Goal: Task Accomplishment & Management: Complete application form

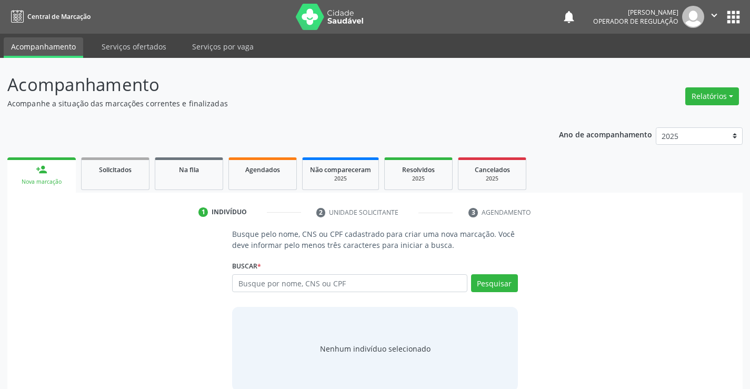
click at [322, 287] on input "text" at bounding box center [349, 283] width 235 height 18
type input "700501715127757"
click at [499, 275] on button "Pesquisar" at bounding box center [494, 283] width 47 height 18
type input "700501715127757"
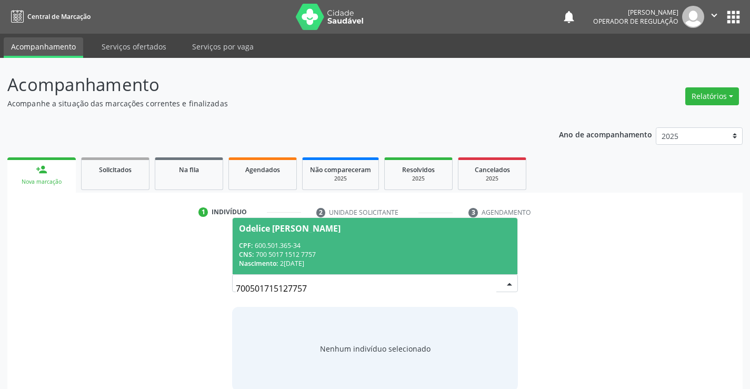
click at [374, 240] on span "Odelice [PERSON_NAME] CPF: 600.501.365-34 CNS: 700 5017 1512 7757 Nascimento: 2…" at bounding box center [375, 246] width 284 height 56
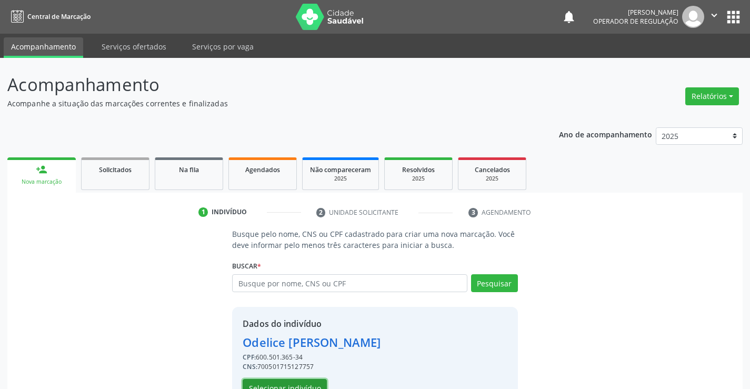
click at [297, 382] on button "Selecionar indivíduo" at bounding box center [285, 388] width 84 height 18
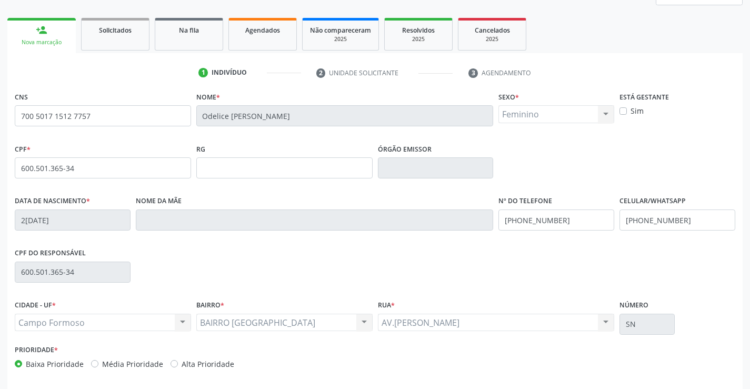
scroll to position [182, 0]
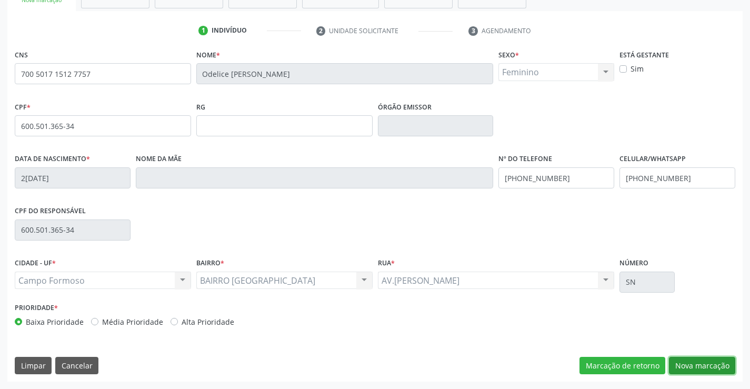
click at [693, 368] on button "Nova marcação" at bounding box center [702, 366] width 66 height 18
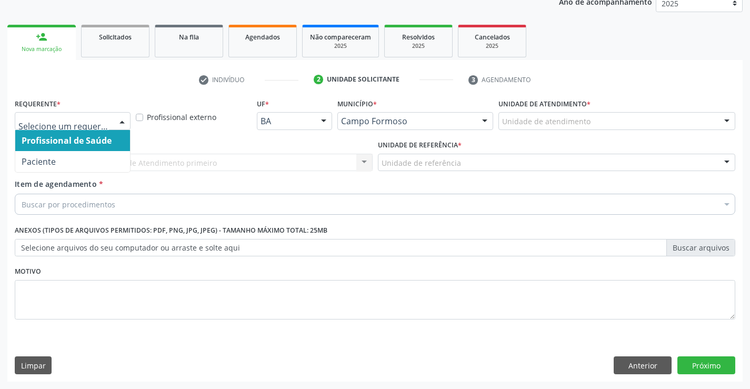
click at [120, 119] on div at bounding box center [122, 122] width 16 height 18
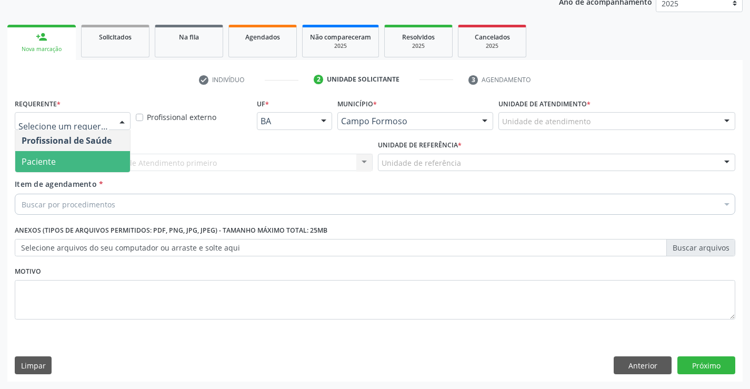
click at [94, 161] on span "Paciente" at bounding box center [72, 161] width 115 height 21
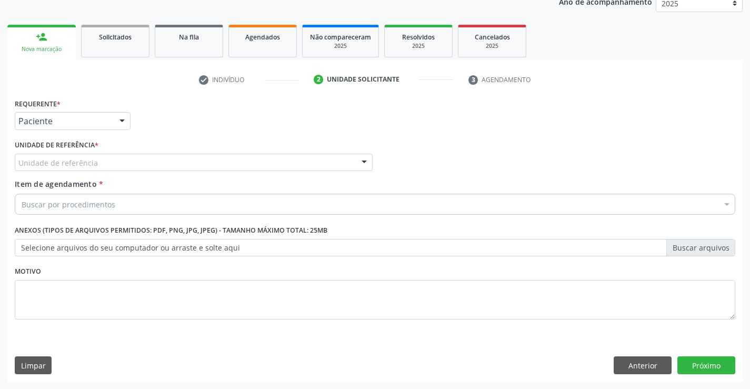
click at [108, 162] on div "Unidade de referência" at bounding box center [194, 163] width 358 height 18
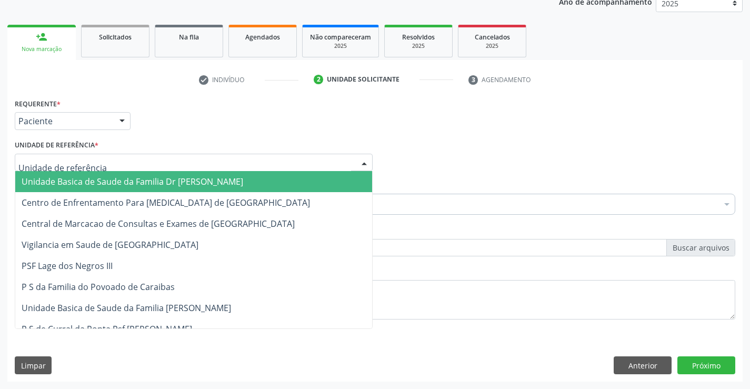
click at [127, 183] on span "Unidade Basica de Saude da Familia Dr [PERSON_NAME]" at bounding box center [133, 182] width 222 height 12
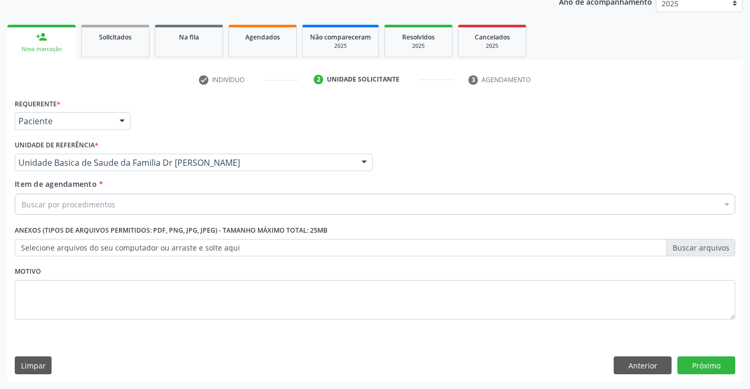
click at [124, 202] on div "Buscar por procedimentos" at bounding box center [375, 204] width 721 height 21
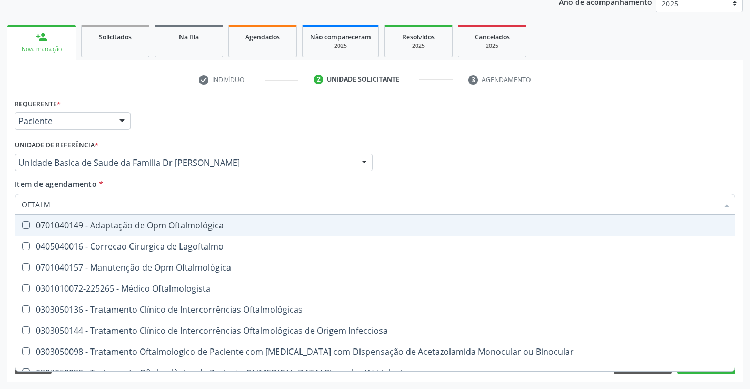
type input "OFTALMO"
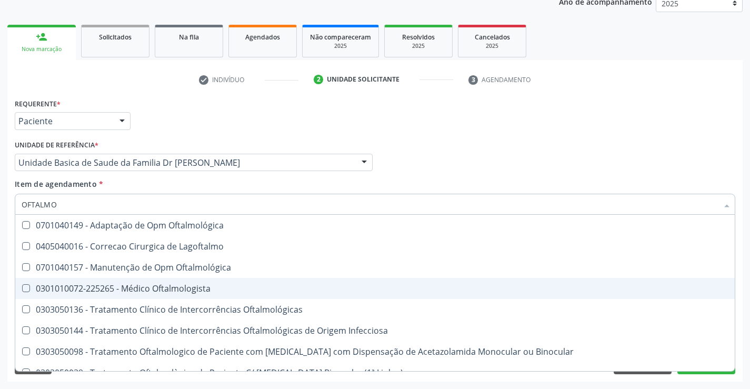
click at [152, 289] on div "0301010072-225265 - Médico Oftalmologista" at bounding box center [375, 288] width 707 height 8
checkbox Oftalmologista "true"
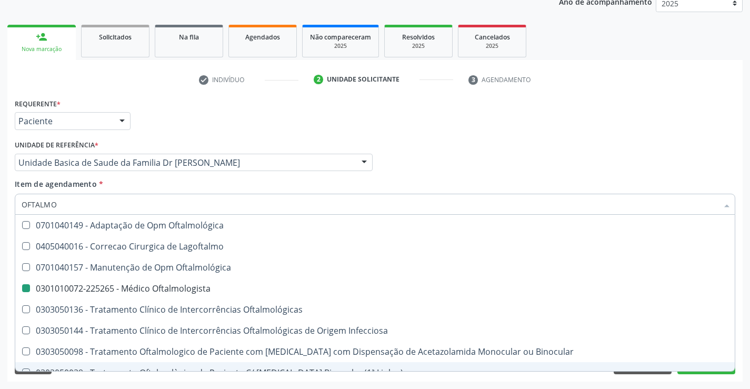
click at [187, 385] on div "Acompanhamento Acompanhe a situação das marcações correntes e finalizadas Relat…" at bounding box center [375, 157] width 750 height 464
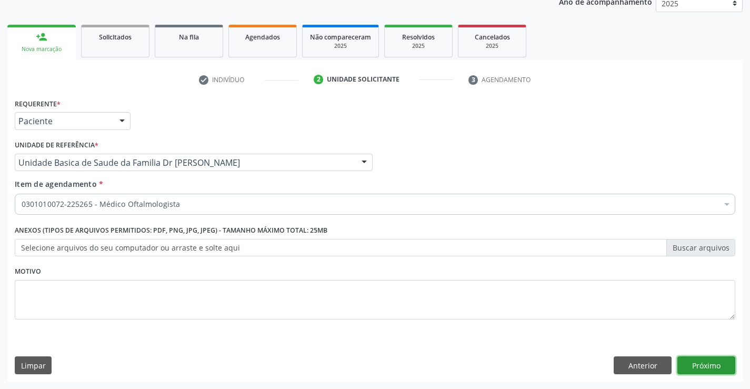
click at [700, 365] on button "Próximo" at bounding box center [707, 365] width 58 height 18
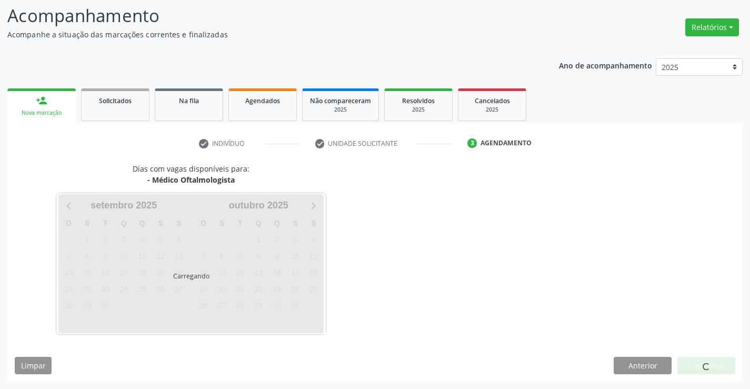
scroll to position [100, 0]
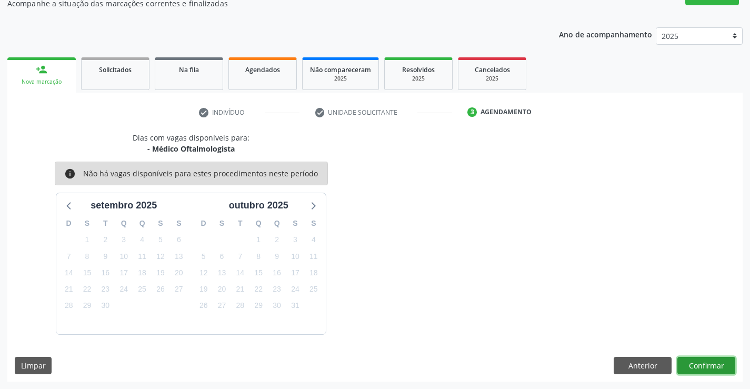
click at [700, 365] on button "Confirmar" at bounding box center [707, 366] width 58 height 18
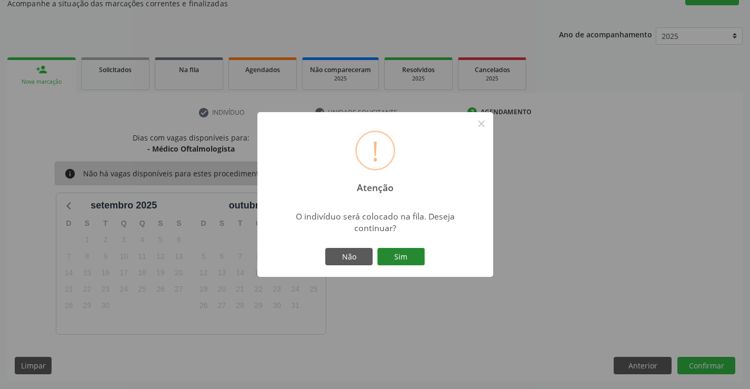
click at [420, 260] on button "Sim" at bounding box center [401, 257] width 47 height 18
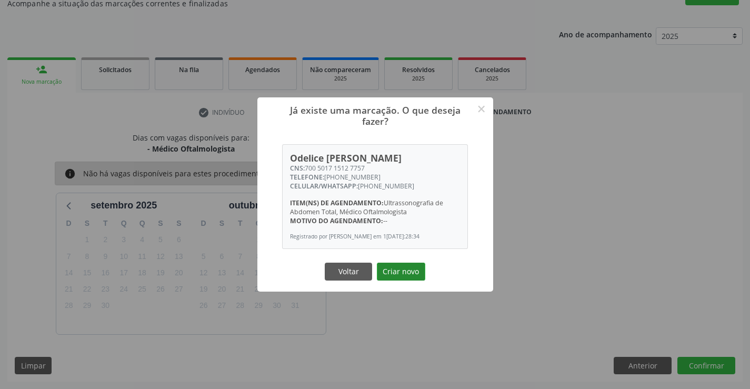
click at [413, 269] on button "Criar novo" at bounding box center [401, 272] width 48 height 18
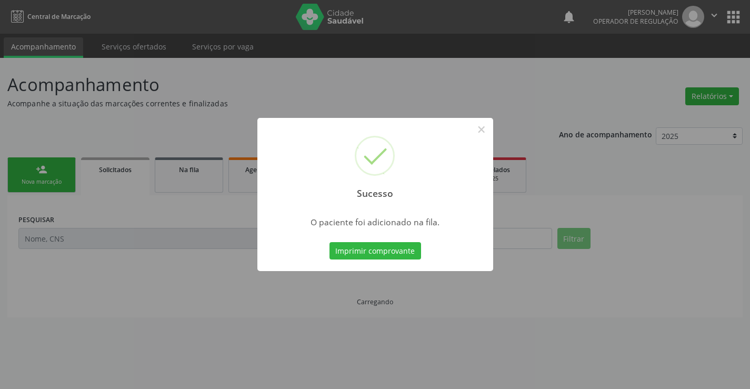
scroll to position [0, 0]
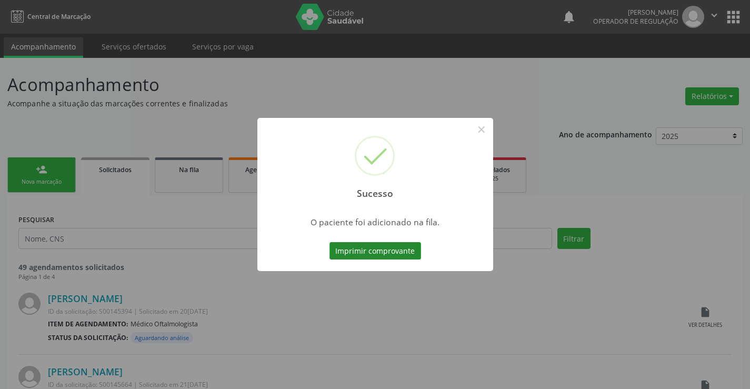
click at [388, 252] on button "Imprimir comprovante" at bounding box center [376, 251] width 92 height 18
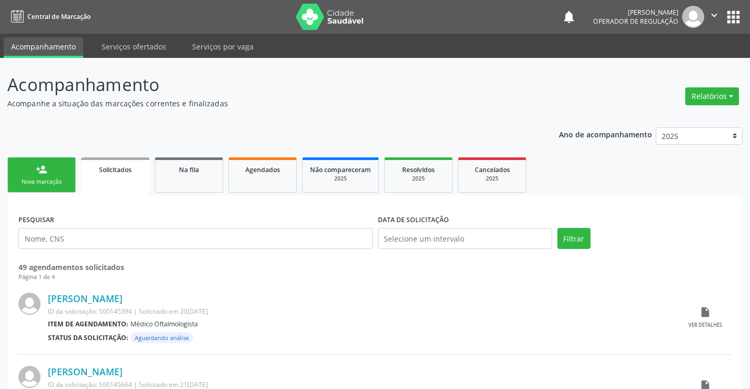
click at [58, 178] on div "Nova marcação" at bounding box center [41, 182] width 53 height 8
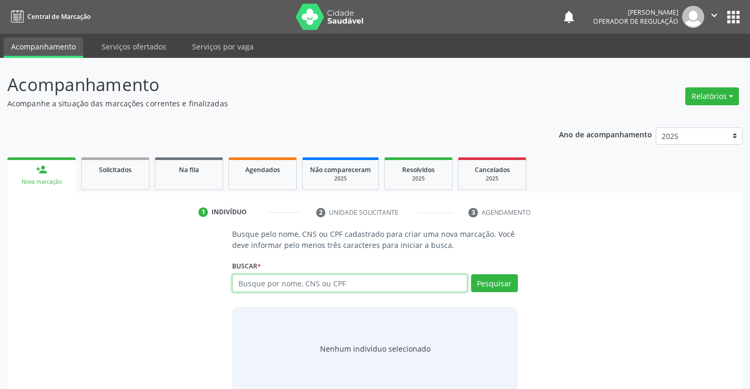
click at [274, 289] on input "text" at bounding box center [349, 283] width 235 height 18
type input "7000022407965501"
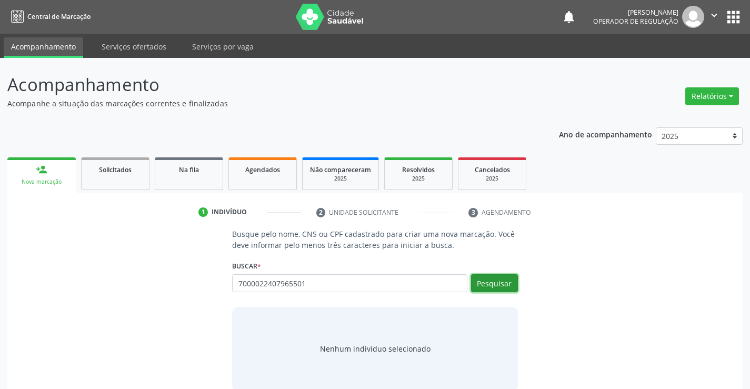
click at [507, 286] on button "Pesquisar" at bounding box center [494, 283] width 47 height 18
type input "7000022407965501"
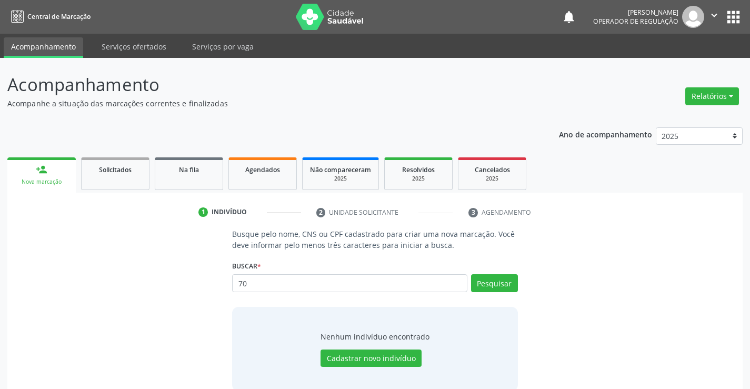
type input "7"
type input "700002407965501"
click at [499, 283] on button "Pesquisar" at bounding box center [494, 283] width 47 height 18
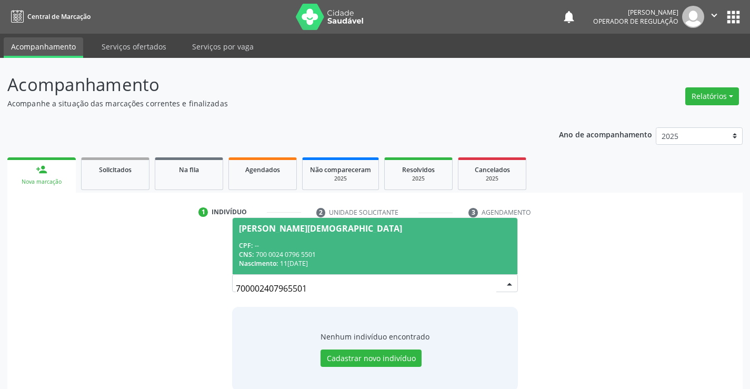
click at [375, 261] on div "Nascimento: [DATE]" at bounding box center [375, 263] width 272 height 9
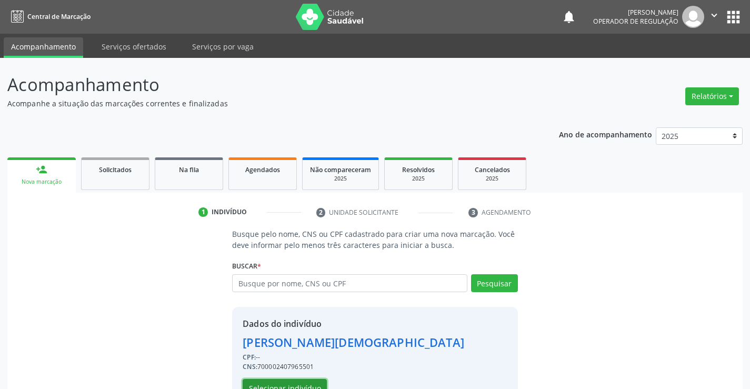
click at [313, 384] on button "Selecionar indivíduo" at bounding box center [285, 388] width 84 height 18
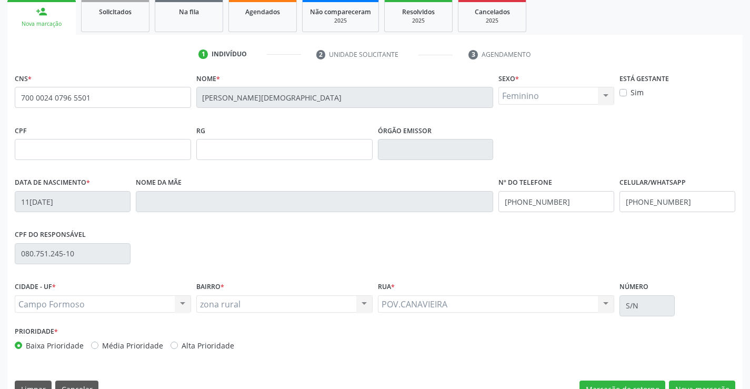
scroll to position [182, 0]
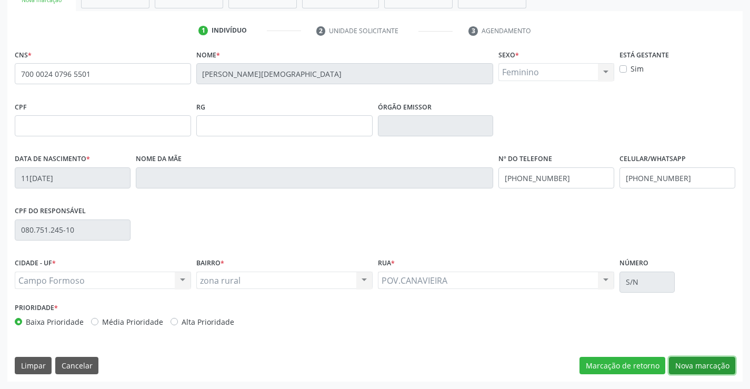
click at [687, 359] on button "Nova marcação" at bounding box center [702, 366] width 66 height 18
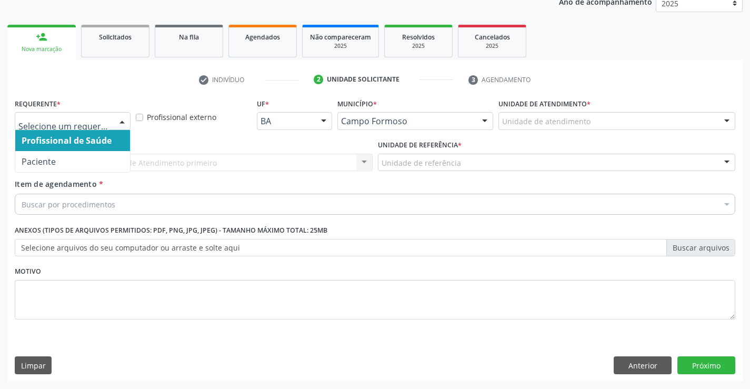
drag, startPoint x: 125, startPoint y: 118, endPoint x: 103, endPoint y: 141, distance: 30.9
click at [122, 122] on div at bounding box center [122, 122] width 16 height 18
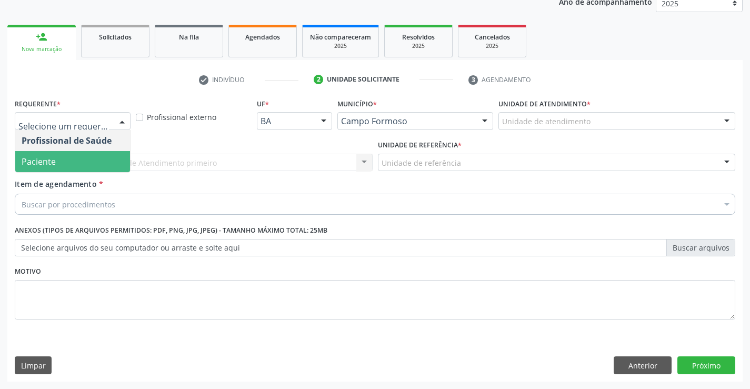
click at [81, 162] on span "Paciente" at bounding box center [72, 161] width 115 height 21
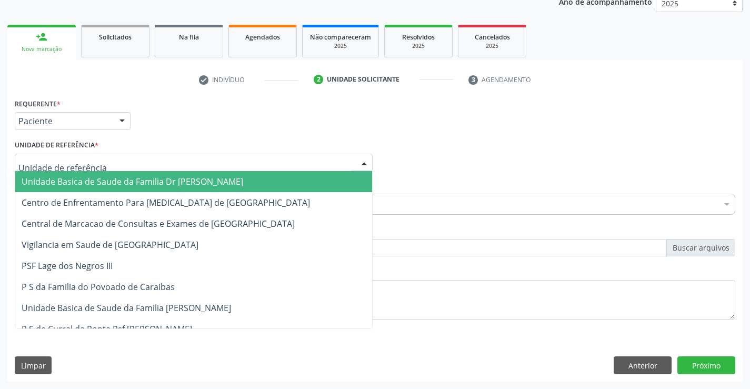
click at [115, 167] on div at bounding box center [194, 163] width 358 height 18
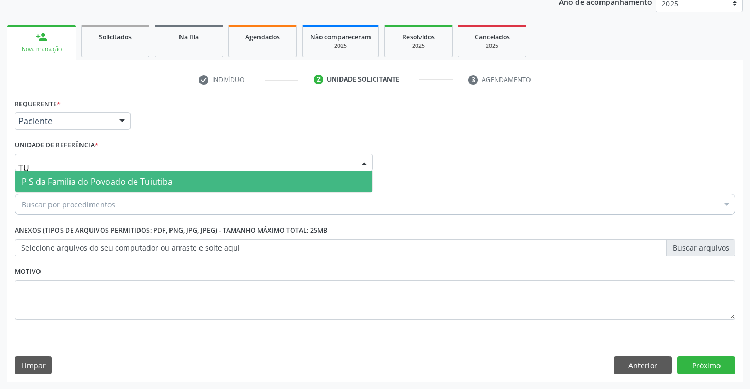
type input "TUI"
click at [121, 181] on span "P S da Familia do Povoado de Tuiutiba" at bounding box center [97, 182] width 151 height 12
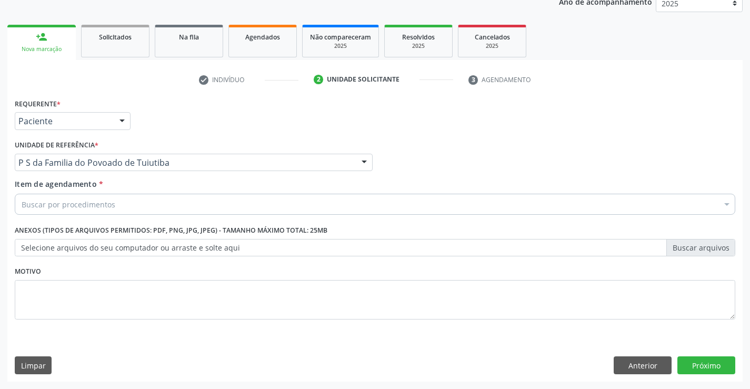
click at [119, 206] on div "Buscar por procedimentos" at bounding box center [375, 204] width 721 height 21
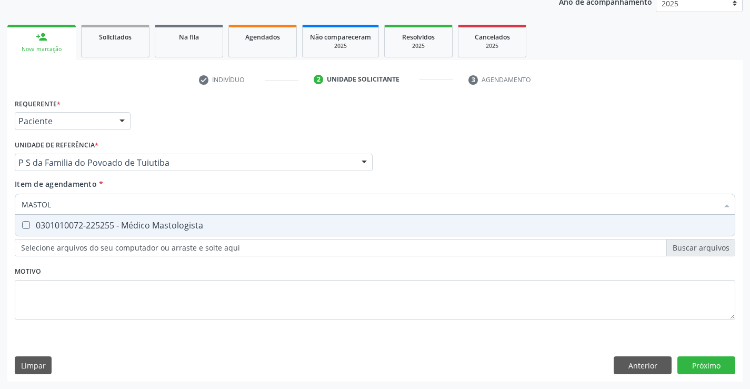
type input "MASTOLO"
click at [152, 224] on div "0301010072-225255 - Médico Mastologista" at bounding box center [375, 225] width 707 height 8
checkbox Mastologista "true"
click at [144, 272] on div "Requerente * Paciente Profissional de Saúde Paciente Nenhum resultado encontrad…" at bounding box center [375, 215] width 721 height 239
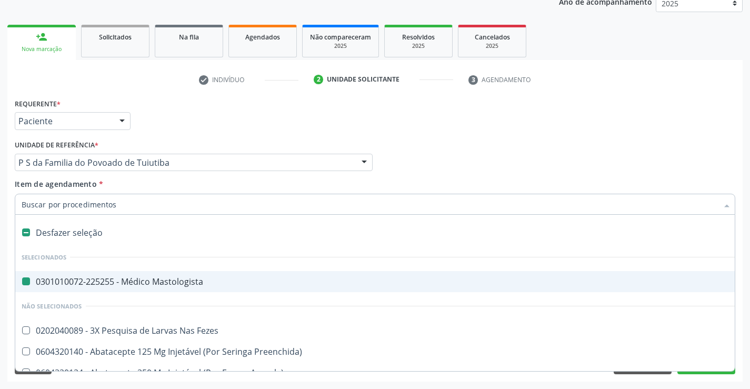
type input "U"
checkbox Mastologista "false"
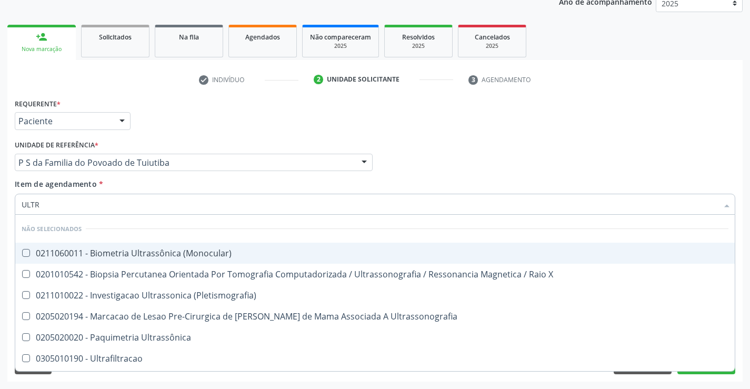
type input "ULTRA"
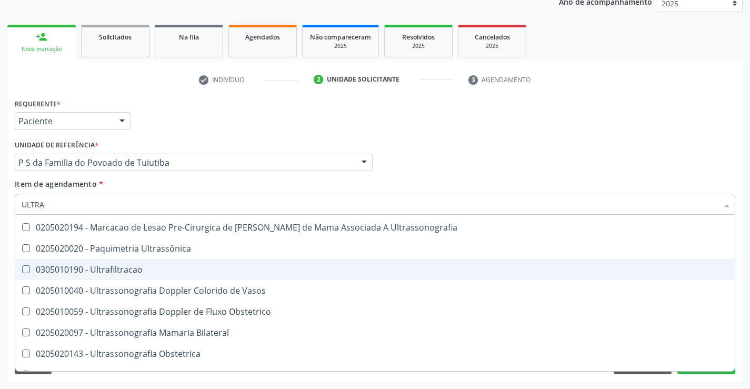
scroll to position [105, 0]
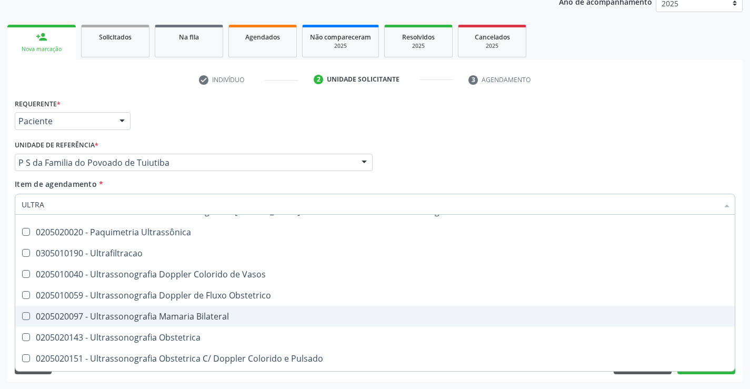
click at [188, 316] on div "0205020097 - Ultrassonografia Mamaria Bilateral" at bounding box center [375, 316] width 707 height 8
checkbox Bilateral "true"
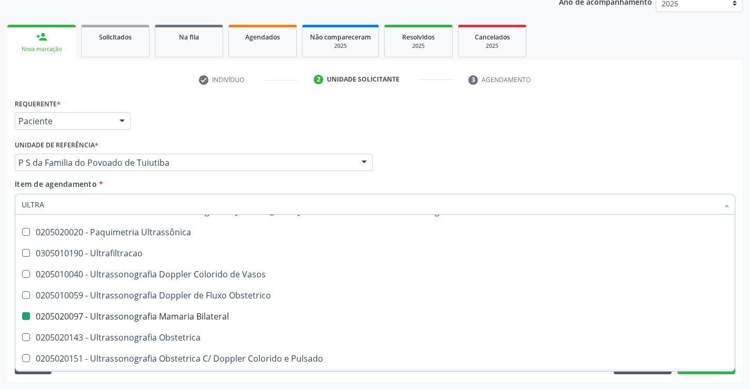
click at [191, 379] on div "Requerente * Paciente Profissional de Saúde Paciente Nenhum resultado encontrad…" at bounding box center [375, 239] width 736 height 286
checkbox \(Monocular\) "true"
checkbox Bilateral "false"
checkbox X "true"
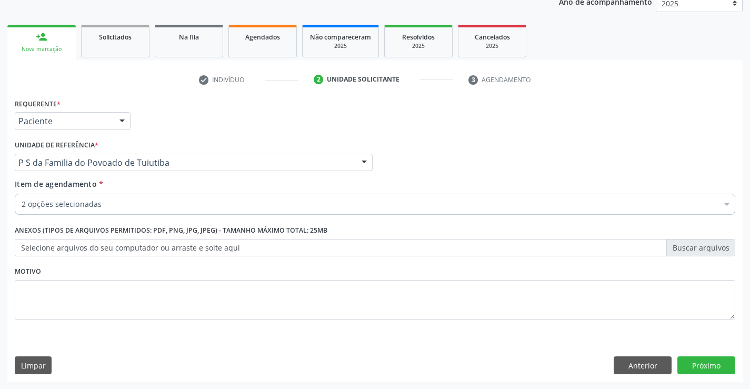
scroll to position [0, 0]
click at [694, 355] on div "Requerente * Paciente Profissional de Saúde Paciente Nenhum resultado encontrad…" at bounding box center [375, 239] width 736 height 286
click at [692, 364] on button "Próximo" at bounding box center [707, 365] width 58 height 18
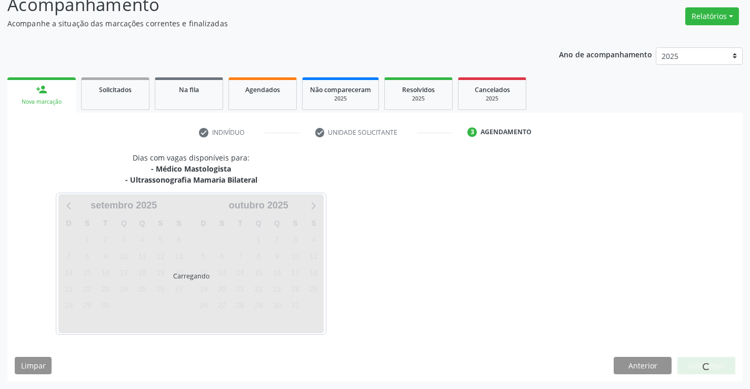
scroll to position [111, 0]
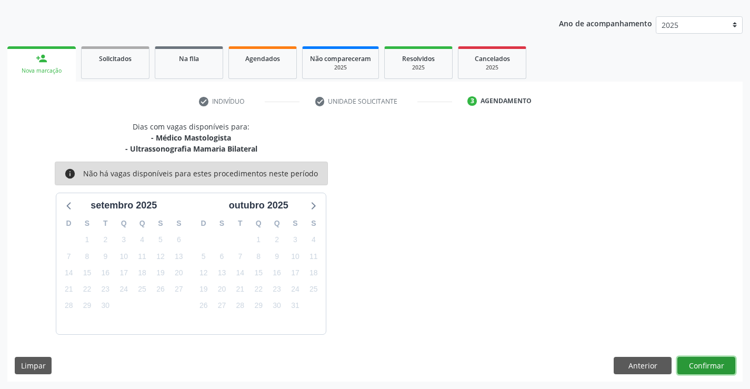
click at [718, 363] on button "Confirmar" at bounding box center [707, 366] width 58 height 18
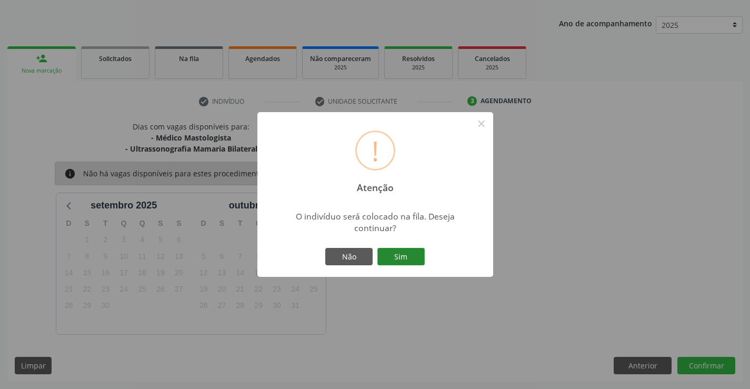
click at [412, 254] on button "Sim" at bounding box center [401, 257] width 47 height 18
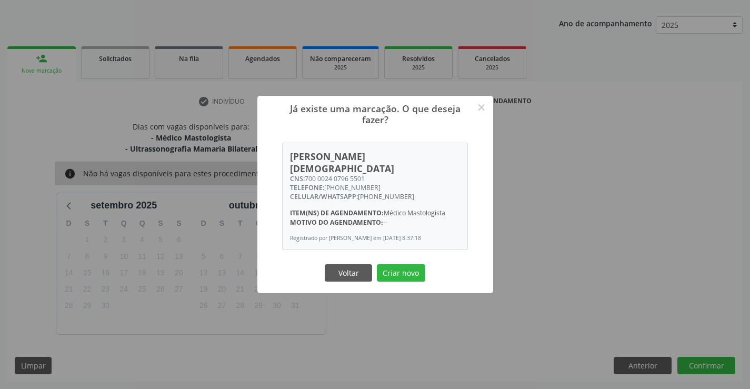
click at [377, 264] on button "Criar novo" at bounding box center [401, 273] width 48 height 18
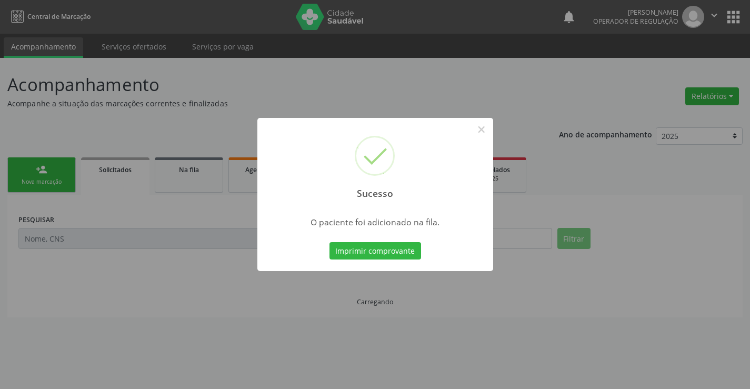
click at [330, 242] on button "Imprimir comprovante" at bounding box center [376, 251] width 92 height 18
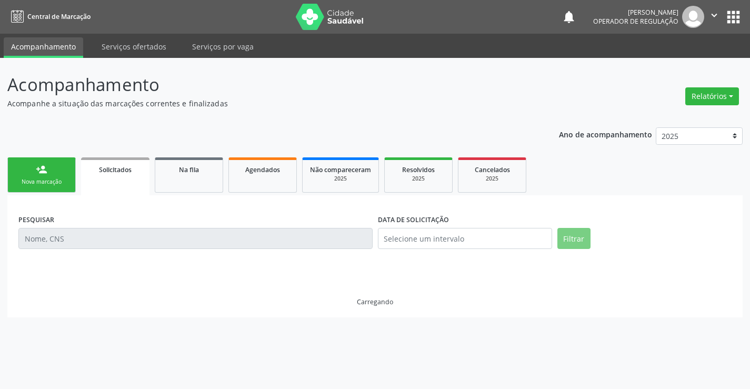
scroll to position [0, 0]
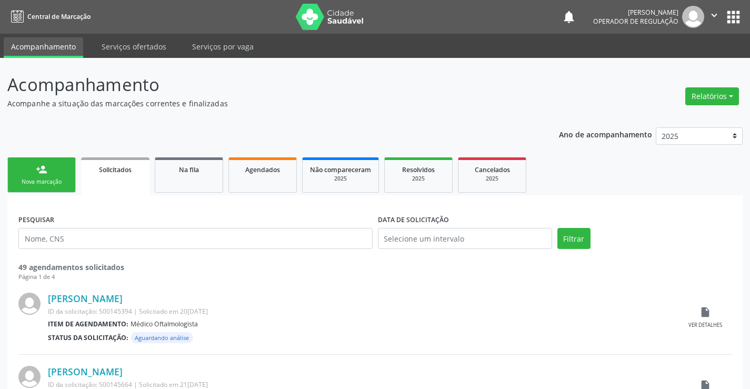
click at [65, 178] on div "Nova marcação" at bounding box center [41, 182] width 53 height 8
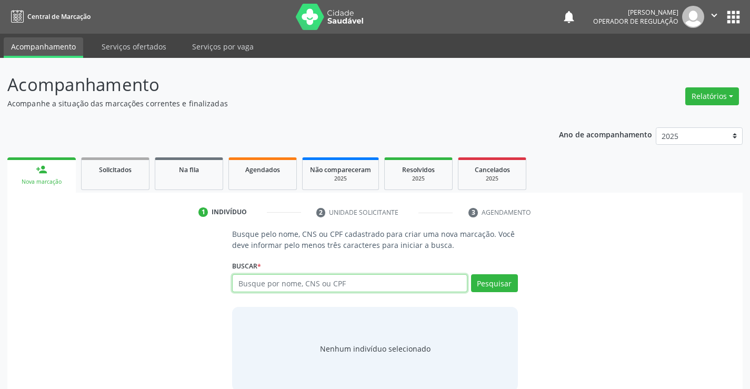
click at [315, 284] on input "text" at bounding box center [349, 283] width 235 height 18
type input "706203588122267"
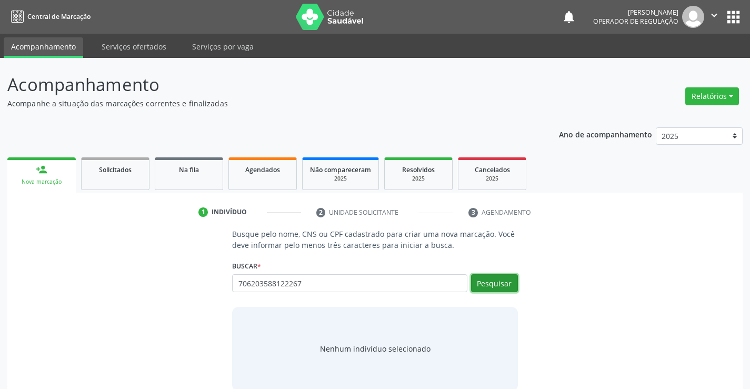
click at [508, 278] on button "Pesquisar" at bounding box center [494, 283] width 47 height 18
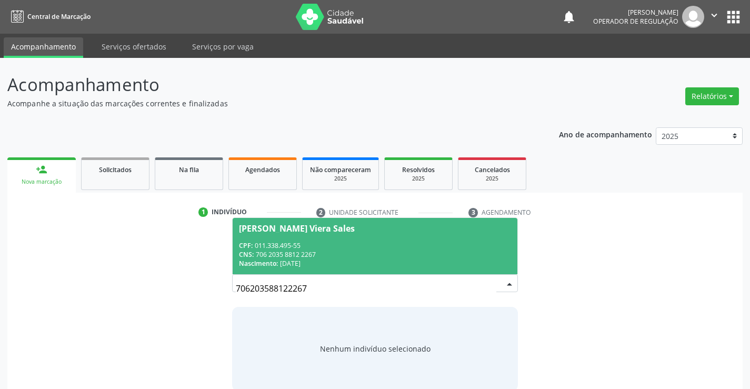
click at [458, 243] on div "CPF: 011.338.495-55" at bounding box center [375, 245] width 272 height 9
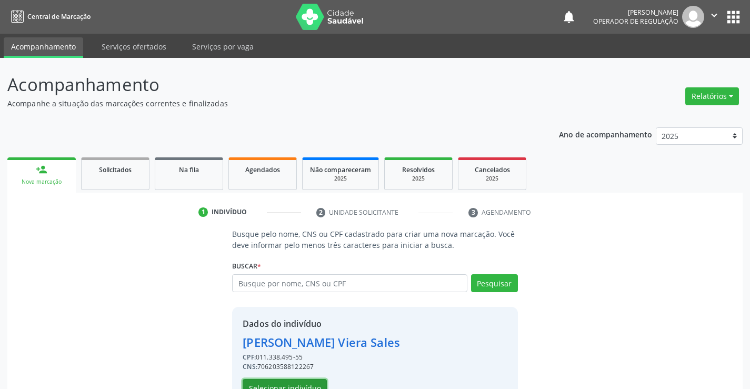
click at [269, 382] on button "Selecionar indivíduo" at bounding box center [285, 388] width 84 height 18
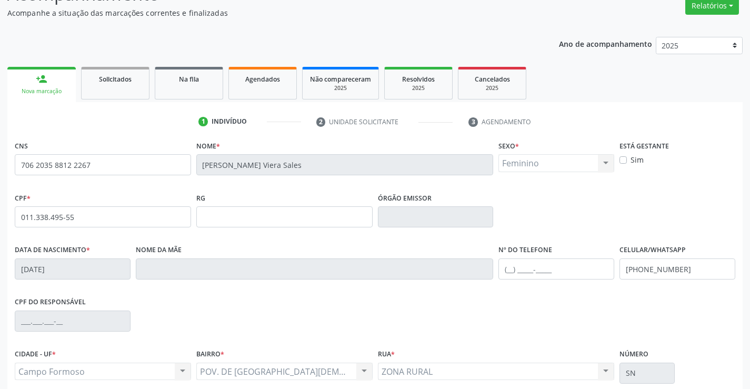
scroll to position [182, 0]
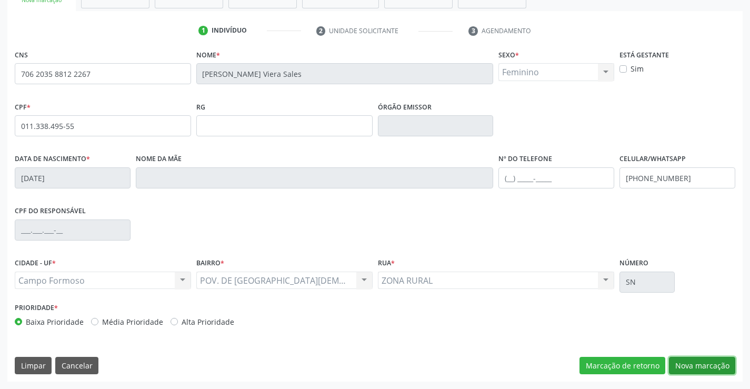
click at [693, 363] on button "Nova marcação" at bounding box center [702, 366] width 66 height 18
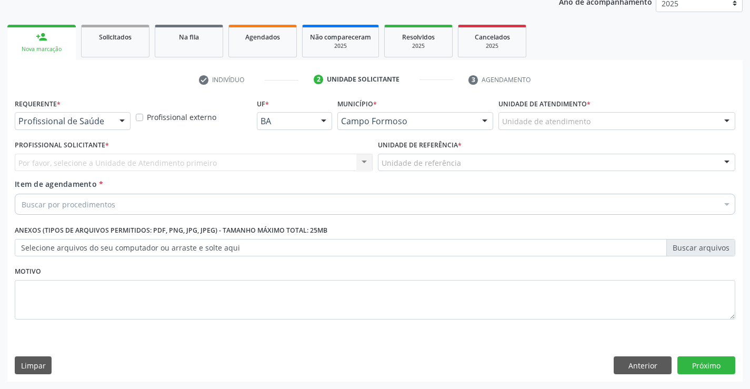
scroll to position [133, 0]
click at [123, 121] on div at bounding box center [122, 122] width 16 height 18
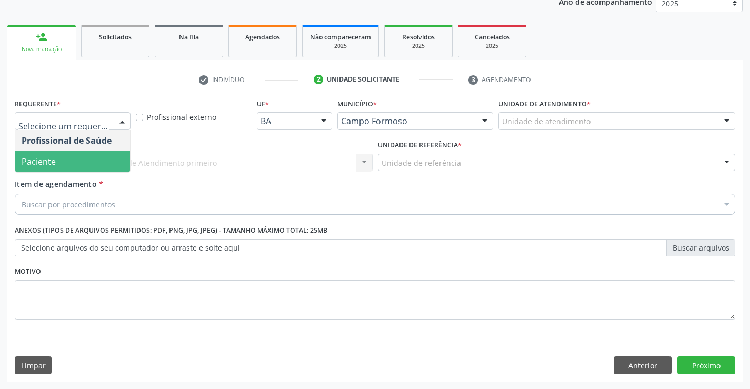
click at [60, 162] on span "Paciente" at bounding box center [72, 161] width 115 height 21
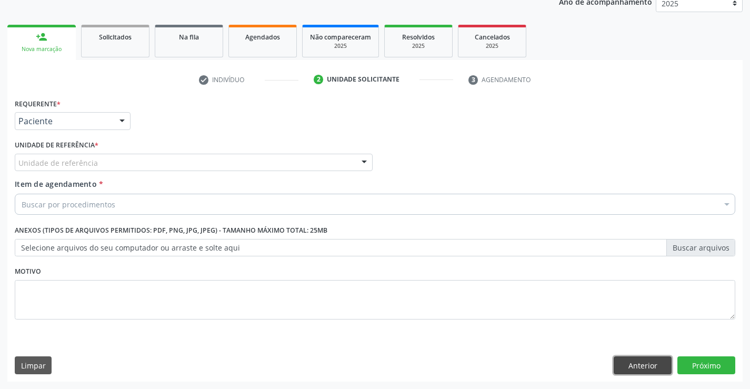
click at [642, 368] on button "Anterior" at bounding box center [643, 365] width 58 height 18
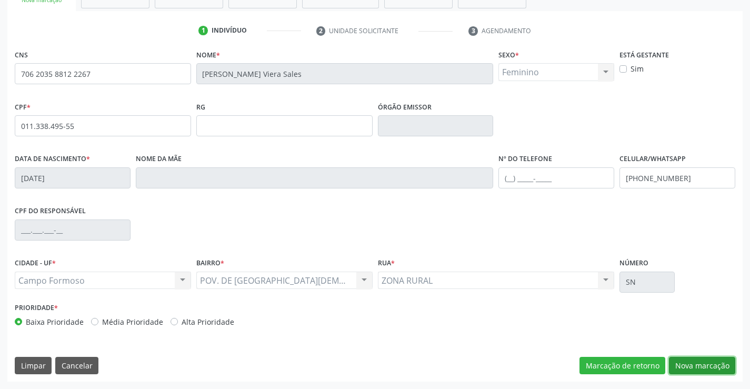
drag, startPoint x: 685, startPoint y: 363, endPoint x: 679, endPoint y: 364, distance: 5.8
click at [683, 363] on button "Nova marcação" at bounding box center [702, 366] width 66 height 18
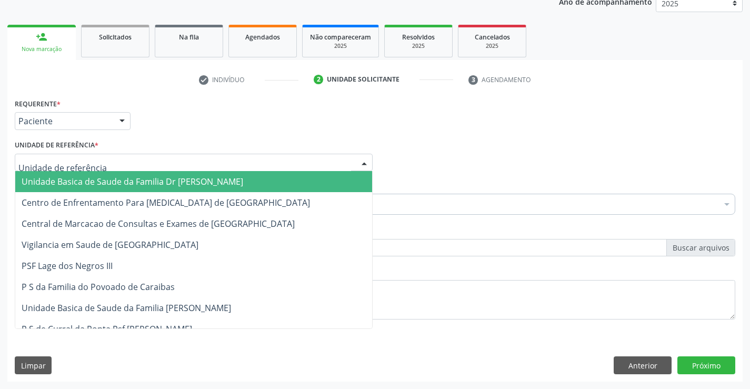
click at [129, 163] on div at bounding box center [194, 163] width 358 height 18
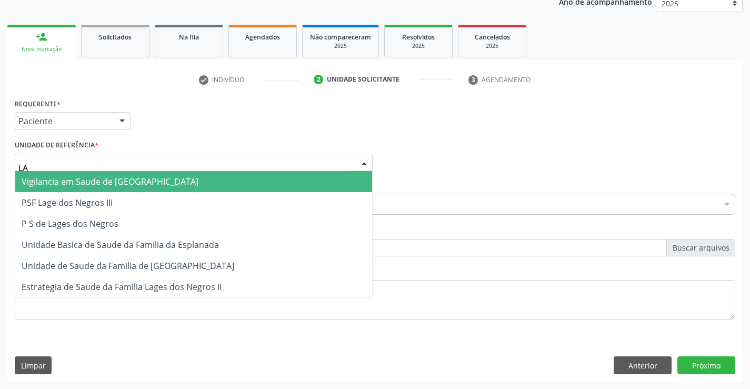
type input "LAG"
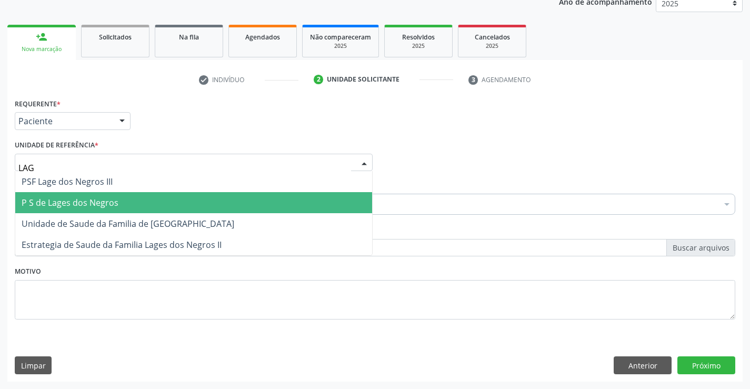
click at [141, 202] on span "P S de Lages dos Negros" at bounding box center [193, 202] width 357 height 21
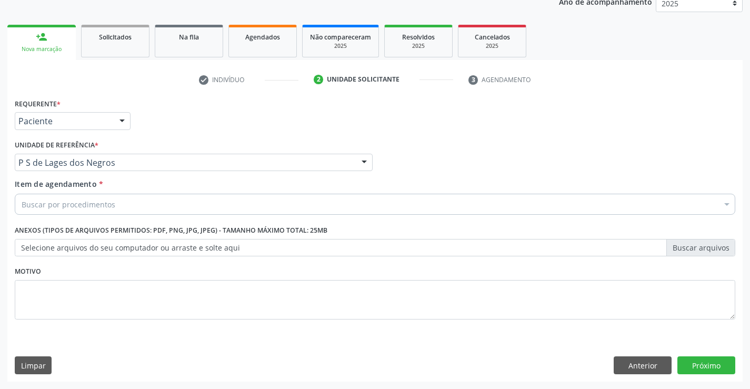
click at [149, 200] on div "Buscar por procedimentos" at bounding box center [375, 204] width 721 height 21
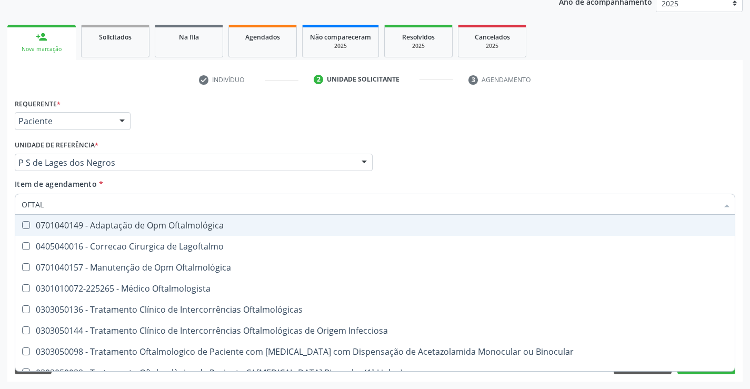
type input "OFTA"
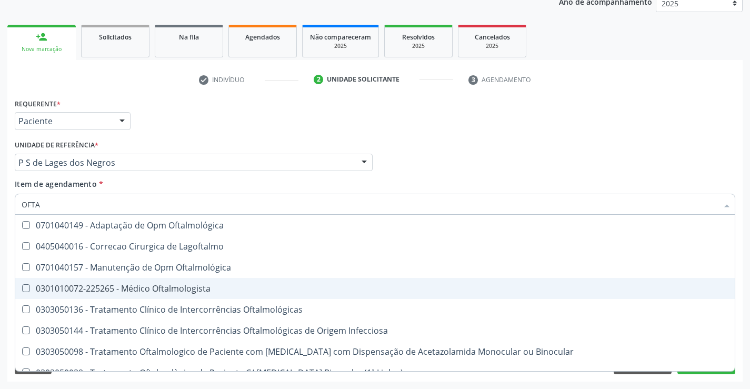
click at [177, 288] on div "0301010072-225265 - Médico Oftalmologista" at bounding box center [375, 288] width 707 height 8
checkbox Oftalmologista "true"
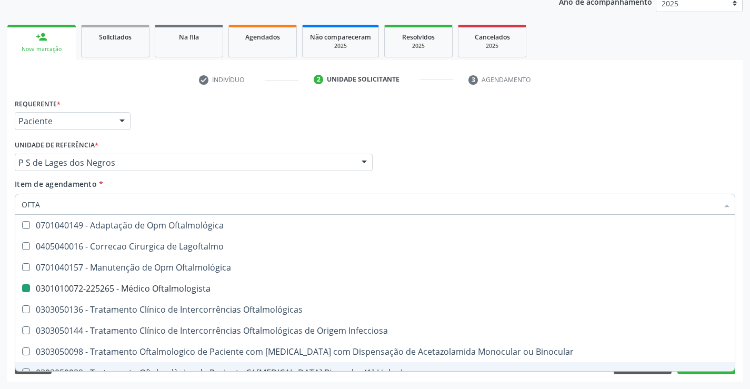
click at [201, 373] on div "Limpar Anterior Próximo" at bounding box center [375, 365] width 721 height 18
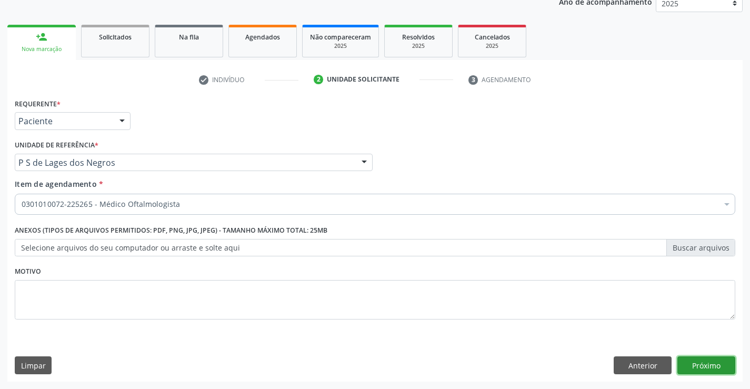
click at [688, 366] on button "Próximo" at bounding box center [707, 365] width 58 height 18
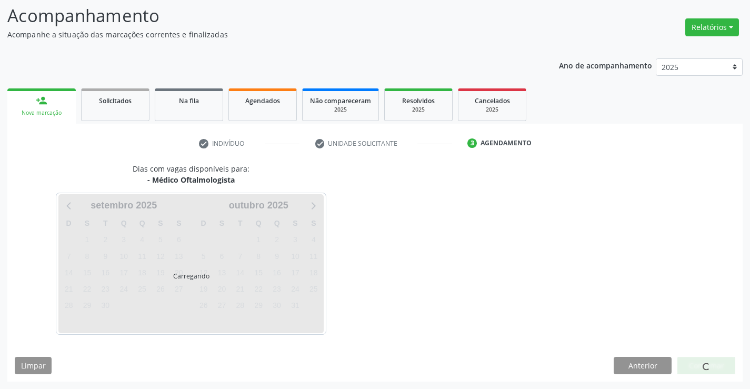
scroll to position [100, 0]
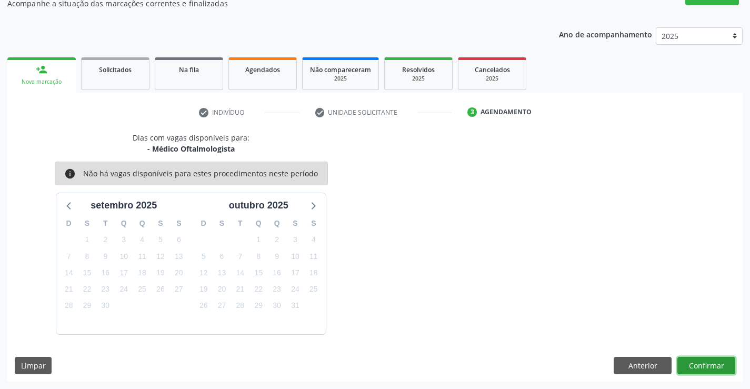
click at [688, 366] on button "Confirmar" at bounding box center [707, 366] width 58 height 18
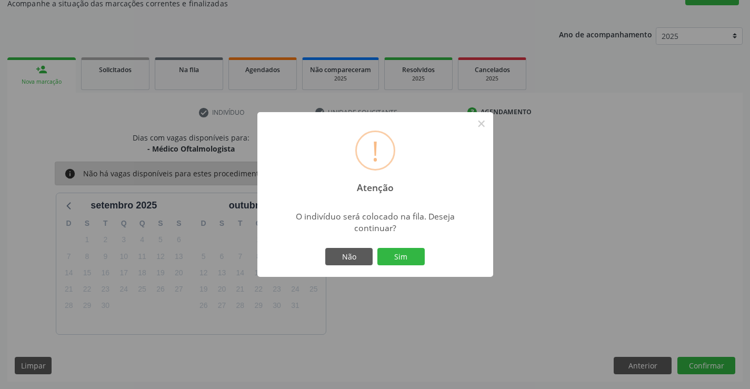
click at [416, 254] on button "Sim" at bounding box center [401, 257] width 47 height 18
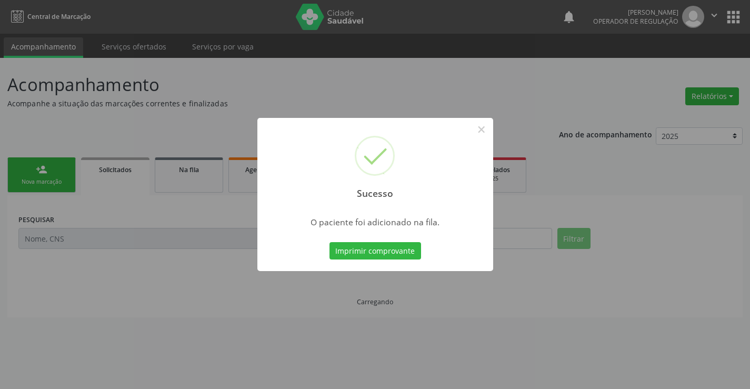
scroll to position [0, 0]
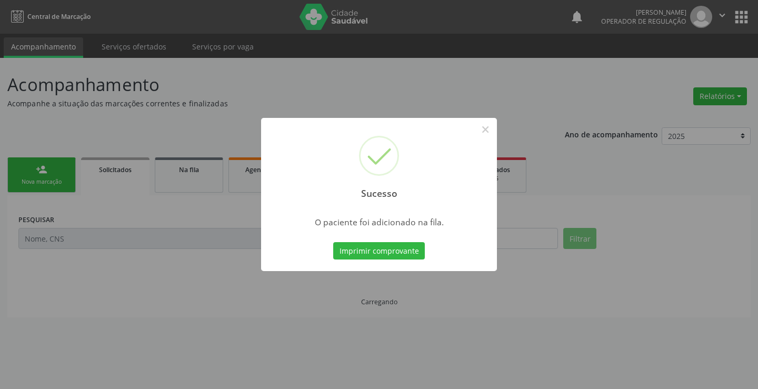
click at [416, 256] on button "Imprimir comprovante" at bounding box center [379, 251] width 92 height 18
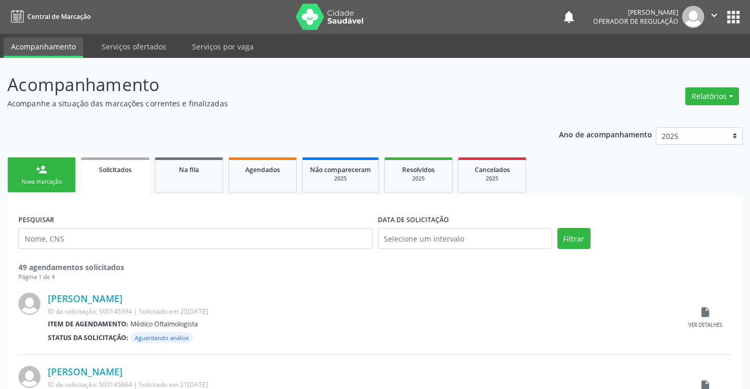
click at [61, 177] on link "person_add Nova marcação" at bounding box center [41, 174] width 68 height 35
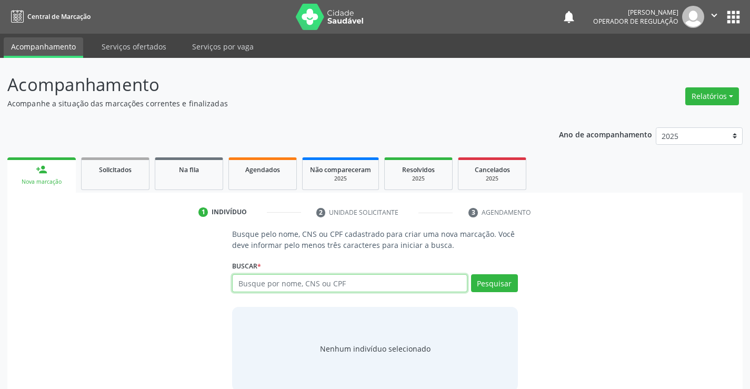
click at [296, 284] on input "text" at bounding box center [349, 283] width 235 height 18
type input "706703588330310"
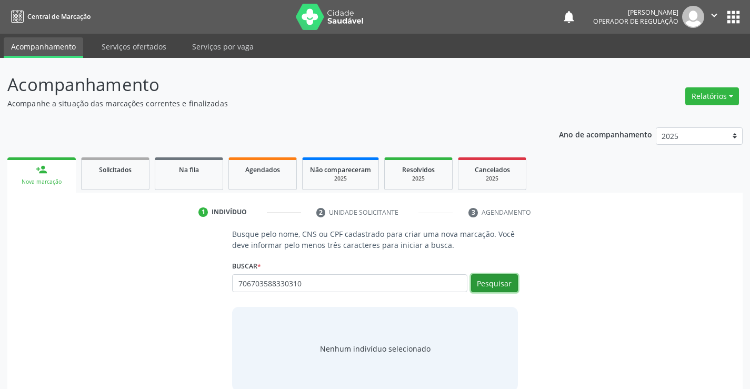
click at [496, 285] on button "Pesquisar" at bounding box center [494, 283] width 47 height 18
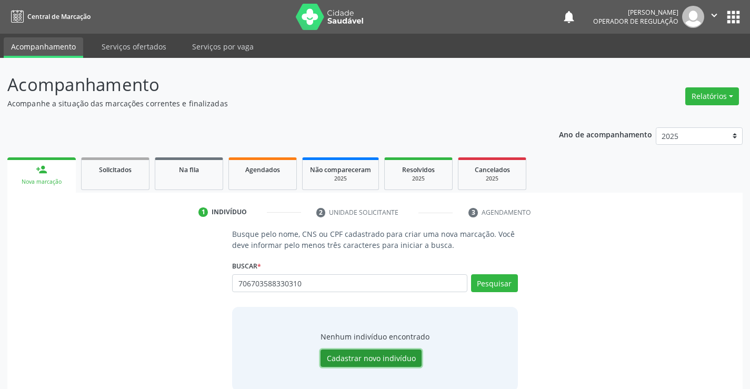
click at [402, 355] on button "Cadastrar novo indivíduo" at bounding box center [371, 359] width 101 height 18
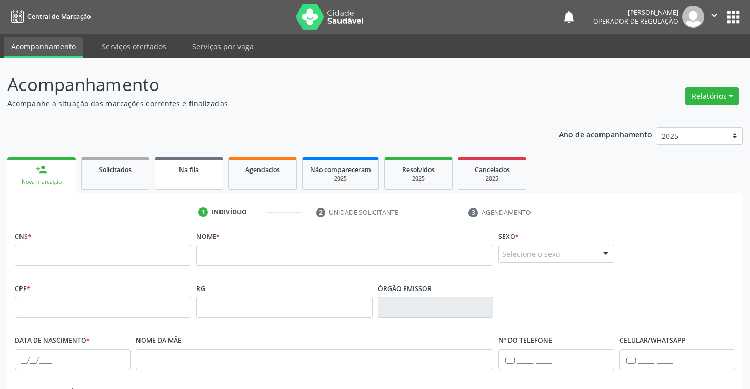
click at [190, 173] on span "Na fila" at bounding box center [189, 169] width 20 height 9
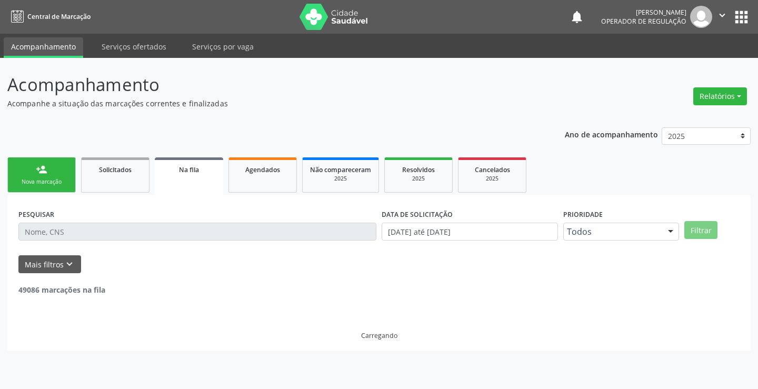
click at [57, 177] on link "person_add Nova marcação" at bounding box center [41, 174] width 68 height 35
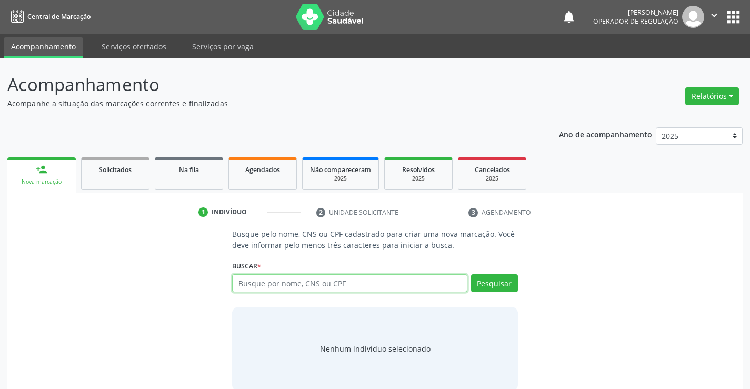
click at [316, 287] on input "text" at bounding box center [349, 283] width 235 height 18
type input "706703588330310"
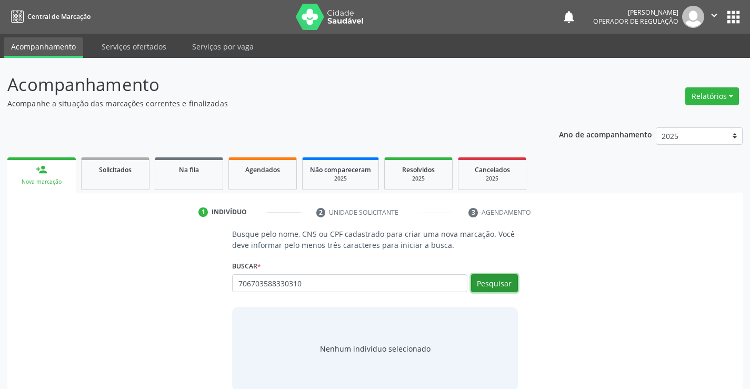
click at [494, 281] on button "Pesquisar" at bounding box center [494, 283] width 47 height 18
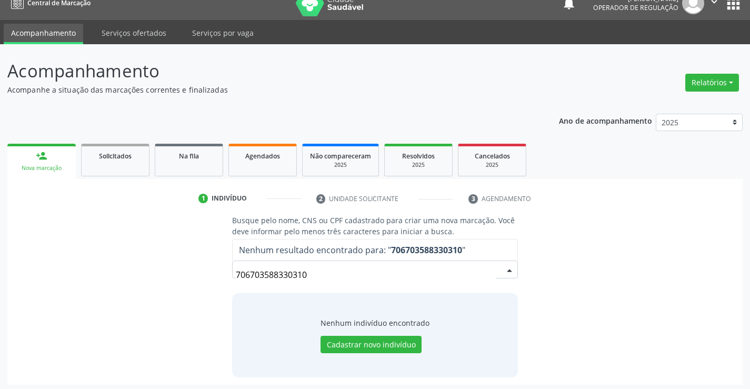
scroll to position [17, 0]
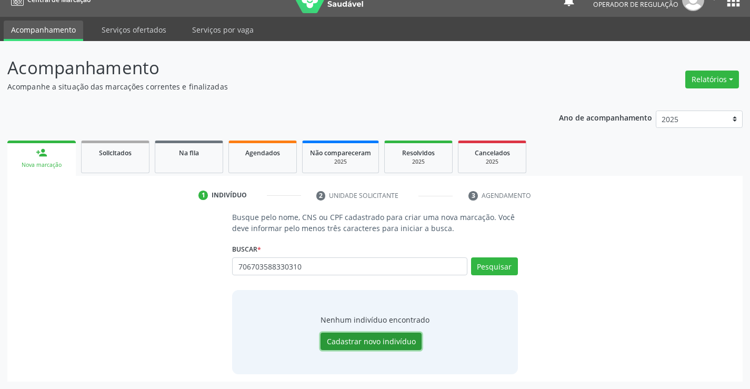
click at [386, 343] on button "Cadastrar novo indivíduo" at bounding box center [371, 342] width 101 height 18
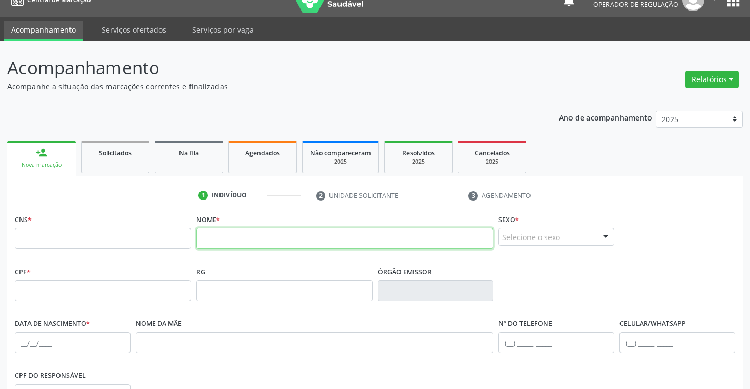
click at [226, 246] on input "text" at bounding box center [344, 238] width 297 height 21
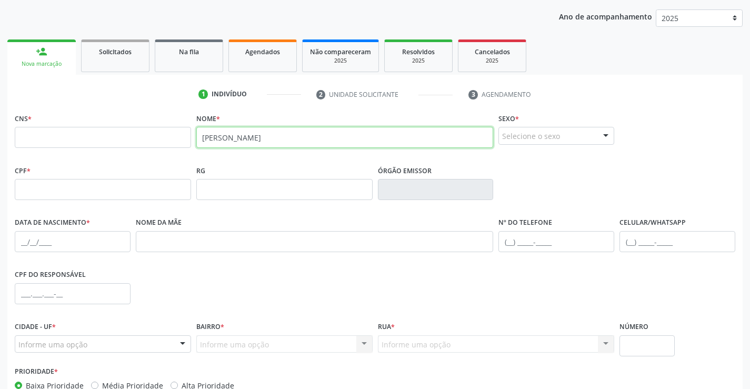
scroll to position [122, 0]
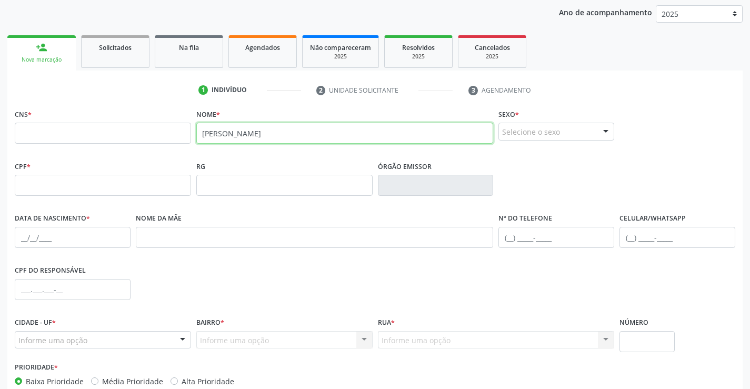
type input "[PERSON_NAME]"
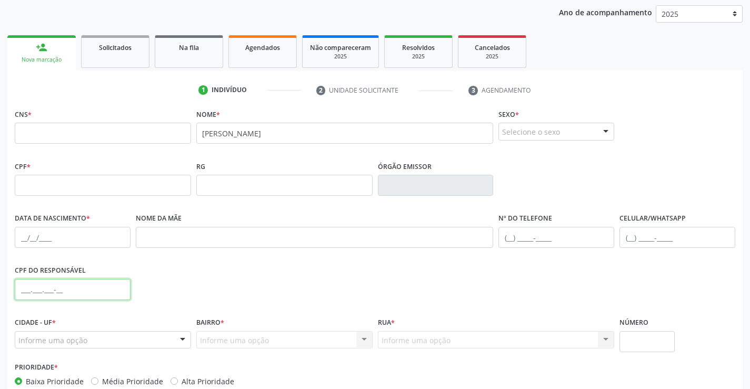
click at [46, 289] on input "text" at bounding box center [73, 289] width 116 height 21
type input "427.280.885-00"
click at [178, 336] on div at bounding box center [183, 341] width 16 height 18
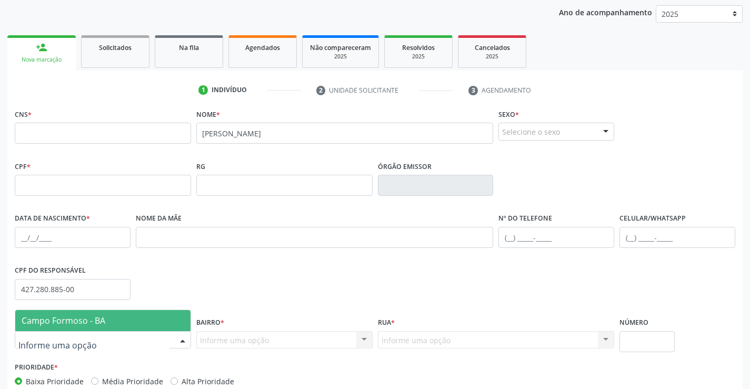
drag, startPoint x: 152, startPoint y: 312, endPoint x: 219, endPoint y: 351, distance: 77.6
click at [152, 314] on span "Campo Formoso - BA" at bounding box center [102, 320] width 175 height 21
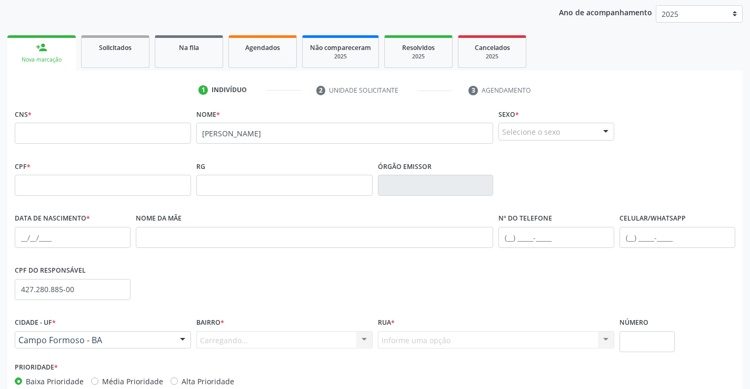
click at [293, 343] on div "Carregando... Nenhum resultado encontrado para: " " Nenhuma opção encontrada. D…" at bounding box center [284, 340] width 176 height 18
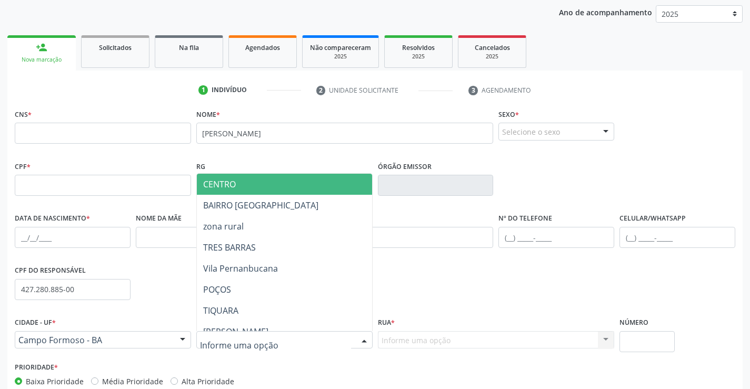
click at [363, 339] on div at bounding box center [364, 341] width 16 height 18
type input "VILA"
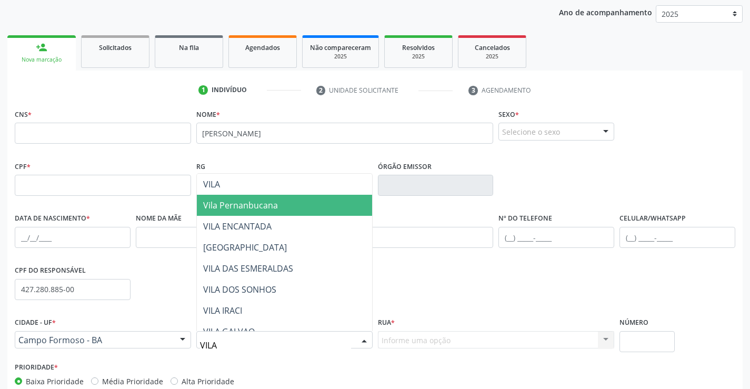
click at [261, 205] on span "Vila Pernanbucana" at bounding box center [240, 206] width 75 height 12
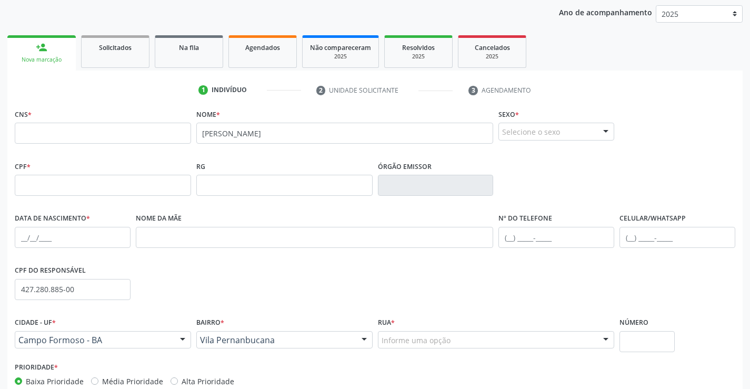
click at [457, 341] on div "Informe uma opção" at bounding box center [496, 340] width 237 height 18
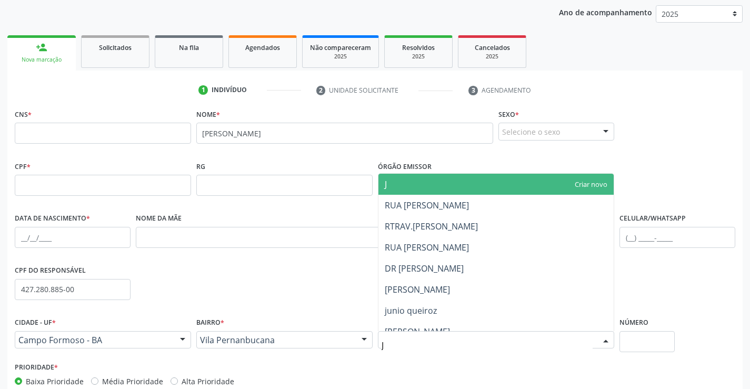
type input "JU"
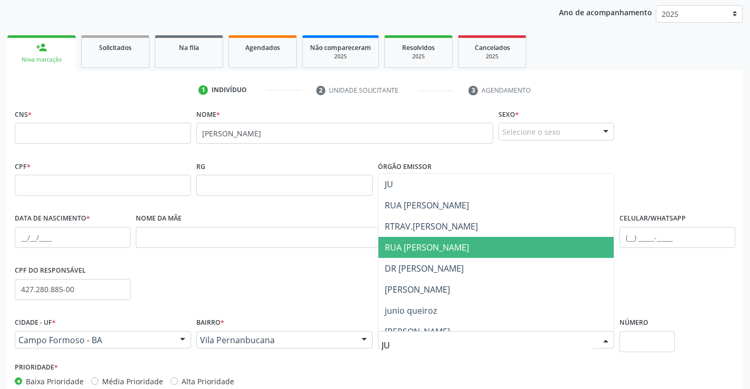
click at [461, 244] on span "RUA [PERSON_NAME]" at bounding box center [427, 248] width 84 height 12
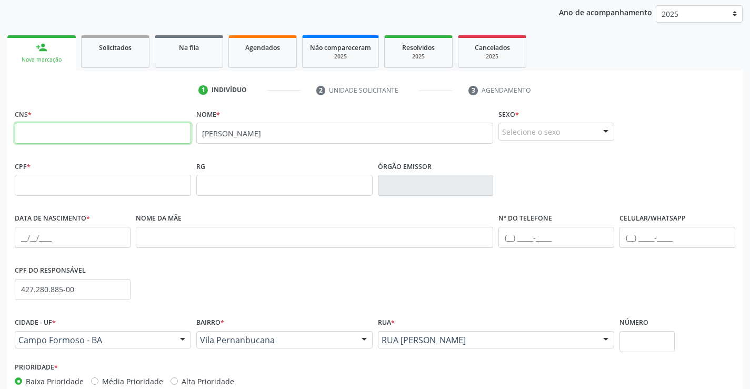
click at [92, 134] on input "text" at bounding box center [103, 133] width 176 height 21
type input "706 7035 8833 0310"
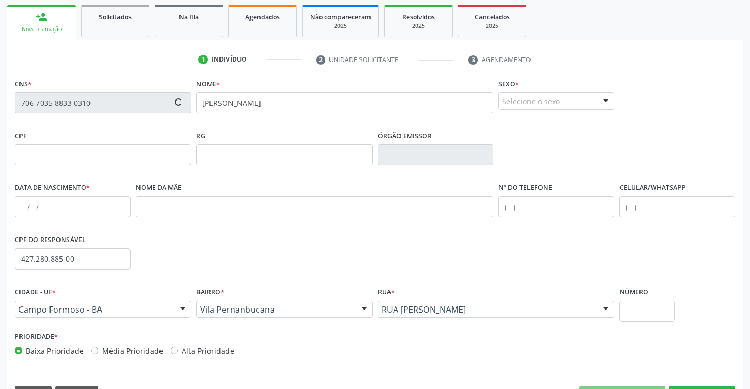
scroll to position [182, 0]
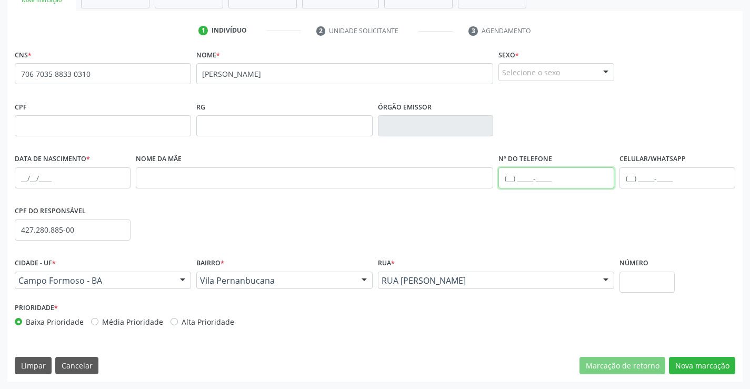
click at [507, 178] on input "text" at bounding box center [557, 177] width 116 height 21
type input "[PHONE_NUMBER]"
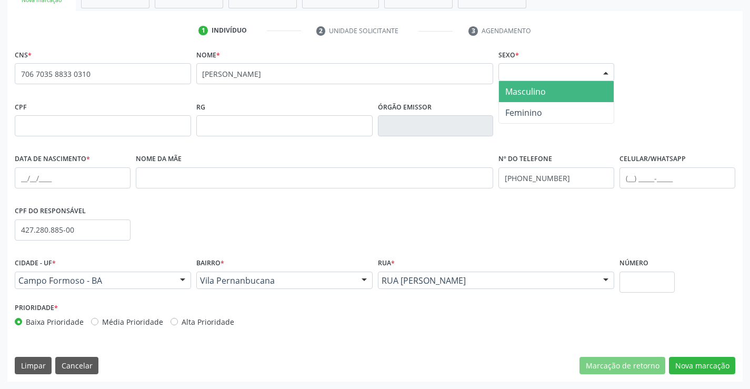
drag, startPoint x: 598, startPoint y: 70, endPoint x: 573, endPoint y: 88, distance: 31.2
click at [598, 72] on div at bounding box center [606, 73] width 16 height 18
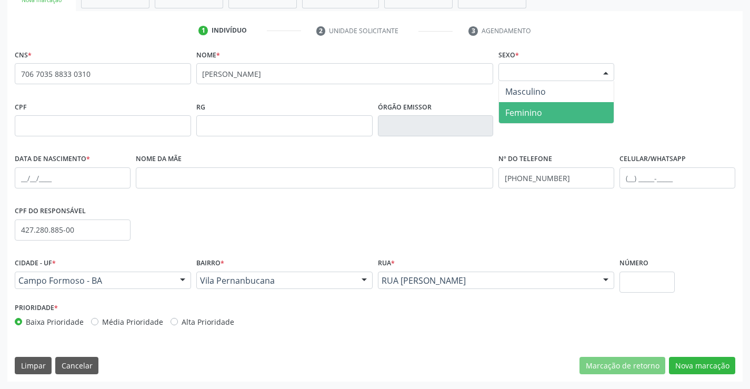
click at [533, 112] on span "Feminino" at bounding box center [523, 113] width 37 height 12
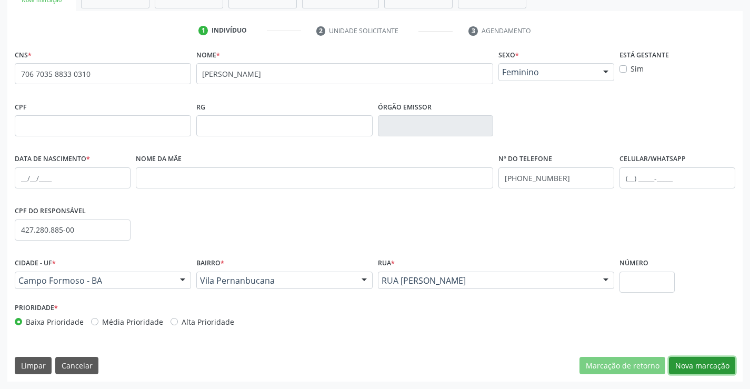
click at [691, 359] on button "Nova marcação" at bounding box center [702, 366] width 66 height 18
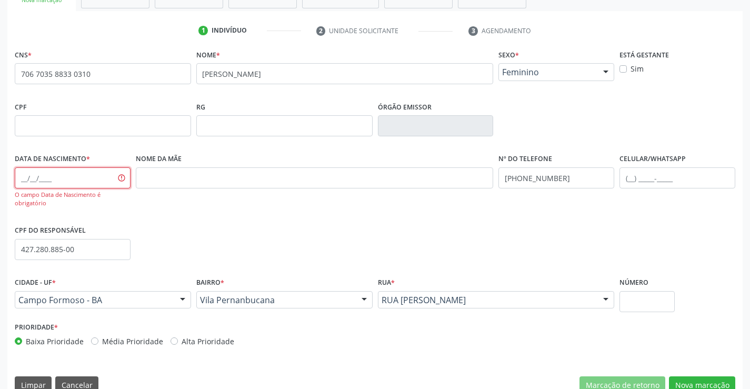
click at [26, 177] on input "text" at bounding box center [73, 177] width 116 height 21
type input "[DATE]"
click at [692, 382] on button "Nova marcação" at bounding box center [702, 385] width 66 height 18
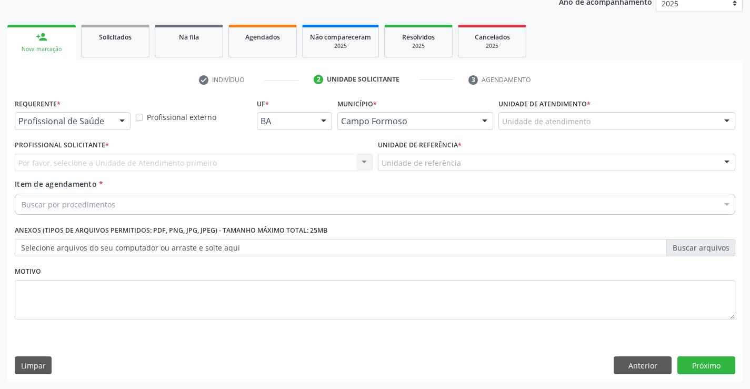
scroll to position [133, 0]
drag, startPoint x: 116, startPoint y: 121, endPoint x: 112, endPoint y: 132, distance: 12.3
click at [116, 121] on div at bounding box center [122, 122] width 16 height 18
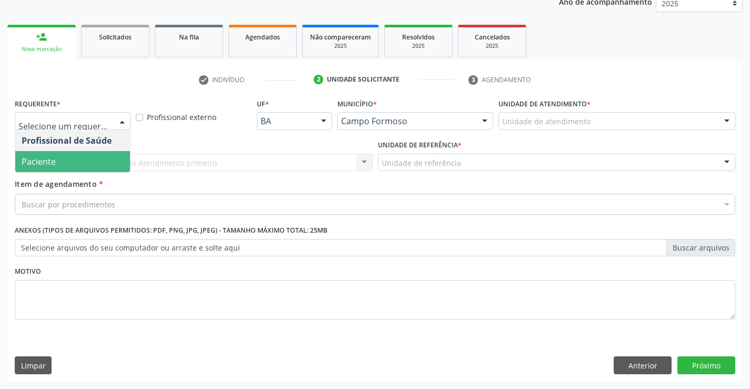
click at [93, 162] on span "Paciente" at bounding box center [72, 161] width 115 height 21
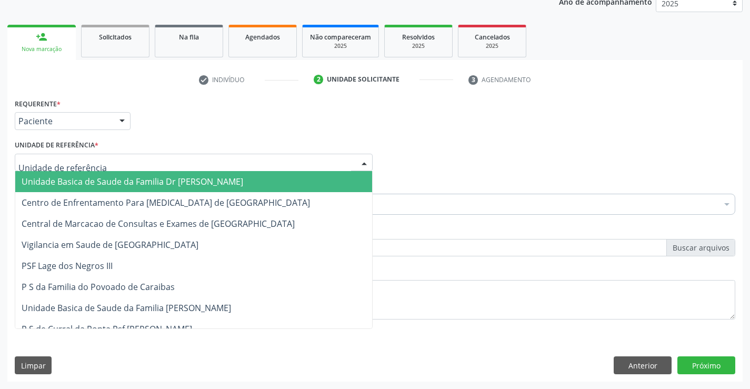
click at [114, 167] on div at bounding box center [194, 163] width 358 height 18
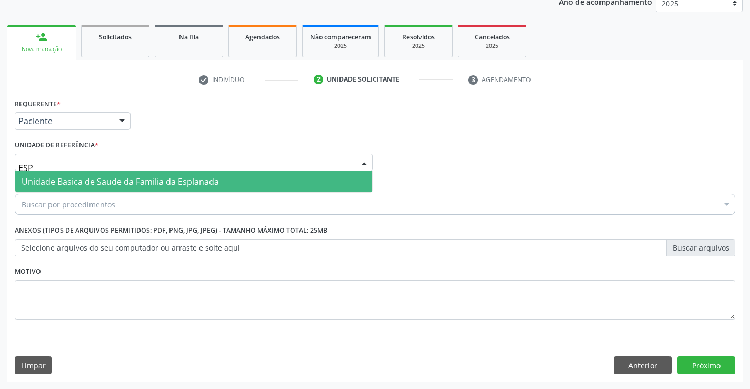
type input "ESPL"
click at [115, 177] on span "Unidade Basica de Saude da Familia da Esplanada" at bounding box center [120, 182] width 197 height 12
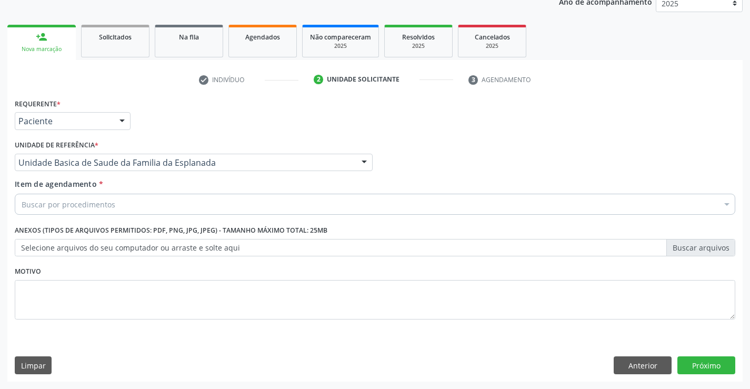
click at [134, 208] on div "Buscar por procedimentos" at bounding box center [375, 204] width 721 height 21
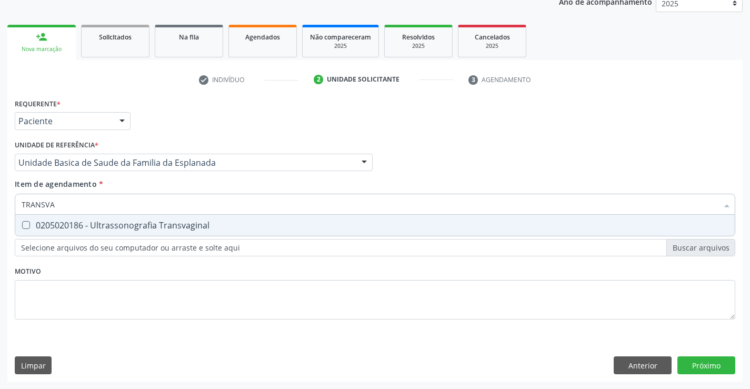
type input "TRANSVAG"
click at [163, 230] on div "0205020186 - Ultrassonografia Transvaginal" at bounding box center [375, 225] width 707 height 8
checkbox Transvaginal "true"
click at [177, 297] on div "Requerente * Paciente Profissional de Saúde Paciente Nenhum resultado encontrad…" at bounding box center [375, 215] width 721 height 239
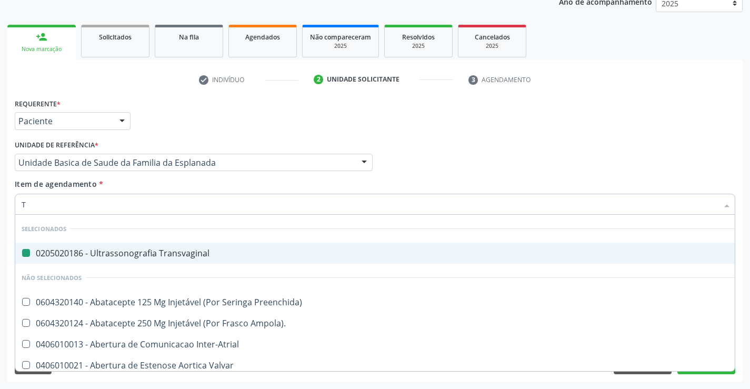
type input "TI"
checkbox Transvaginal "false"
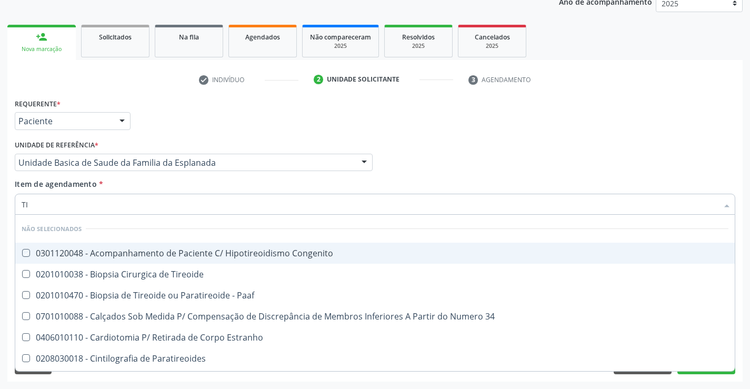
type input "T"
checkbox Congenito "true"
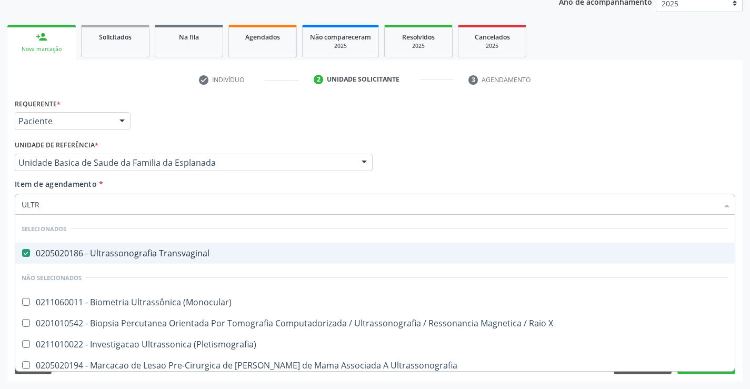
type input "ULTRA"
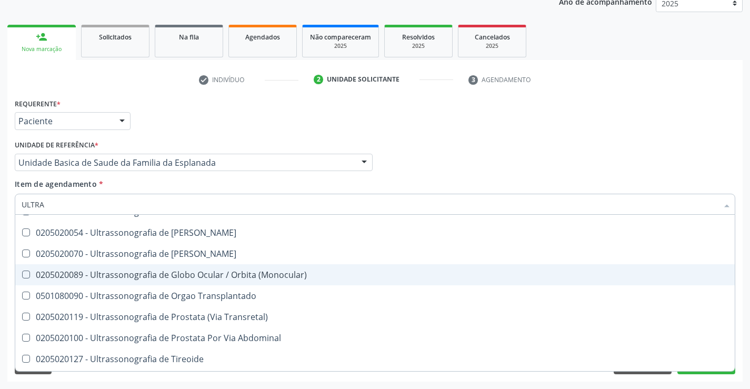
scroll to position [405, 0]
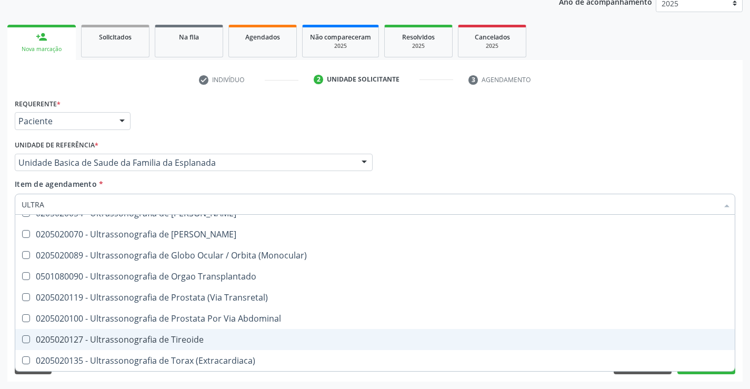
click at [184, 341] on div "0205020127 - Ultrassonografia de Tireoide" at bounding box center [375, 339] width 707 height 8
checkbox Tireoide "true"
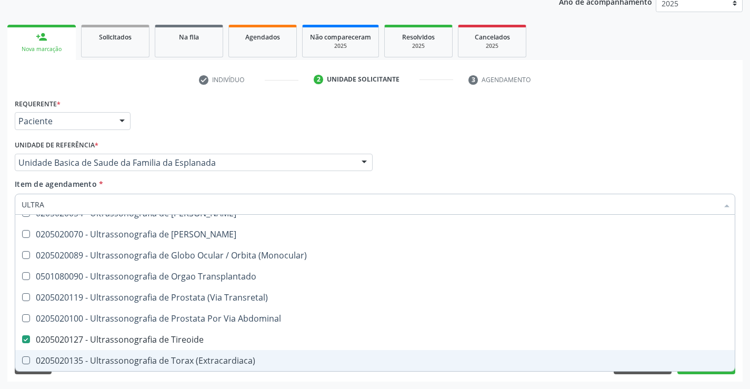
type input "ULTRA"
click at [186, 383] on div "Acompanhamento Acompanhe a situação das marcações correntes e finalizadas Relat…" at bounding box center [375, 157] width 750 height 464
checkbox Tireoide "false"
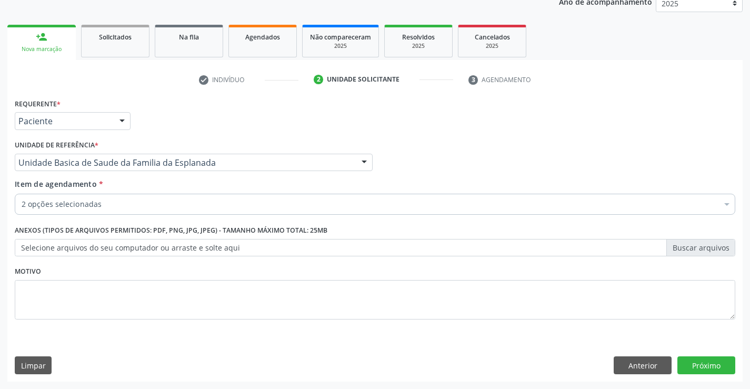
scroll to position [0, 0]
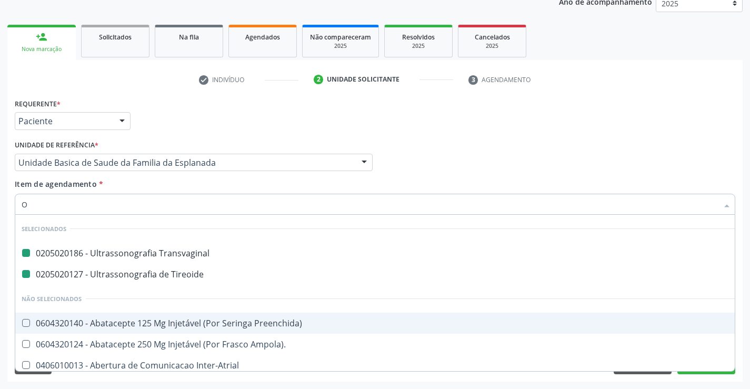
type input "OT"
checkbox Transvaginal "false"
checkbox Tireoide "false"
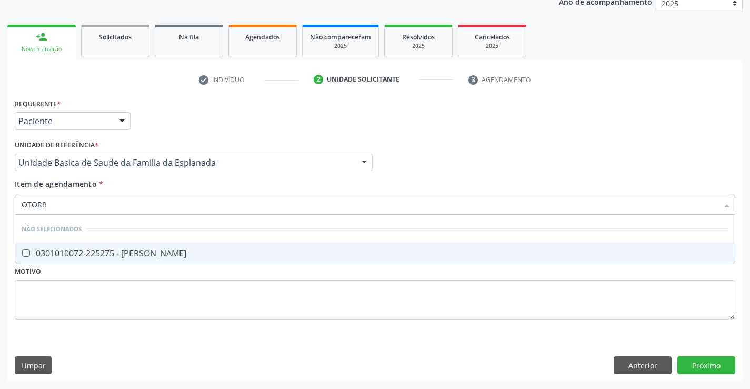
type input "OTORRI"
click at [169, 255] on div "0301010072-225275 - [PERSON_NAME]" at bounding box center [375, 253] width 707 height 8
checkbox Otorrinolaringologista "true"
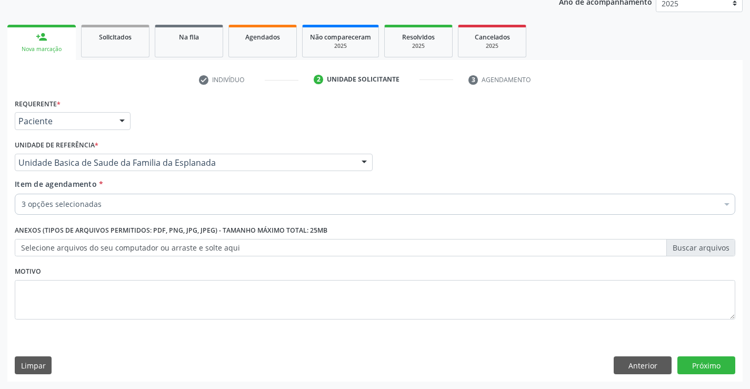
scroll to position [133, 0]
drag, startPoint x: 121, startPoint y: 205, endPoint x: 117, endPoint y: 219, distance: 14.7
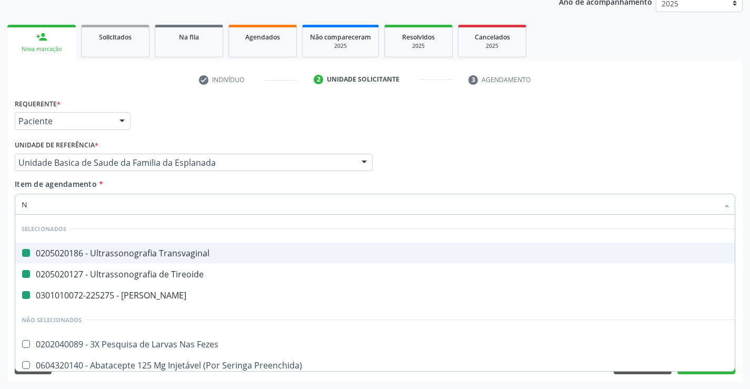
type input "NE"
checkbox Transvaginal "false"
checkbox Tireoide "false"
checkbox Otorrinolaringologista "false"
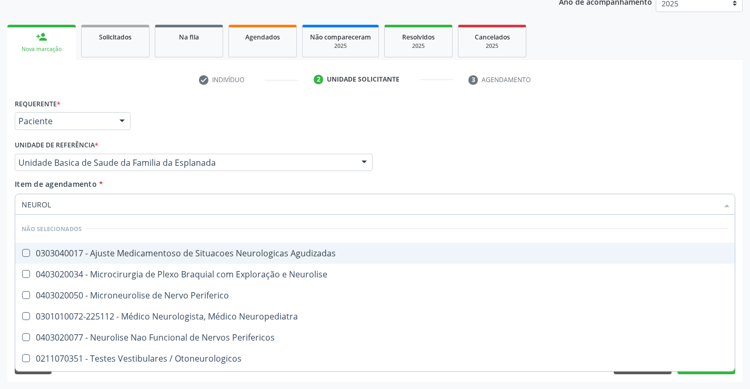
type input "NEUROLO"
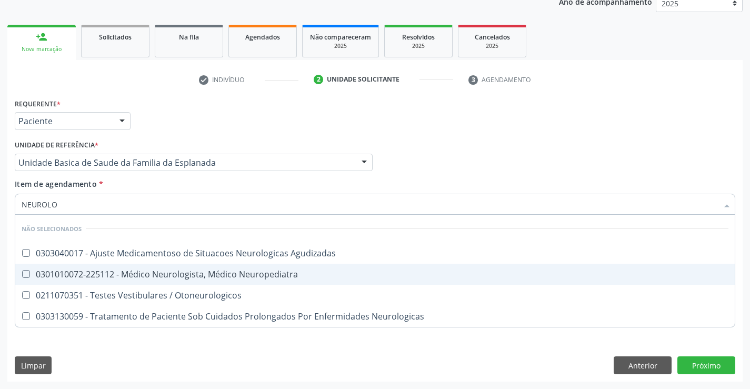
click at [165, 277] on div "0301010072-225112 - Médico Neurologista, Médico Neuropediatra" at bounding box center [375, 274] width 707 height 8
checkbox Neuropediatra "true"
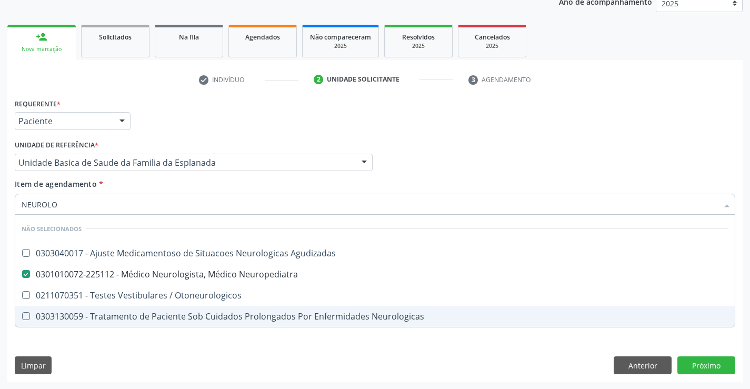
click at [193, 356] on div "Requerente * Paciente Profissional de Saúde Paciente Nenhum resultado encontrad…" at bounding box center [375, 239] width 736 height 286
checkbox Agudizadas "true"
checkbox Otoneurologicos "true"
checkbox Neurologicas "true"
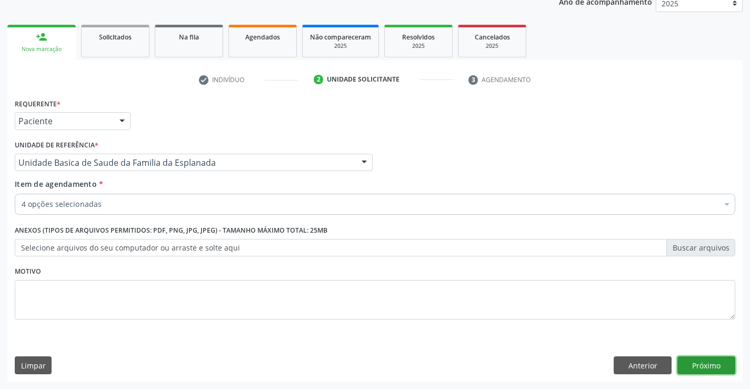
click at [708, 363] on button "Próximo" at bounding box center [707, 365] width 58 height 18
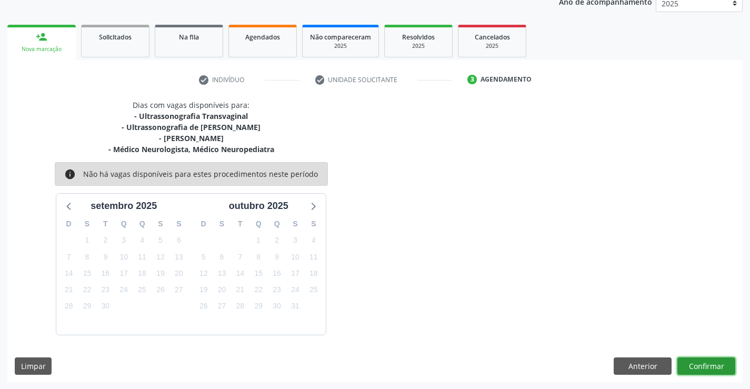
click at [708, 363] on button "Confirmar" at bounding box center [707, 367] width 58 height 18
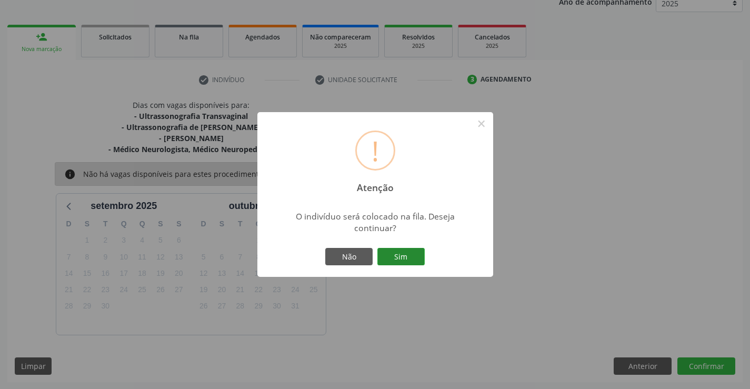
click at [413, 250] on button "Sim" at bounding box center [401, 257] width 47 height 18
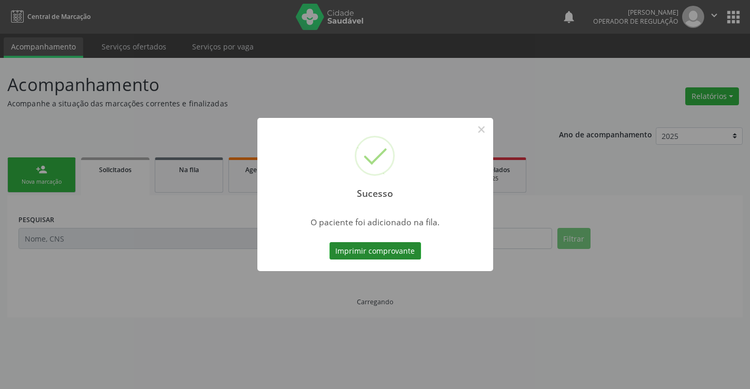
scroll to position [0, 0]
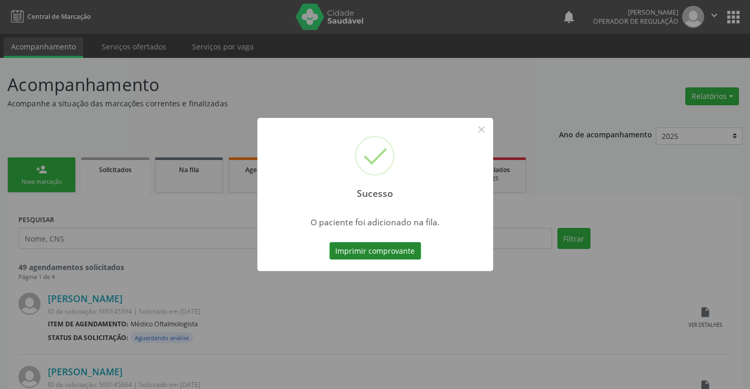
click at [330, 242] on button "Imprimir comprovante" at bounding box center [376, 251] width 92 height 18
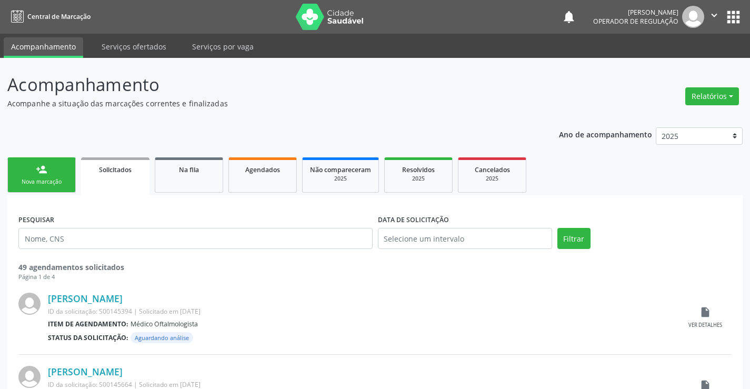
click at [67, 176] on link "person_add Nova marcação" at bounding box center [41, 174] width 68 height 35
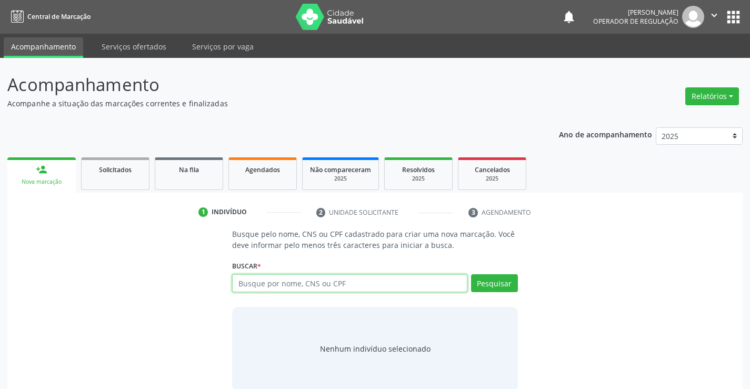
click at [304, 282] on input "text" at bounding box center [349, 283] width 235 height 18
type input "708706120105496"
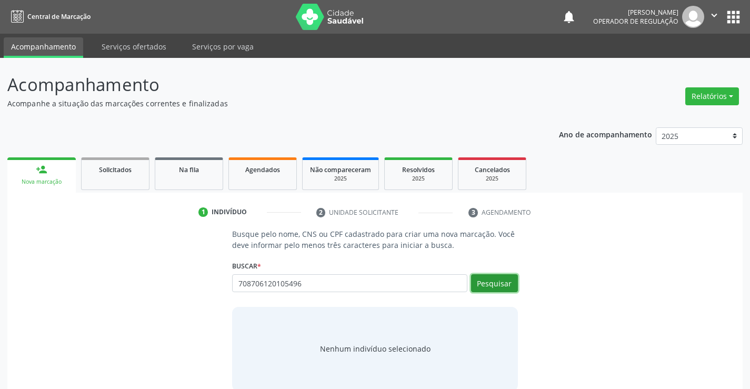
click at [501, 283] on button "Pesquisar" at bounding box center [494, 283] width 47 height 18
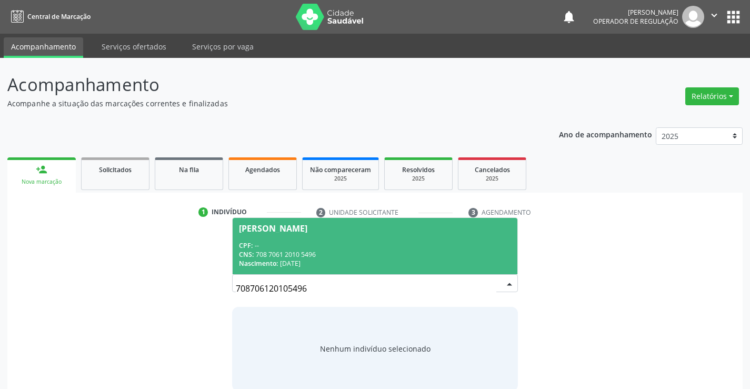
click at [388, 231] on div "Maria Aparecida Vieira da Silva" at bounding box center [375, 228] width 272 height 8
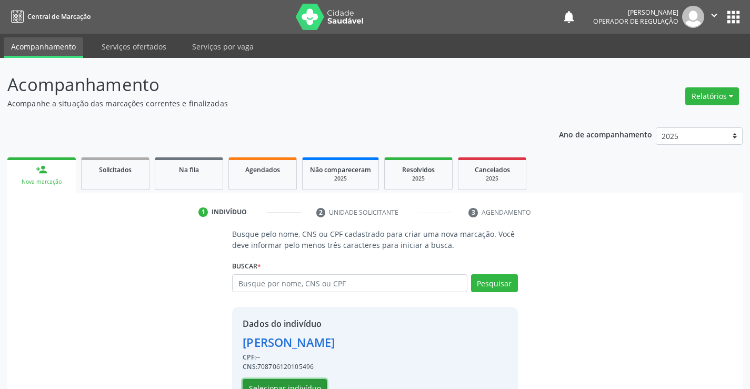
click at [275, 383] on button "Selecionar indivíduo" at bounding box center [285, 388] width 84 height 18
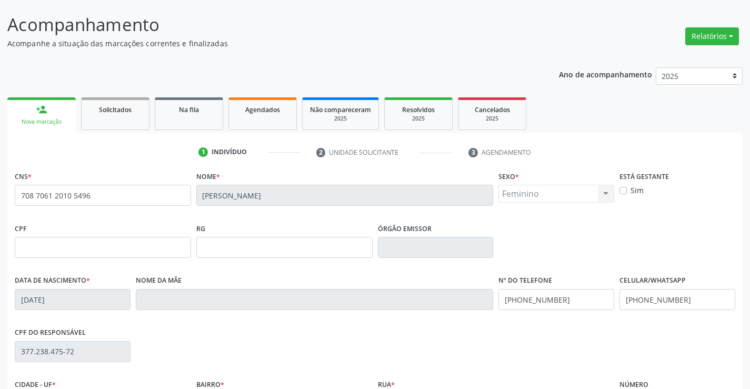
scroll to position [105, 0]
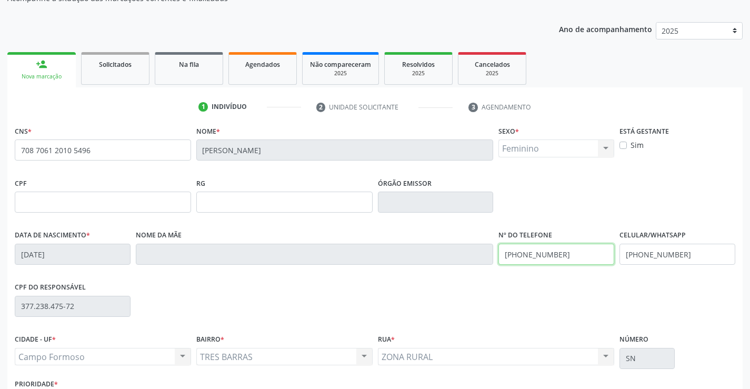
click at [564, 255] on input "(74) 99974-8486" at bounding box center [557, 254] width 116 height 21
type input "(74) 98150-1436"
click at [685, 260] on input "(74) 99974-8486" at bounding box center [678, 254] width 116 height 21
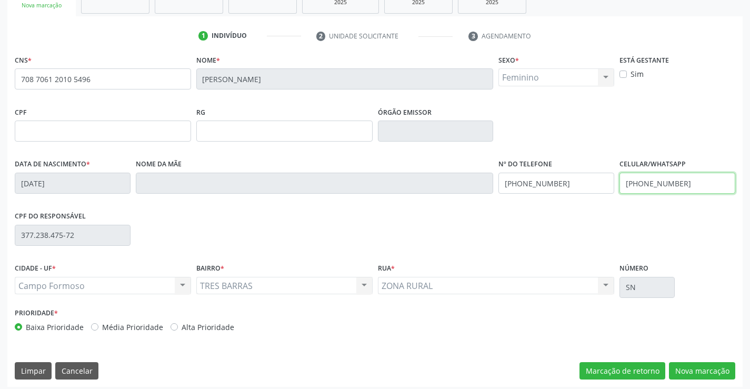
scroll to position [182, 0]
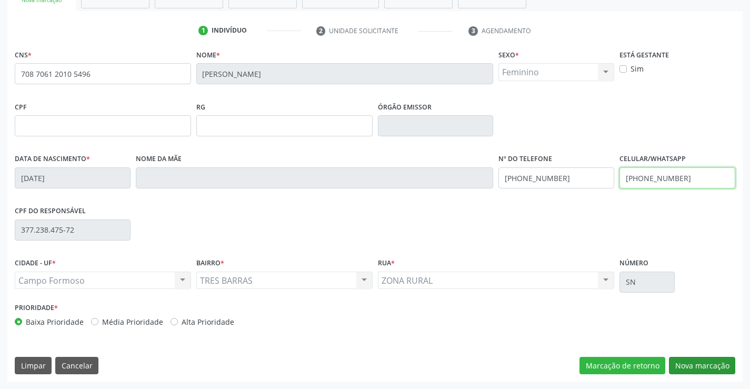
type input "(74) 98150-1436"
click at [706, 369] on button "Nova marcação" at bounding box center [702, 366] width 66 height 18
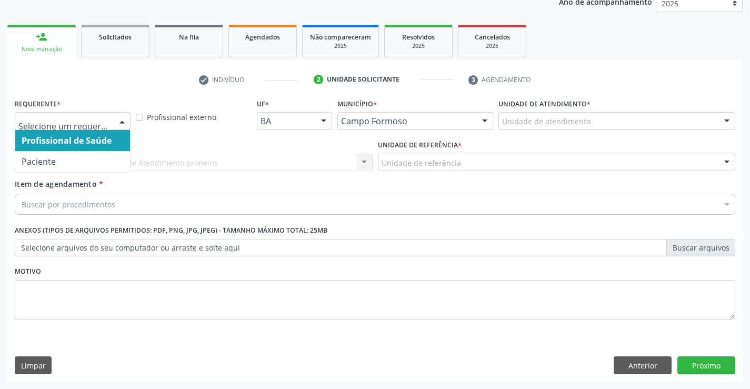
click at [123, 119] on div at bounding box center [122, 122] width 16 height 18
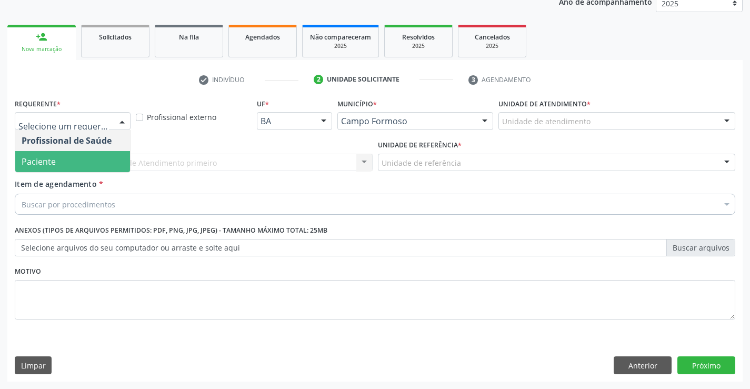
click at [77, 161] on span "Paciente" at bounding box center [72, 161] width 115 height 21
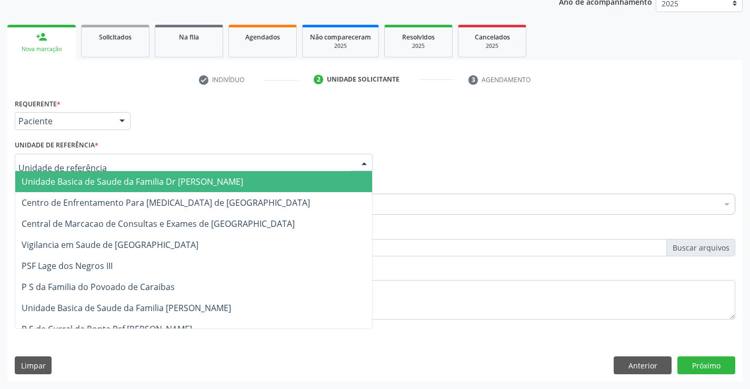
click at [121, 162] on div at bounding box center [194, 163] width 358 height 18
click at [161, 184] on span "Unidade Basica de Saude da Familia Dr [PERSON_NAME]" at bounding box center [133, 182] width 222 height 12
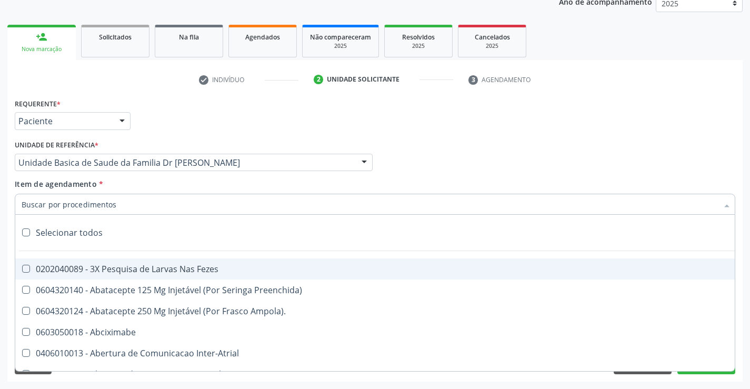
click at [127, 207] on div at bounding box center [375, 204] width 721 height 21
click at [127, 207] on input "Item de agendamento *" at bounding box center [370, 204] width 697 height 21
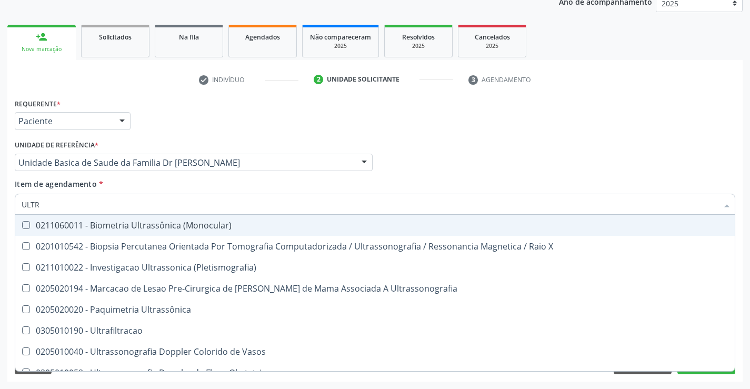
type input "ULTRA"
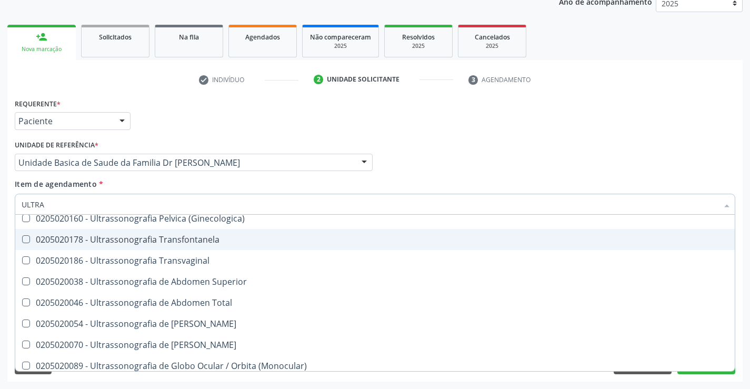
scroll to position [263, 0]
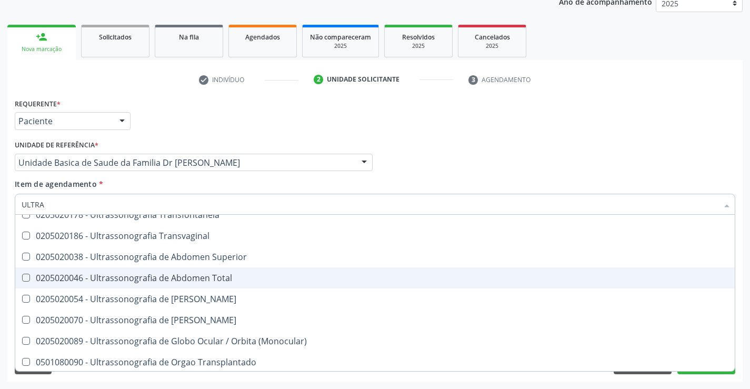
click at [182, 279] on div "0205020046 - Ultrassonografia de Abdomen Total" at bounding box center [375, 278] width 707 height 8
checkbox Total "true"
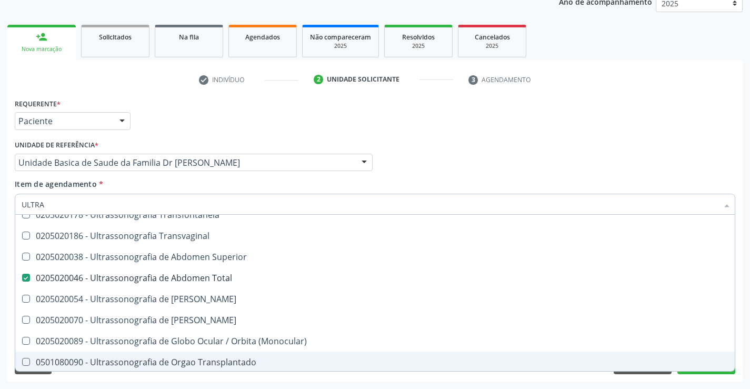
type input "ULTRA"
click at [210, 380] on div "Requerente * Paciente Profissional de Saúde Paciente Nenhum resultado encontrad…" at bounding box center [375, 239] width 736 height 286
checkbox X "true"
checkbox Total "false"
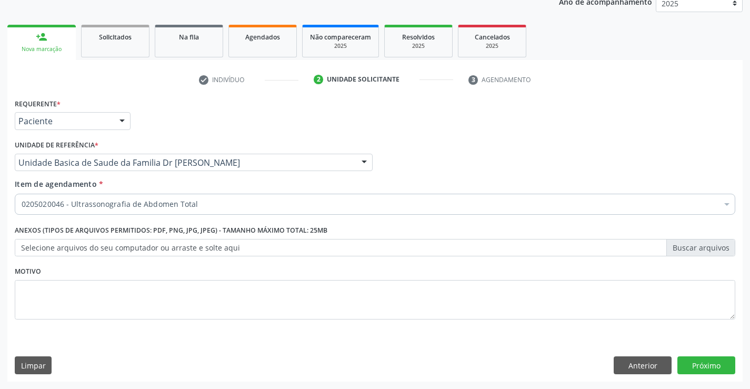
scroll to position [0, 0]
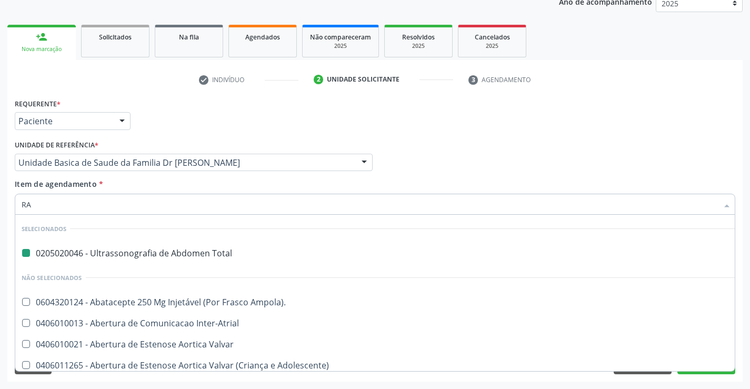
type input "RAD"
checkbox Total "false"
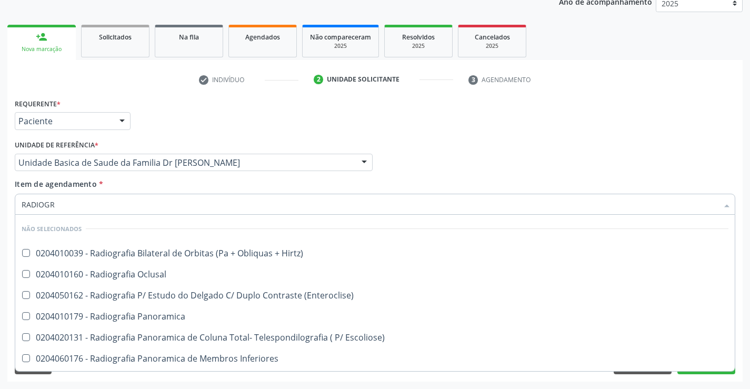
type input "RADIOGRA"
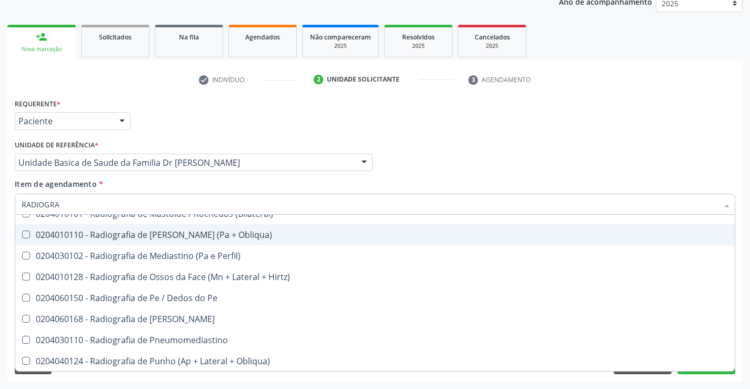
scroll to position [1158, 0]
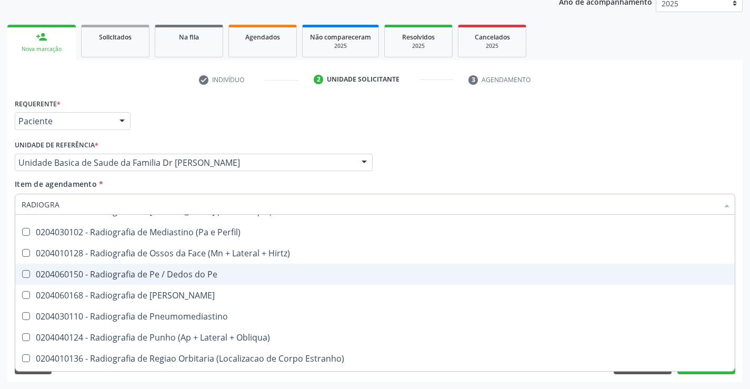
click at [177, 273] on div "0204060150 - Radiografia de Pe / Dedos do Pe" at bounding box center [375, 274] width 707 height 8
checkbox Pe "true"
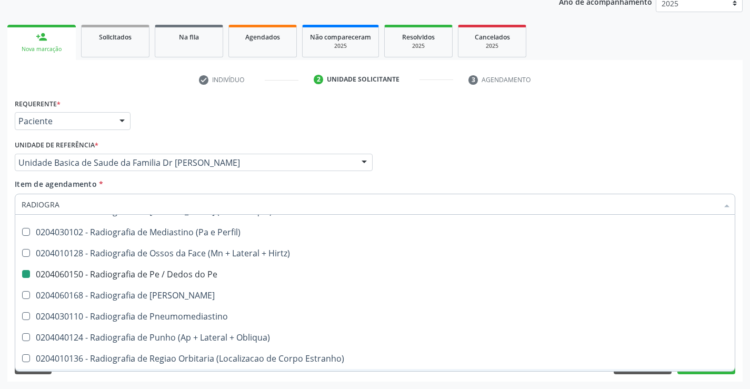
click at [187, 383] on div "Acompanhamento Acompanhe a situação das marcações correntes e finalizadas Relat…" at bounding box center [375, 157] width 750 height 464
checkbox Hirtz\) "true"
checkbox Pe "false"
checkbox Oclusal "true"
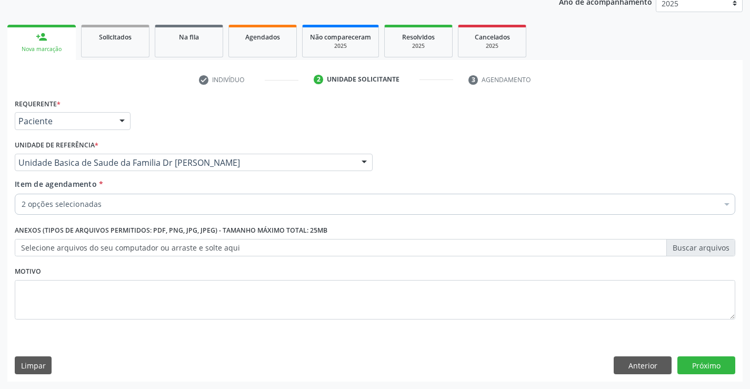
scroll to position [0, 0]
click at [685, 363] on button "Próximo" at bounding box center [707, 365] width 58 height 18
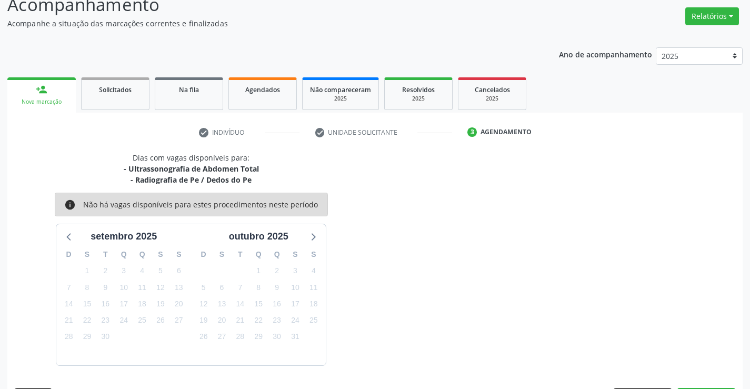
scroll to position [111, 0]
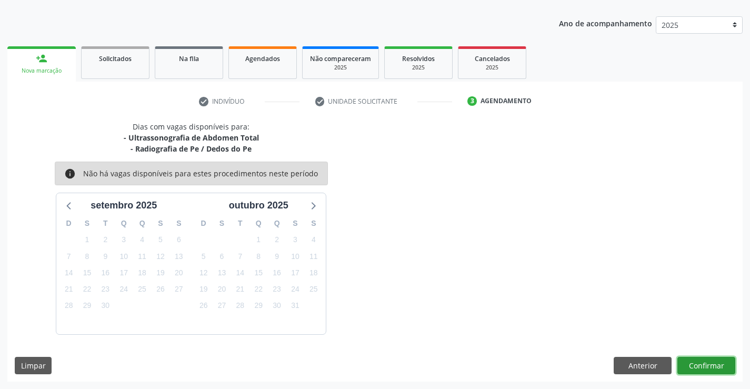
click at [705, 370] on button "Confirmar" at bounding box center [707, 366] width 58 height 18
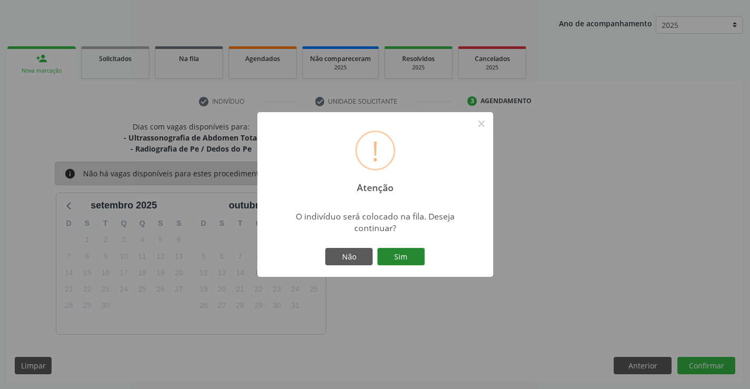
click at [407, 252] on button "Sim" at bounding box center [401, 257] width 47 height 18
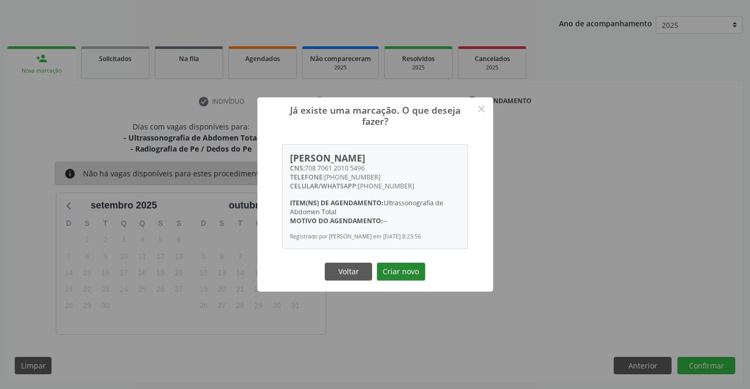
click at [407, 274] on button "Criar novo" at bounding box center [401, 272] width 48 height 18
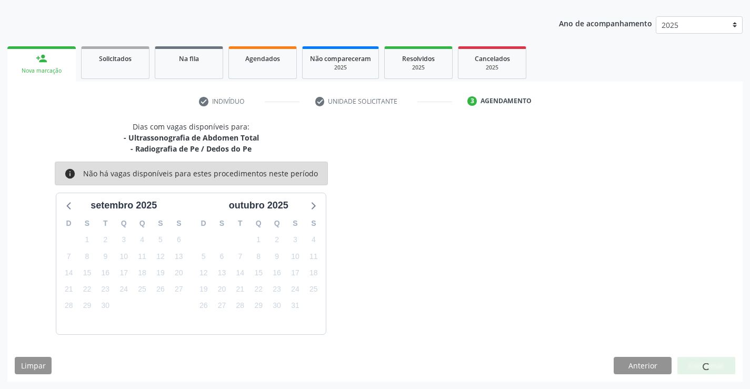
scroll to position [0, 0]
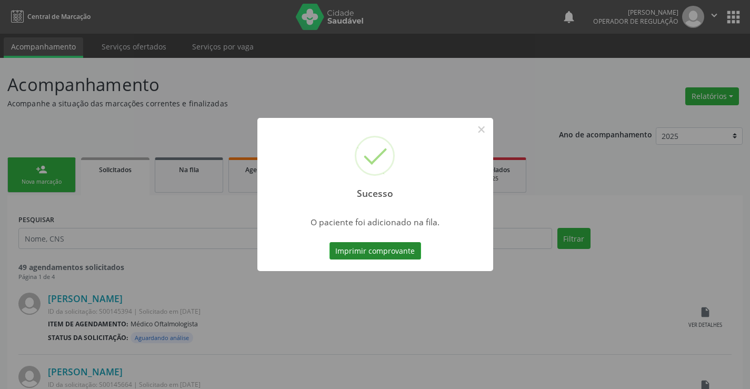
click at [409, 252] on button "Imprimir comprovante" at bounding box center [376, 251] width 92 height 18
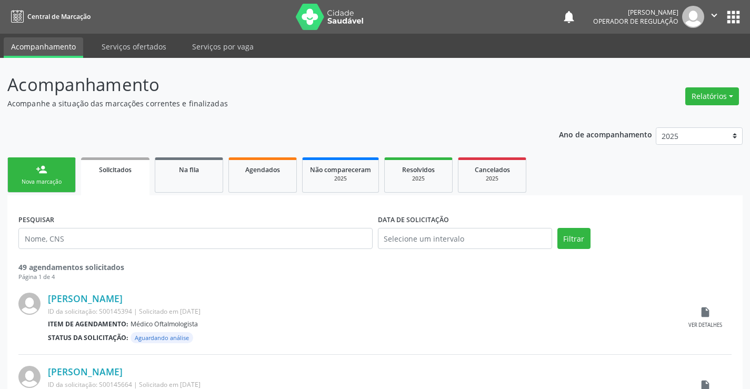
click at [65, 181] on div "Nova marcação" at bounding box center [41, 182] width 53 height 8
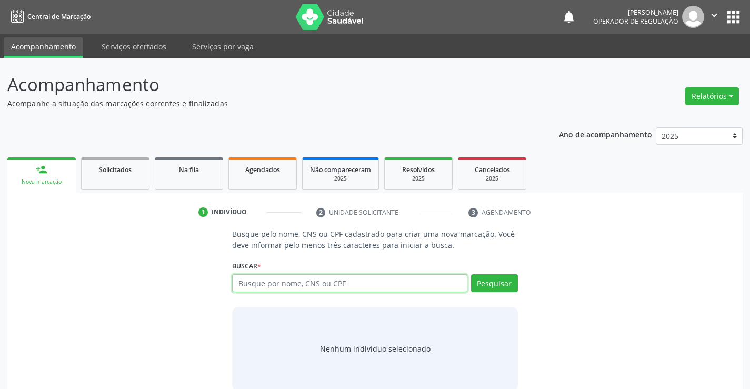
click at [270, 284] on input "text" at bounding box center [349, 283] width 235 height 18
type input "708404722771967"
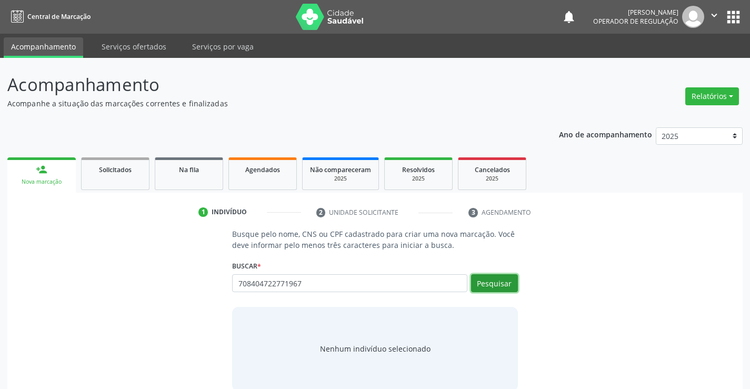
click at [506, 281] on button "Pesquisar" at bounding box center [494, 283] width 47 height 18
type input "708404722771967"
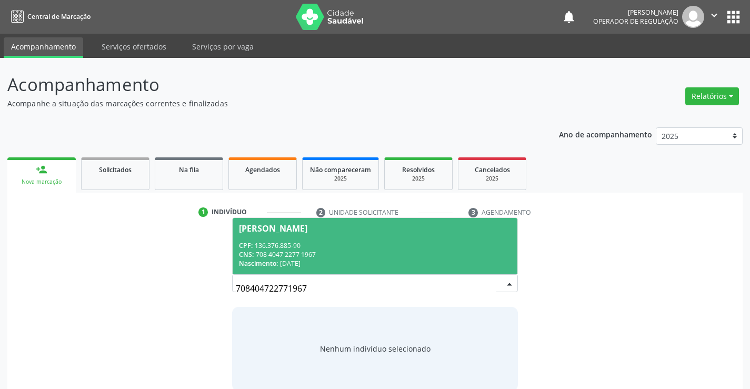
click at [442, 253] on div "CNS: 708 4047 2277 1967" at bounding box center [375, 254] width 272 height 9
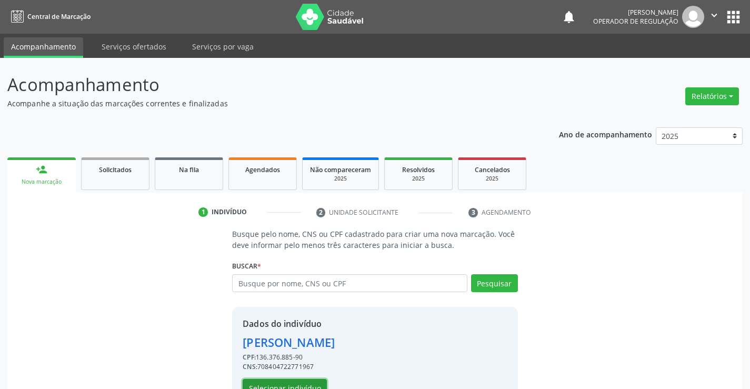
click at [275, 384] on button "Selecionar indivíduo" at bounding box center [285, 388] width 84 height 18
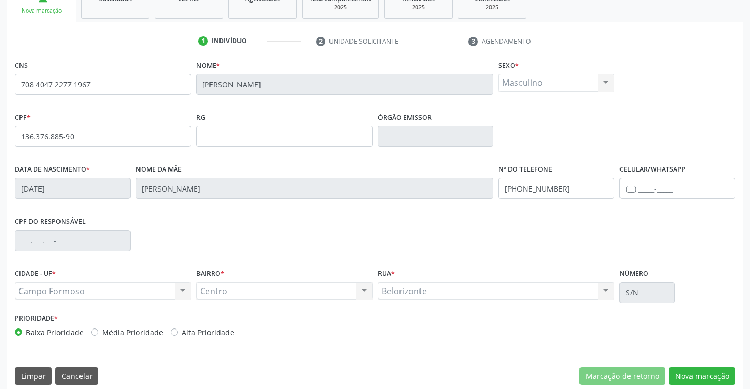
scroll to position [182, 0]
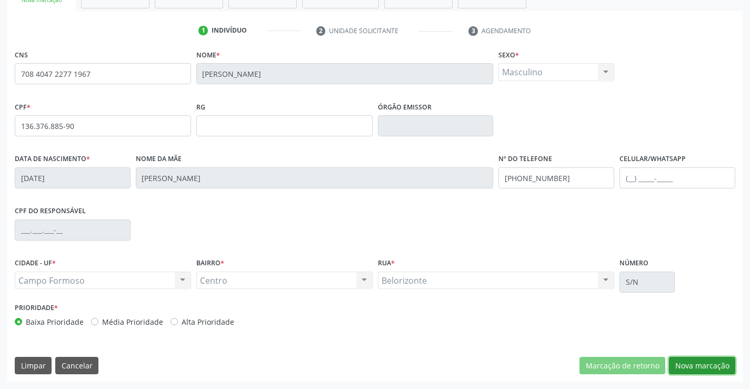
click at [715, 363] on button "Nova marcação" at bounding box center [702, 366] width 66 height 18
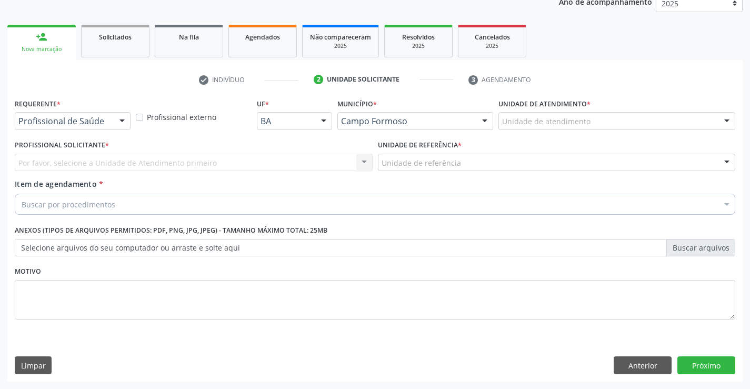
scroll to position [133, 0]
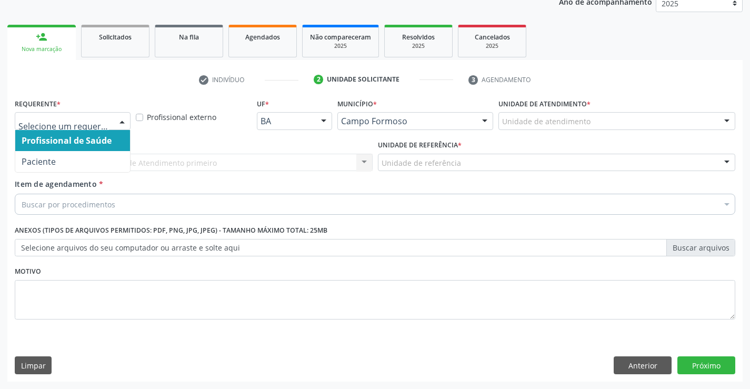
drag, startPoint x: 126, startPoint y: 118, endPoint x: 67, endPoint y: 158, distance: 72.0
click at [126, 118] on div at bounding box center [122, 122] width 16 height 18
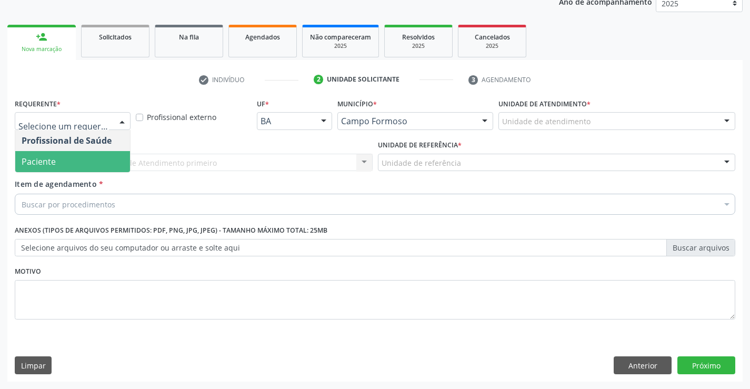
drag, startPoint x: 69, startPoint y: 160, endPoint x: 95, endPoint y: 163, distance: 26.5
click at [71, 161] on span "Paciente" at bounding box center [72, 161] width 115 height 21
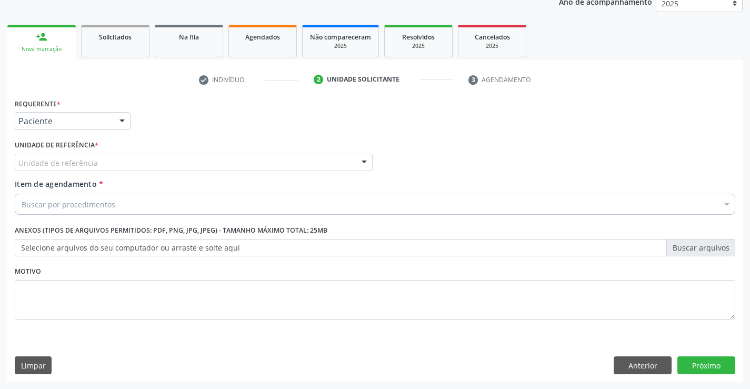
click at [111, 163] on div "Unidade de referência" at bounding box center [194, 163] width 358 height 18
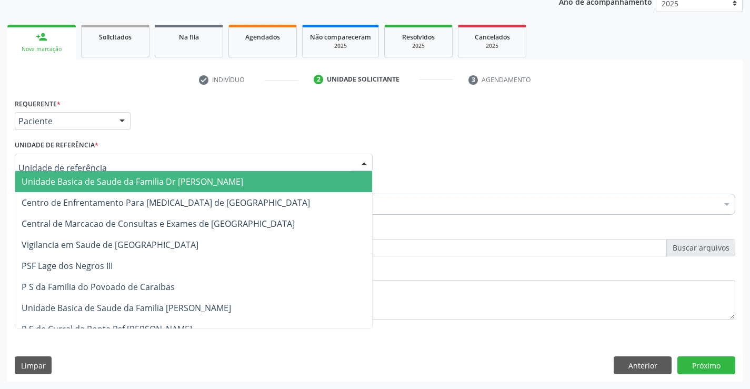
drag, startPoint x: 110, startPoint y: 184, endPoint x: 110, endPoint y: 197, distance: 12.6
click at [110, 188] on span "Unidade Basica de Saude da Familia Dr [PERSON_NAME]" at bounding box center [193, 181] width 357 height 21
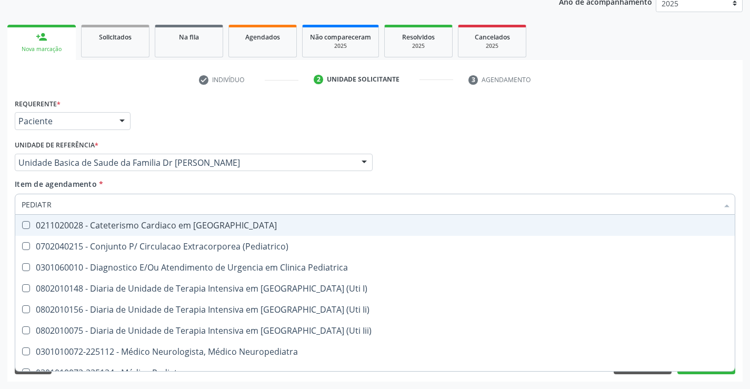
type input "PEDIATRA"
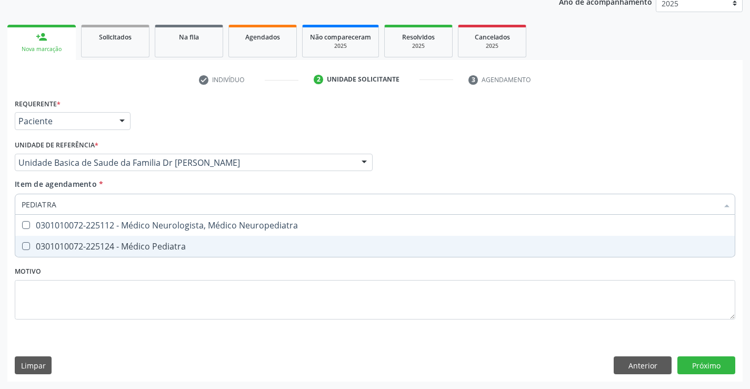
click at [133, 246] on div "0301010072-225124 - Médico Pediatra" at bounding box center [375, 246] width 707 height 8
checkbox Pediatra "true"
click at [137, 271] on div "Requerente * Paciente Profissional de Saúde Paciente Nenhum resultado encontrad…" at bounding box center [375, 215] width 721 height 239
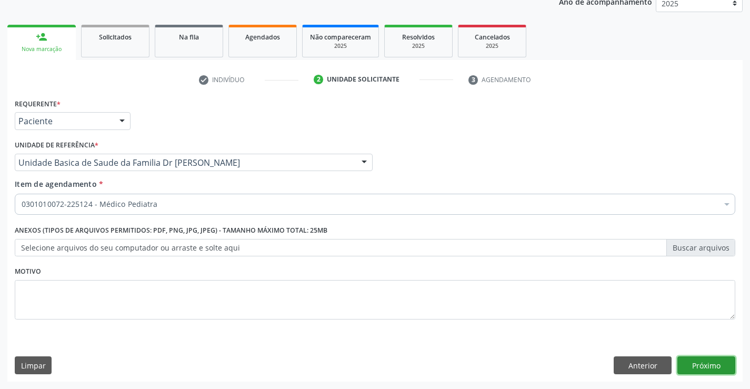
click at [711, 362] on button "Próximo" at bounding box center [707, 365] width 58 height 18
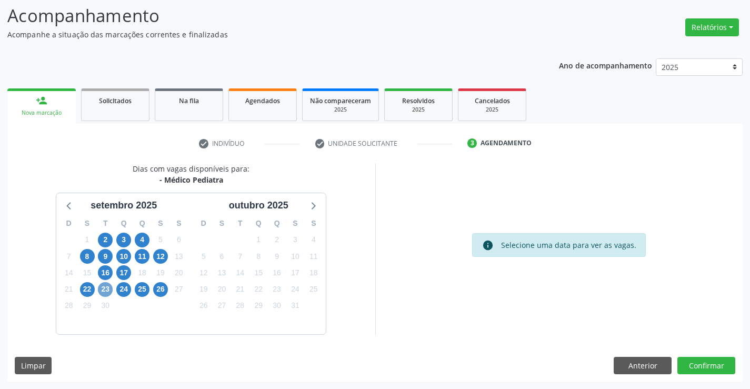
click at [106, 289] on span "23" at bounding box center [105, 289] width 15 height 15
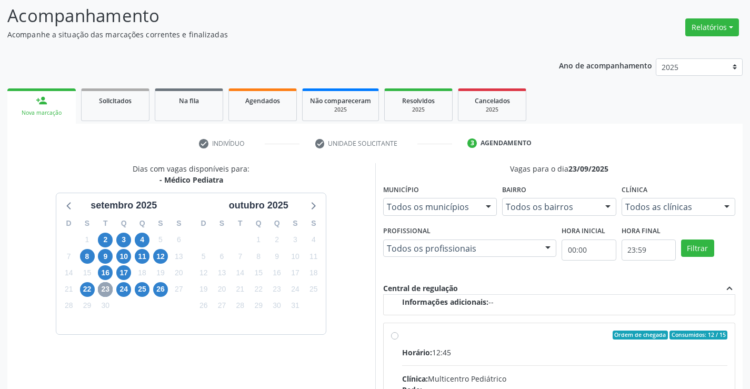
scroll to position [166, 0]
click at [396, 333] on input "Ordem de chegada Consumidos: 12 / 15 Horário: 12:45 Clínica: Multicentro Pediát…" at bounding box center [394, 333] width 7 height 9
radio input "true"
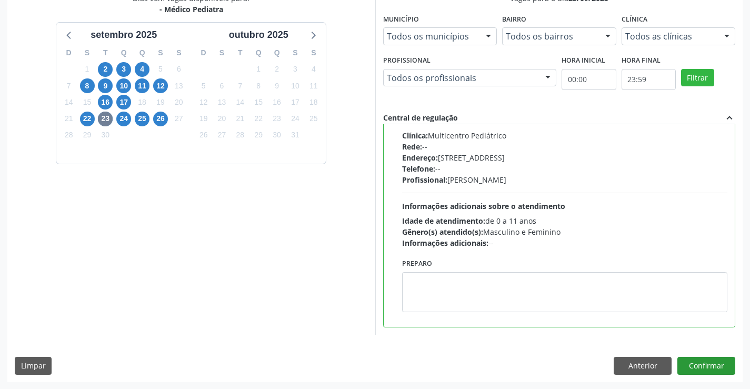
scroll to position [240, 0]
click at [708, 368] on button "Confirmar" at bounding box center [707, 365] width 58 height 18
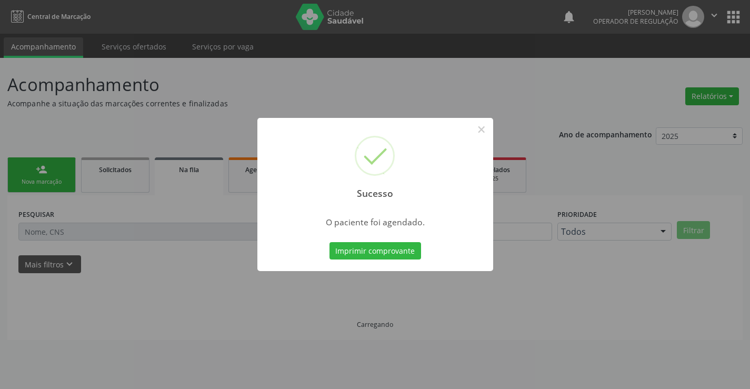
scroll to position [0, 0]
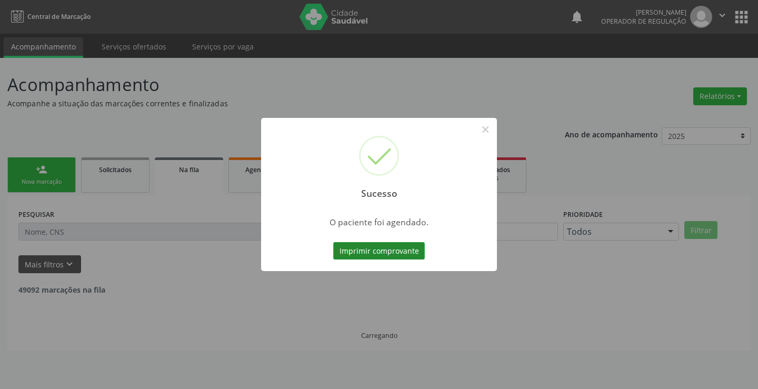
click at [411, 253] on button "Imprimir comprovante" at bounding box center [379, 251] width 92 height 18
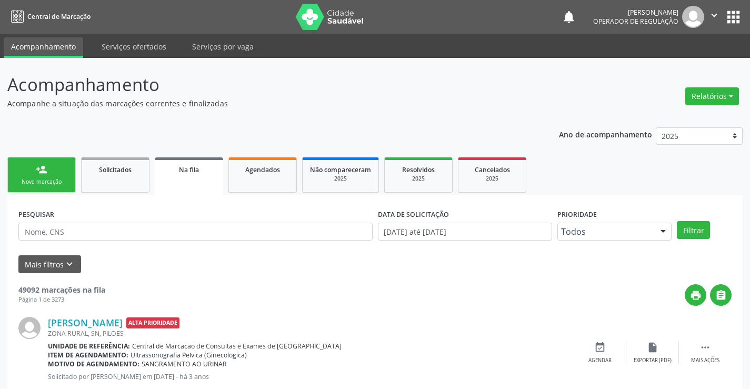
click at [62, 180] on div "Nova marcação" at bounding box center [41, 182] width 53 height 8
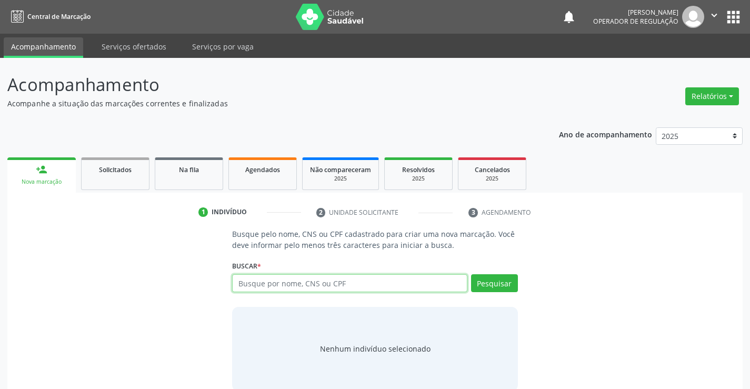
click at [356, 290] on input "text" at bounding box center [349, 283] width 235 height 18
type input "702508322597939"
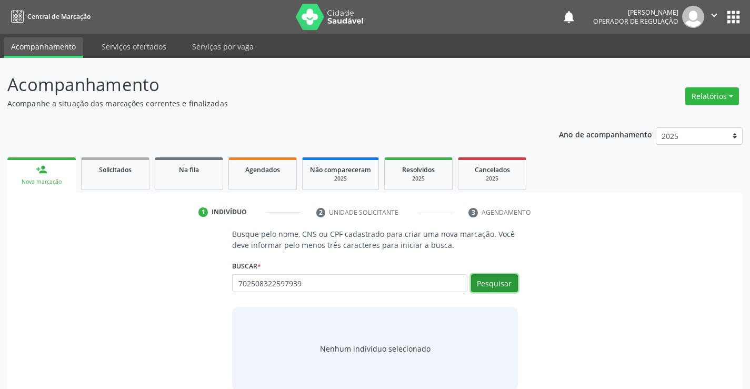
click at [491, 281] on button "Pesquisar" at bounding box center [494, 283] width 47 height 18
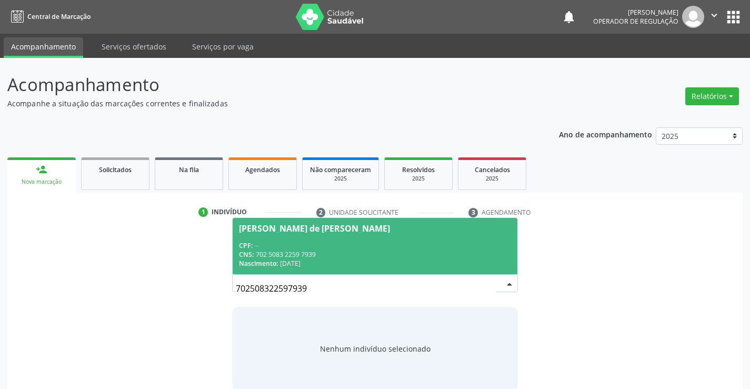
click at [427, 252] on div "CNS: 702 5083 2259 7939" at bounding box center [375, 254] width 272 height 9
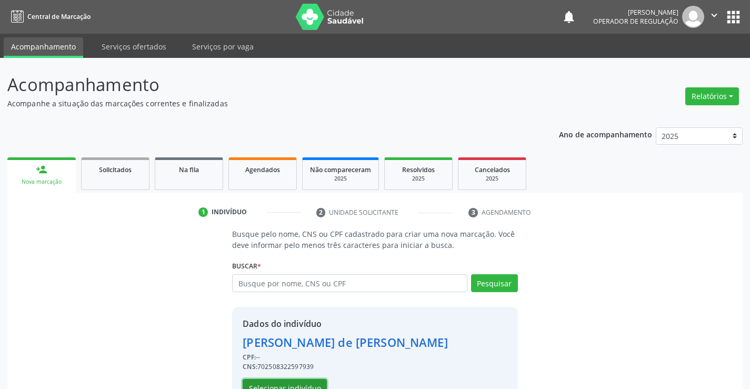
click at [301, 380] on button "Selecionar indivíduo" at bounding box center [285, 388] width 84 height 18
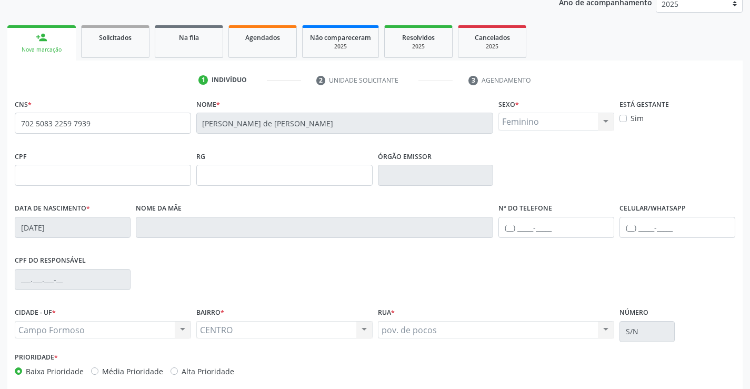
scroll to position [182, 0]
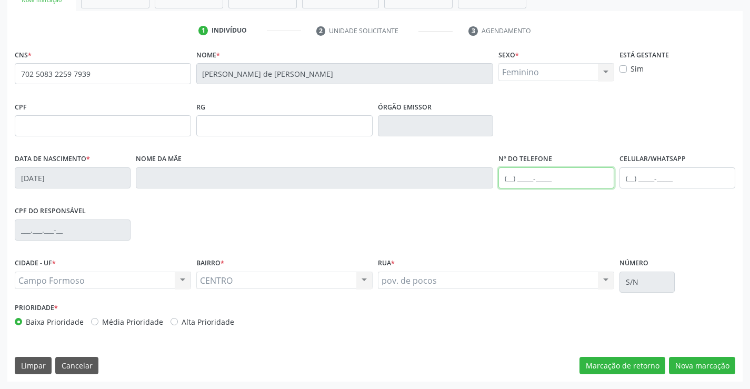
click at [509, 178] on input "text" at bounding box center [557, 177] width 116 height 21
type input "(74) 98156-9034"
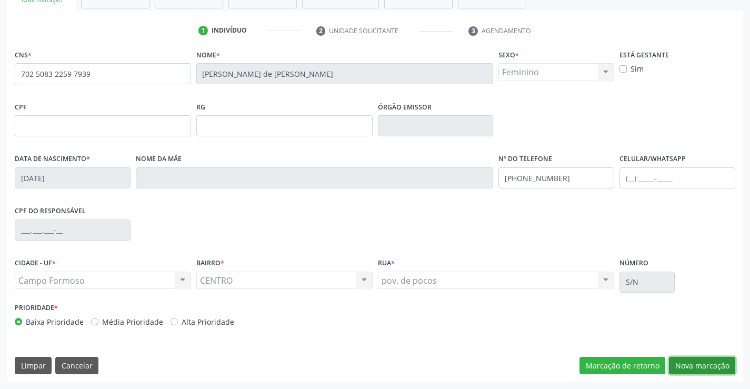
click at [711, 368] on button "Nova marcação" at bounding box center [702, 366] width 66 height 18
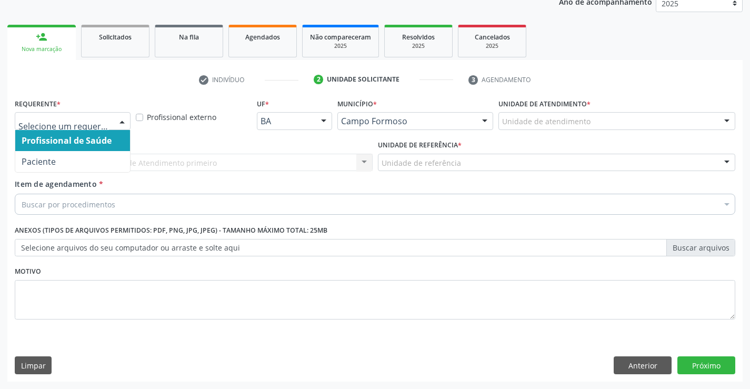
click at [120, 118] on div at bounding box center [122, 122] width 16 height 18
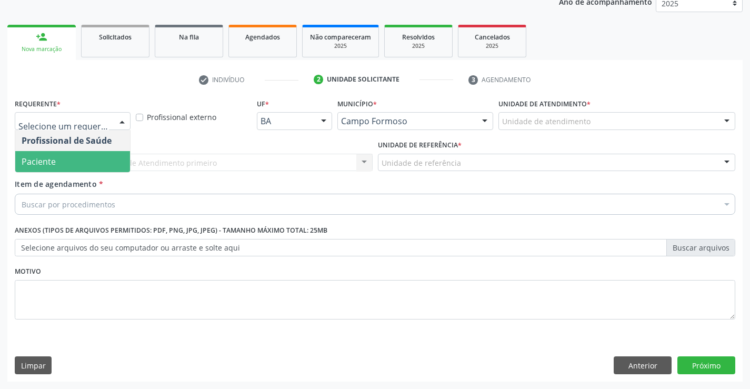
click at [83, 162] on span "Paciente" at bounding box center [72, 161] width 115 height 21
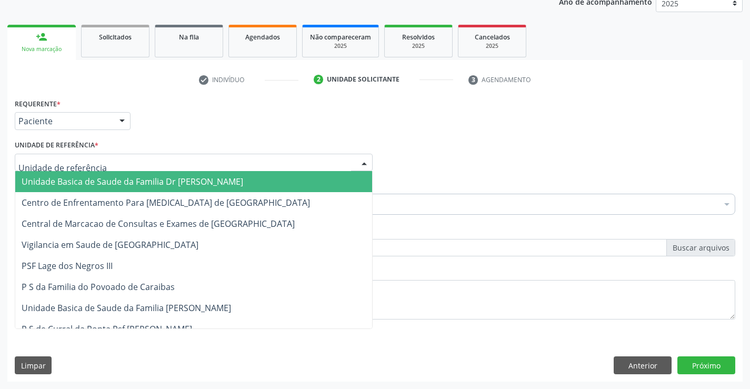
click at [98, 159] on div at bounding box center [194, 163] width 358 height 18
type input "PO"
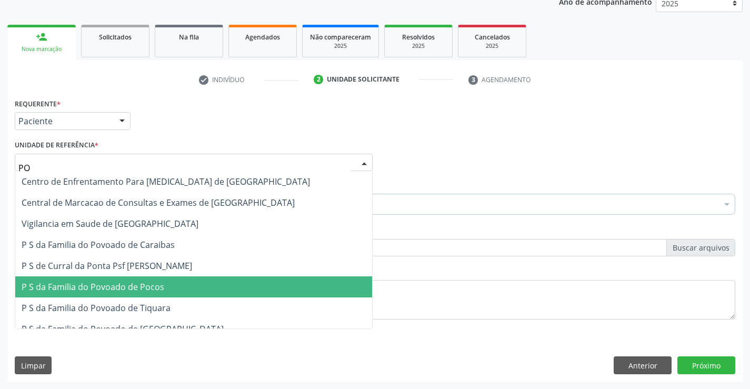
click at [127, 287] on span "P S da Familia do Povoado de Pocos" at bounding box center [93, 287] width 143 height 12
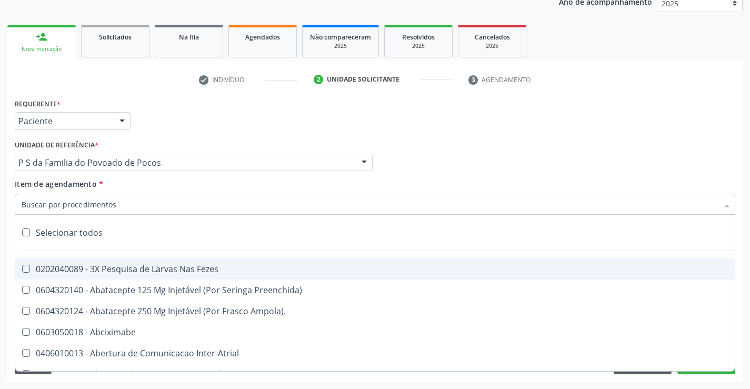
click at [154, 212] on div at bounding box center [375, 204] width 721 height 21
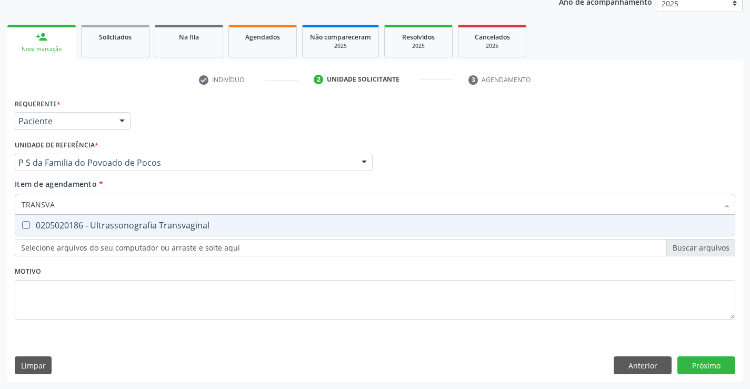
type input "TRANSVAG"
click at [189, 230] on div "0205020186 - Ultrassonografia Transvaginal" at bounding box center [375, 225] width 707 height 8
checkbox Transvaginal "true"
click at [190, 277] on div "Requerente * Paciente Profissional de Saúde Paciente Nenhum resultado encontrad…" at bounding box center [375, 215] width 721 height 239
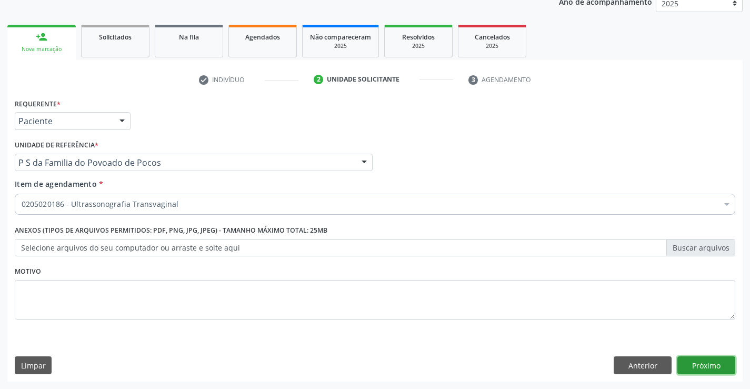
click at [679, 364] on button "Próximo" at bounding box center [707, 365] width 58 height 18
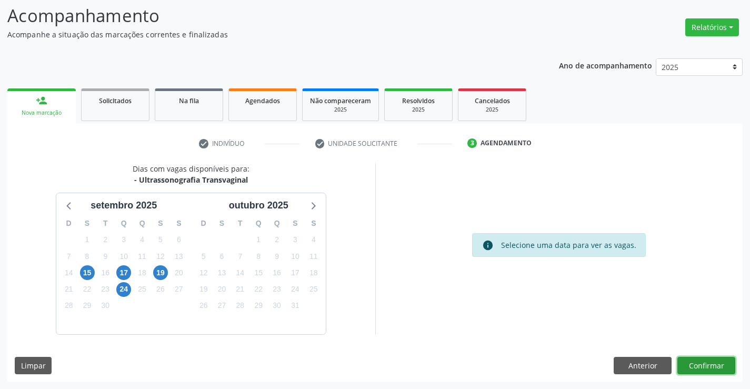
click at [706, 365] on button "Confirmar" at bounding box center [707, 366] width 58 height 18
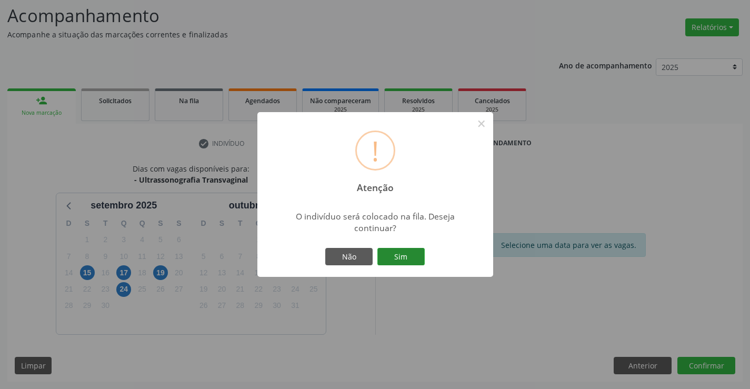
click at [410, 256] on button "Sim" at bounding box center [401, 257] width 47 height 18
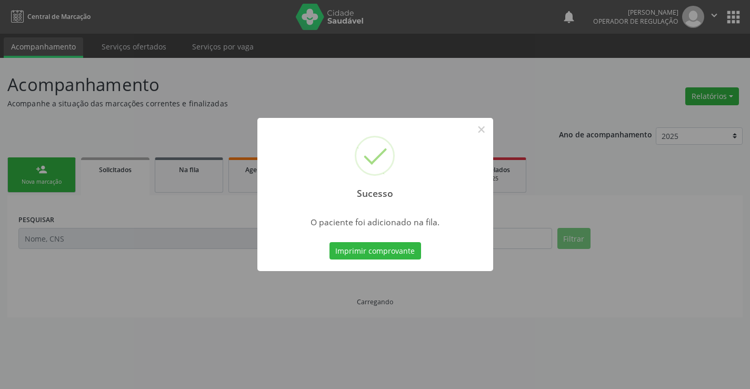
scroll to position [0, 0]
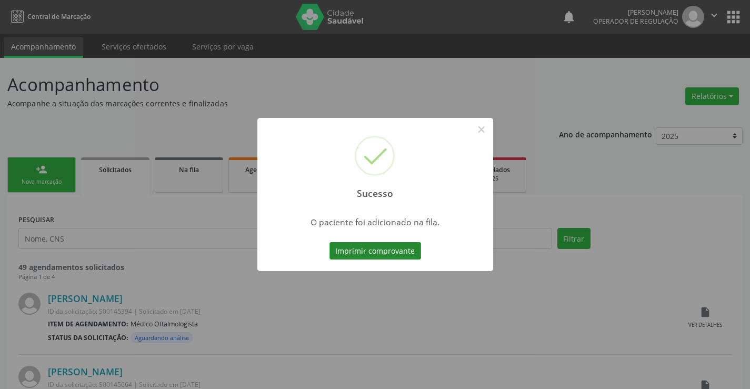
click at [387, 245] on button "Imprimir comprovante" at bounding box center [376, 251] width 92 height 18
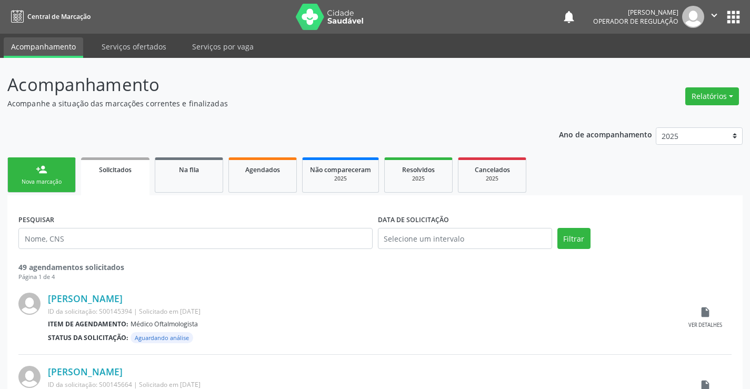
click at [55, 182] on div "Nova marcação" at bounding box center [41, 182] width 53 height 8
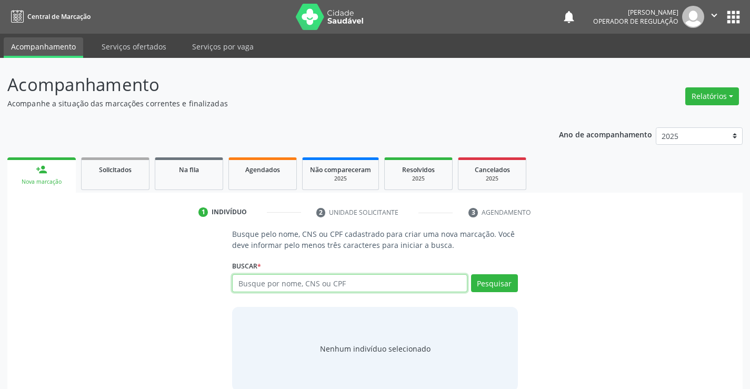
click at [336, 289] on input "text" at bounding box center [349, 283] width 235 height 18
type input "702508395769438"
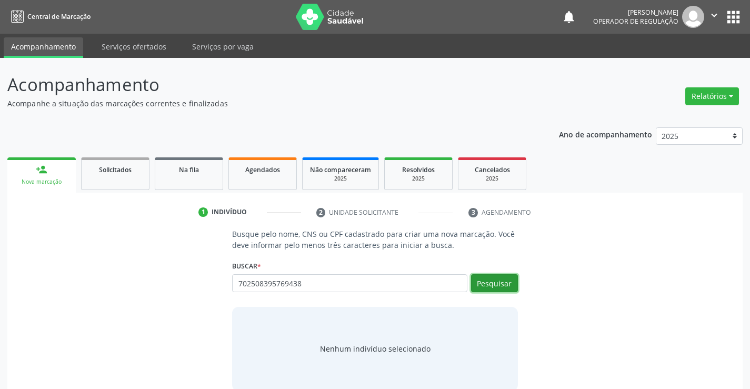
click at [504, 284] on button "Pesquisar" at bounding box center [494, 283] width 47 height 18
type input "702508395769438"
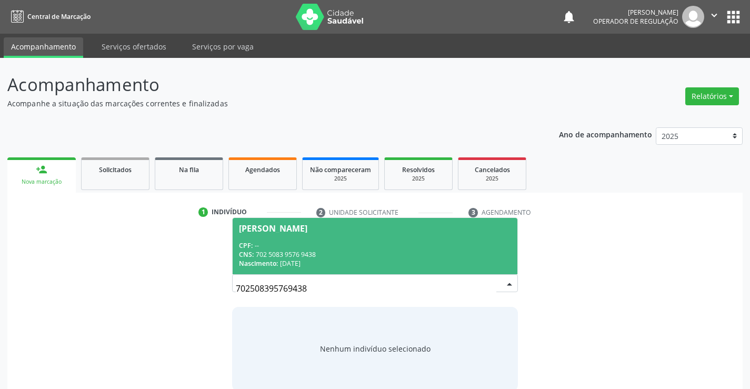
click at [386, 244] on div "CPF: --" at bounding box center [375, 245] width 272 height 9
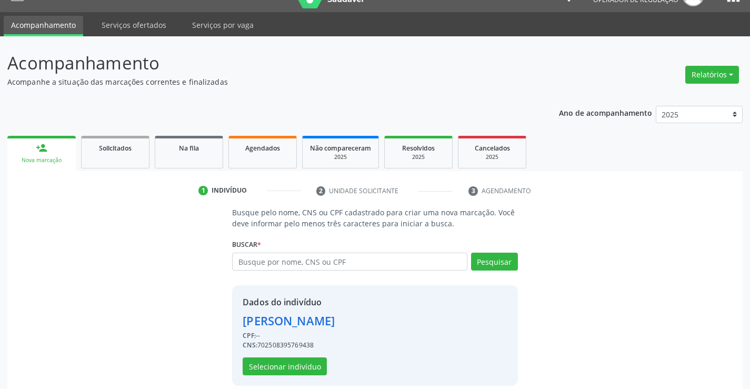
scroll to position [33, 0]
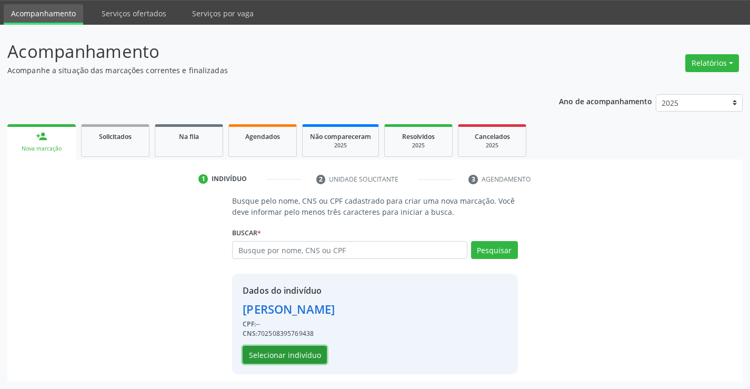
click at [292, 352] on button "Selecionar indivíduo" at bounding box center [285, 355] width 84 height 18
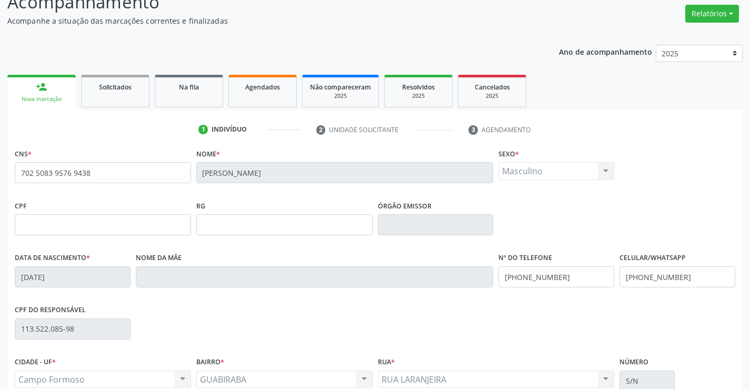
scroll to position [182, 0]
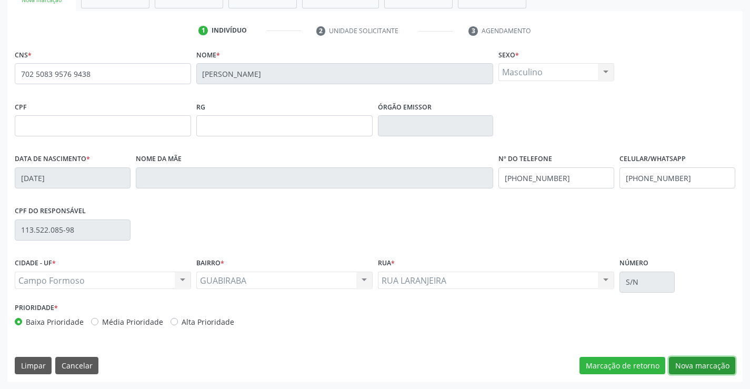
click at [718, 364] on button "Nova marcação" at bounding box center [702, 366] width 66 height 18
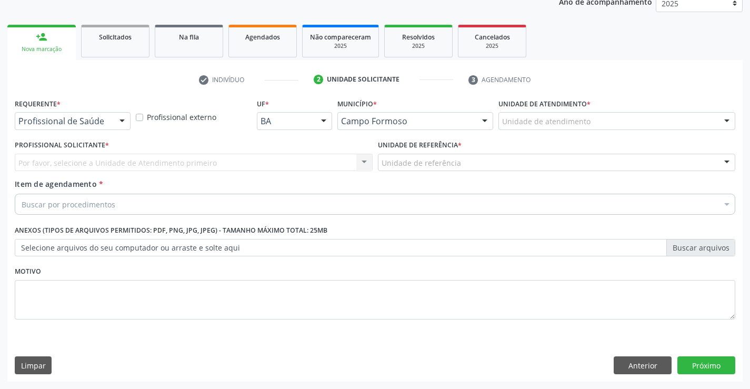
scroll to position [133, 0]
click at [611, 362] on div "Limpar Anterior Próximo" at bounding box center [375, 365] width 721 height 18
click at [624, 364] on button "Anterior" at bounding box center [643, 365] width 58 height 18
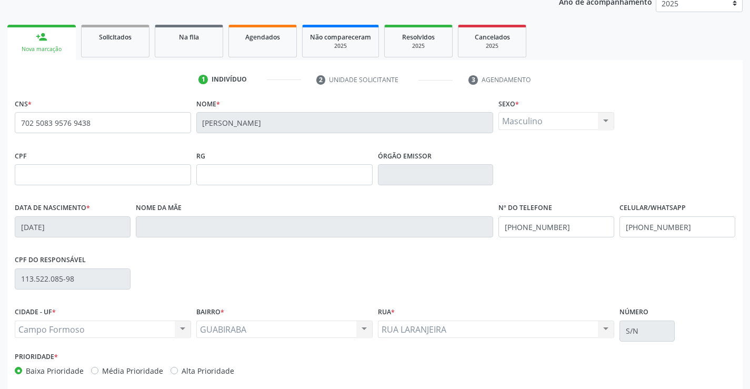
scroll to position [182, 0]
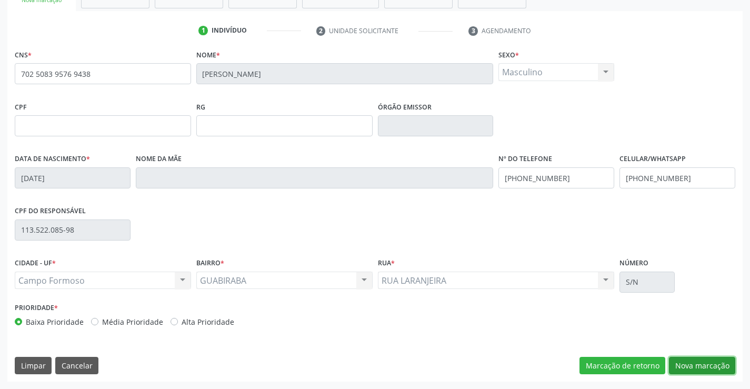
click at [704, 360] on button "Nova marcação" at bounding box center [702, 366] width 66 height 18
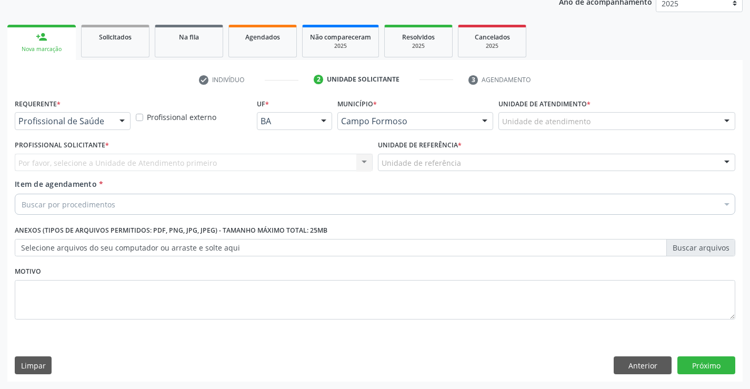
drag, startPoint x: 123, startPoint y: 121, endPoint x: 114, endPoint y: 138, distance: 20.0
click at [121, 127] on div at bounding box center [122, 122] width 16 height 18
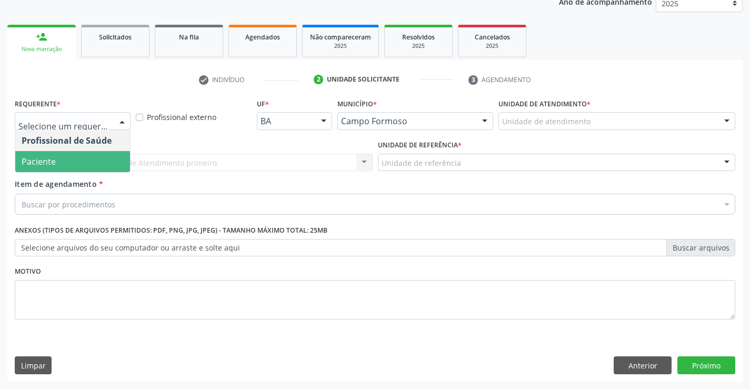
click at [86, 159] on span "Paciente" at bounding box center [72, 161] width 115 height 21
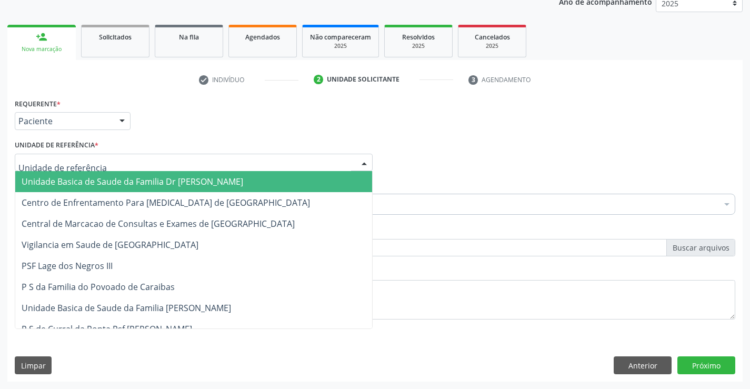
click at [109, 164] on div at bounding box center [194, 163] width 358 height 18
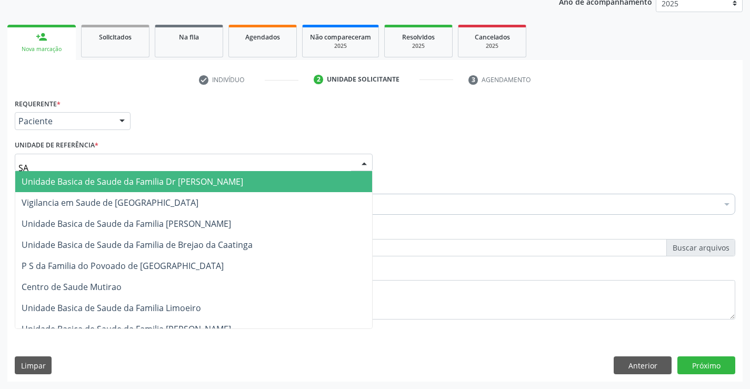
type input "SAO"
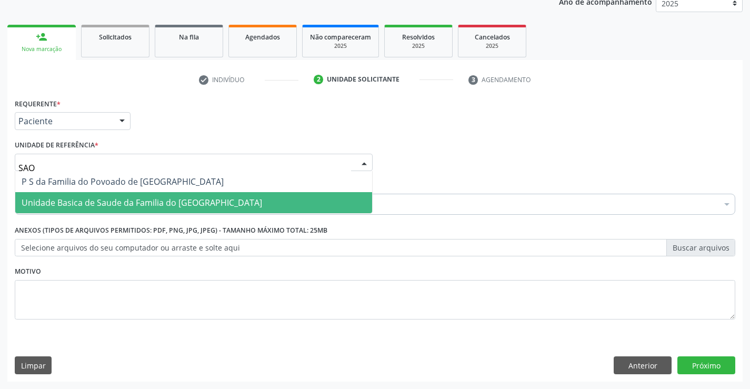
click at [130, 195] on span "Unidade Basica de Saude da Familia do [GEOGRAPHIC_DATA]" at bounding box center [193, 202] width 357 height 21
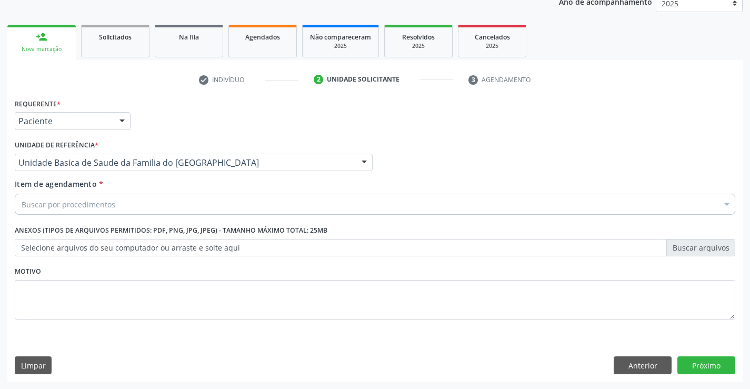
click at [130, 201] on div "Buscar por procedimentos" at bounding box center [375, 204] width 721 height 21
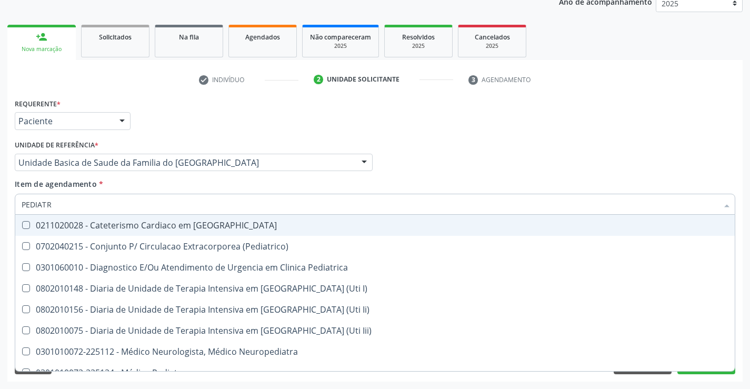
type input "PEDIATRA"
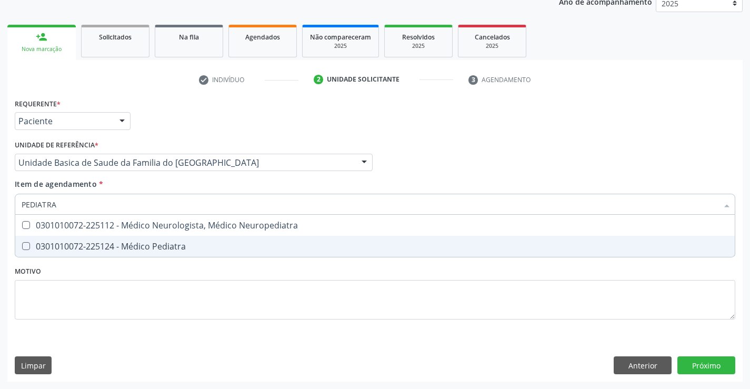
click at [151, 246] on div "0301010072-225124 - Médico Pediatra" at bounding box center [375, 246] width 707 height 8
checkbox Pediatra "true"
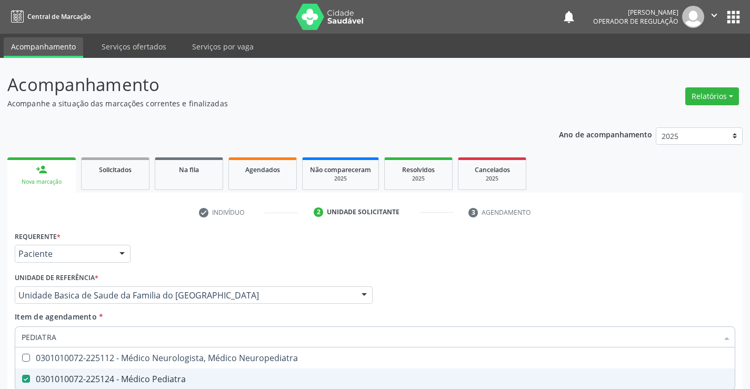
scroll to position [133, 0]
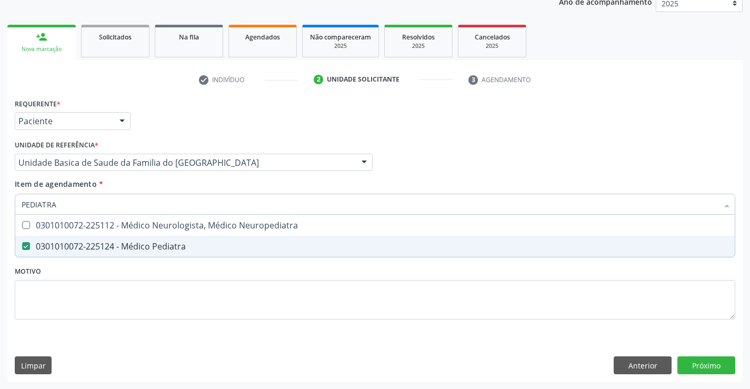
click at [161, 274] on div "Requerente * Paciente Profissional de Saúde Paciente Nenhum resultado encontrad…" at bounding box center [375, 215] width 721 height 239
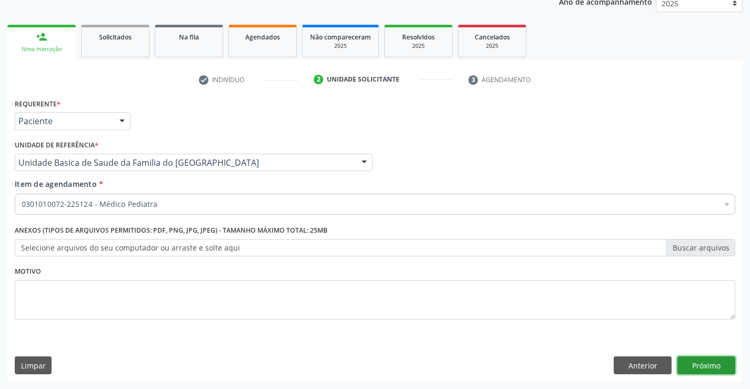
click at [691, 370] on button "Próximo" at bounding box center [707, 365] width 58 height 18
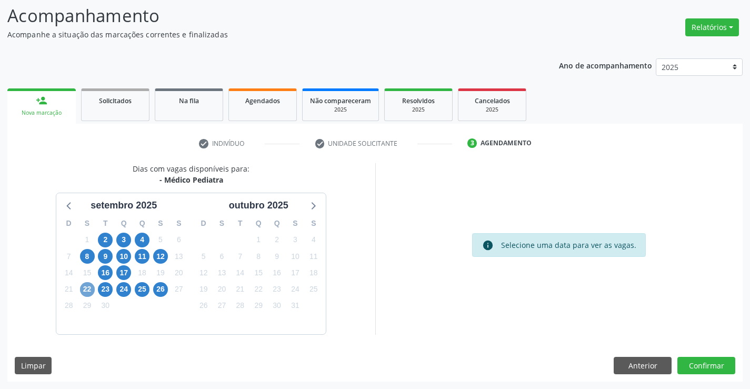
click at [90, 289] on span "22" at bounding box center [87, 289] width 15 height 15
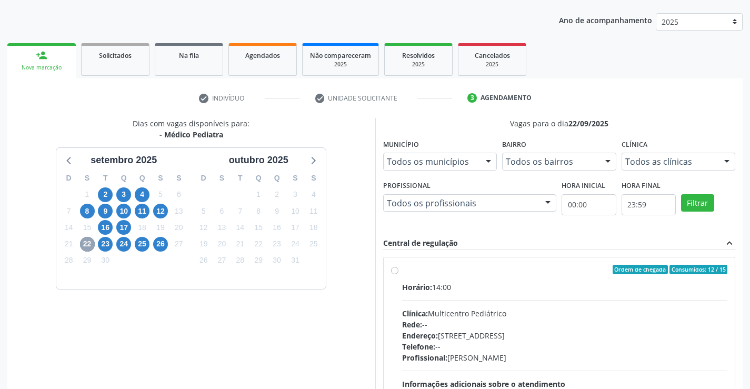
scroll to position [174, 0]
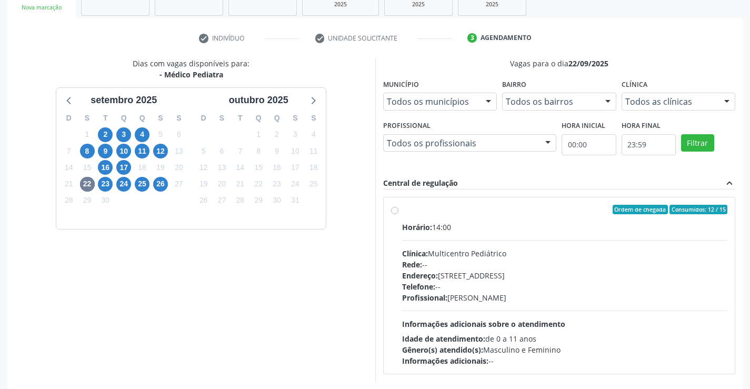
click at [395, 214] on div "Ordem de chegada Consumidos: 12 / 15 Horário: 14:00 Clínica: Multicentro Pediát…" at bounding box center [559, 286] width 337 height 162
radio input "true"
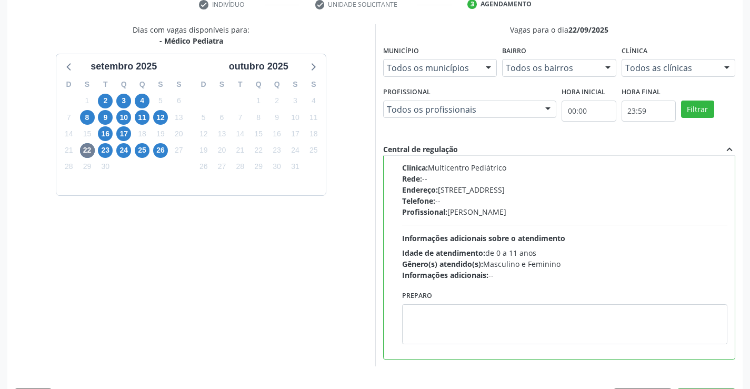
scroll to position [240, 0]
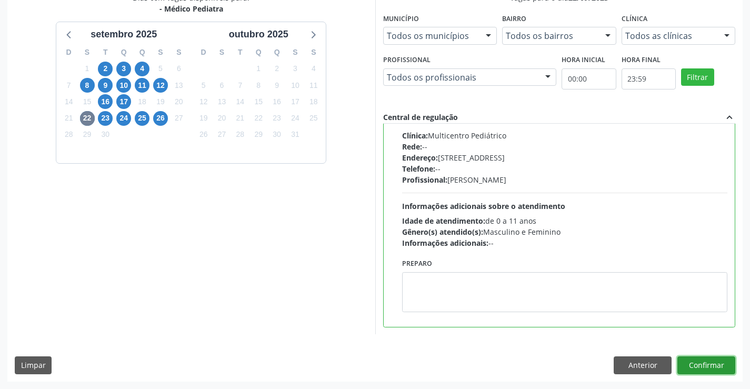
click at [705, 365] on button "Confirmar" at bounding box center [707, 365] width 58 height 18
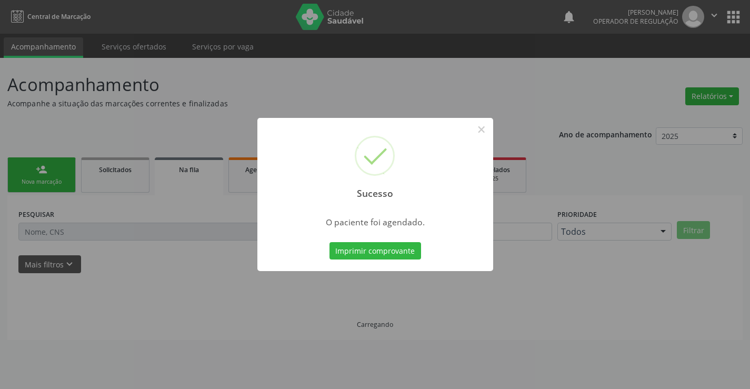
scroll to position [0, 0]
click at [403, 251] on button "Imprimir comprovante" at bounding box center [376, 251] width 92 height 18
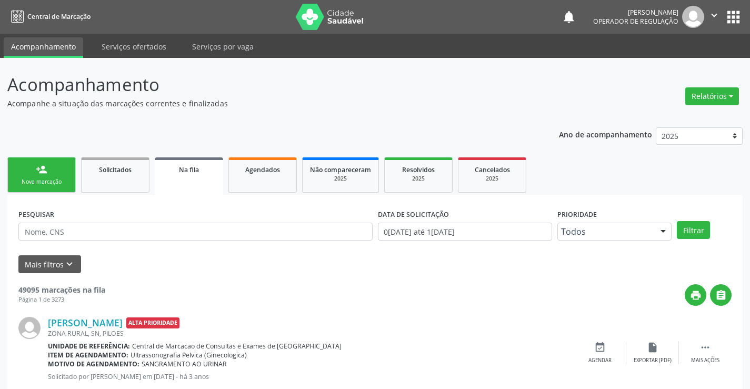
click at [64, 176] on link "person_add Nova marcação" at bounding box center [41, 174] width 68 height 35
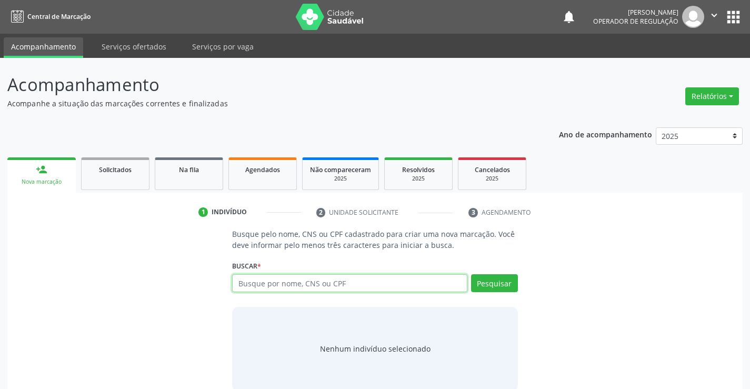
click at [308, 284] on input "text" at bounding box center [349, 283] width 235 height 18
type input "70400632270"
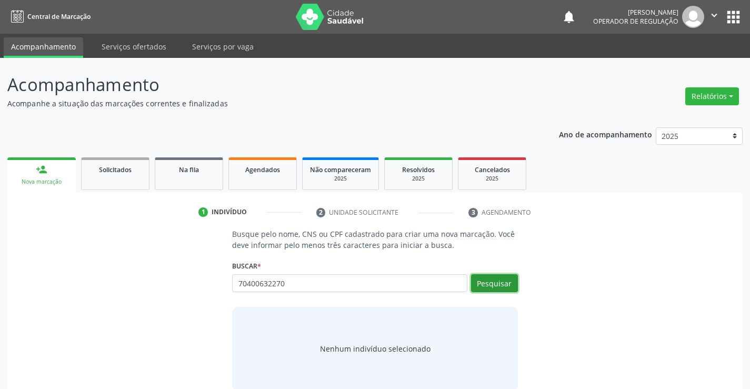
click at [497, 276] on button "Pesquisar" at bounding box center [494, 283] width 47 height 18
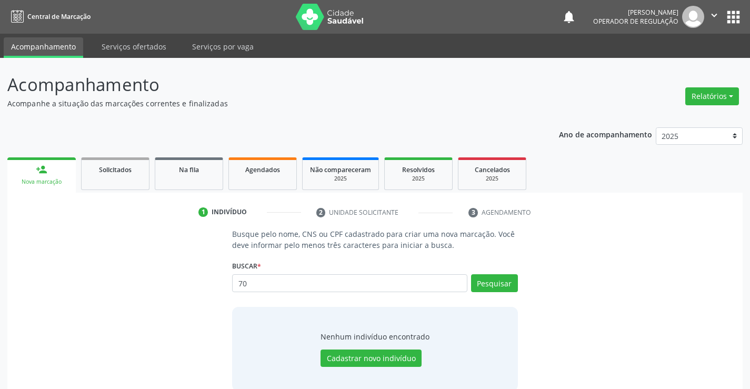
type input "7"
type input "704006322700666"
click at [508, 284] on button "Pesquisar" at bounding box center [494, 283] width 47 height 18
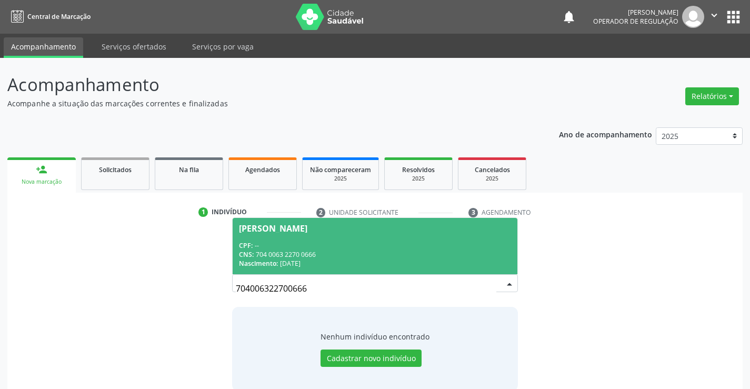
click at [446, 247] on div "CPF: --" at bounding box center [375, 245] width 272 height 9
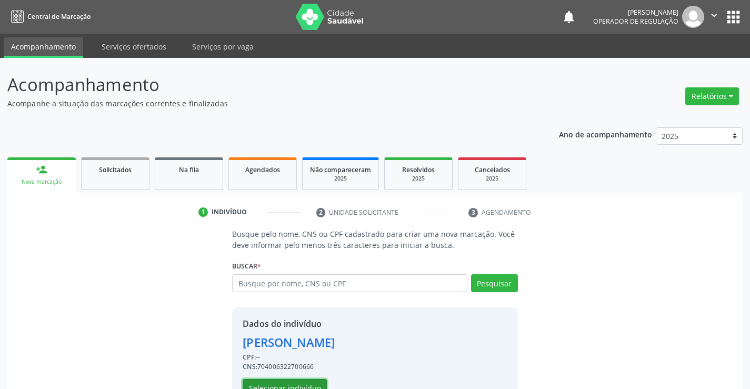
click at [302, 386] on button "Selecionar indivíduo" at bounding box center [285, 388] width 84 height 18
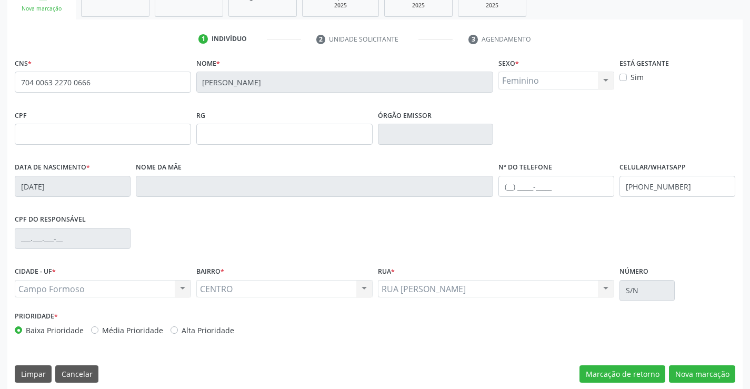
scroll to position [182, 0]
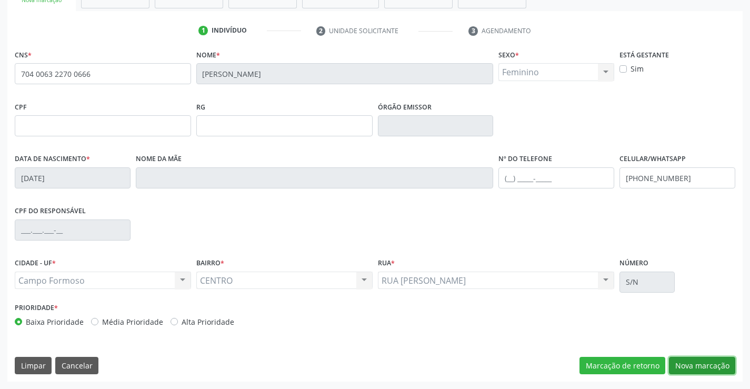
click at [686, 364] on button "Nova marcação" at bounding box center [702, 366] width 66 height 18
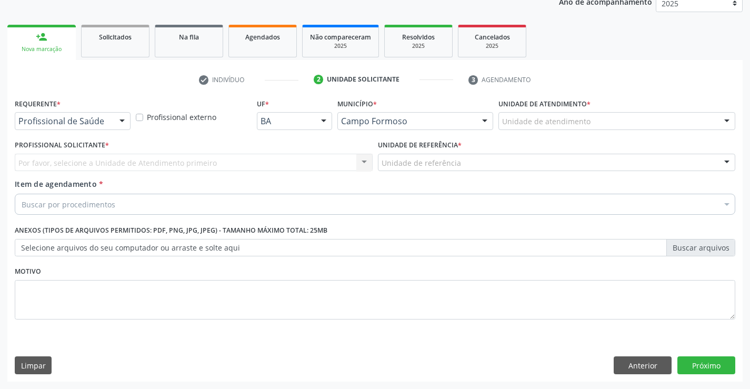
scroll to position [133, 0]
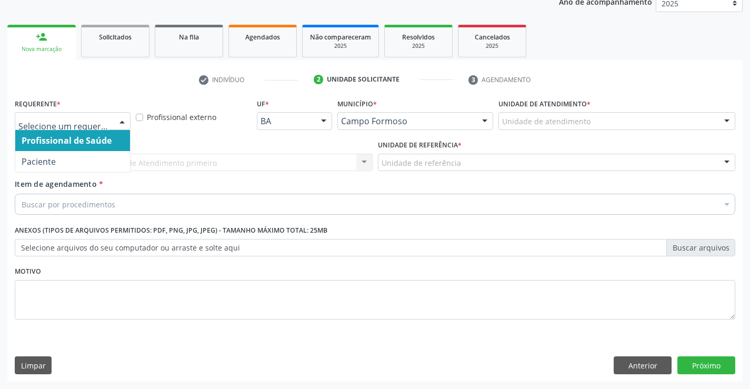
click at [121, 120] on div at bounding box center [122, 122] width 16 height 18
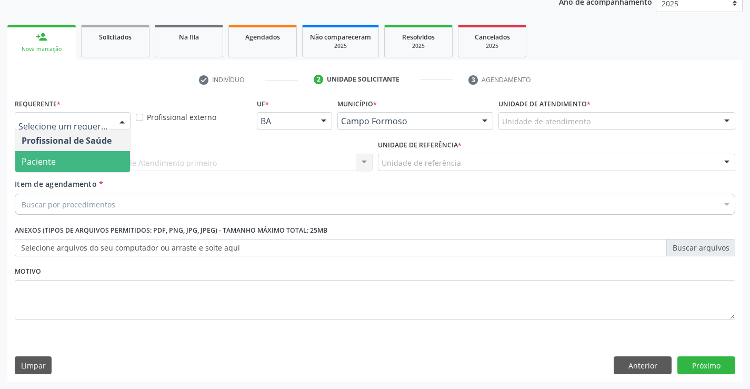
drag, startPoint x: 70, startPoint y: 162, endPoint x: 90, endPoint y: 150, distance: 22.9
click at [74, 161] on span "Paciente" at bounding box center [72, 161] width 115 height 21
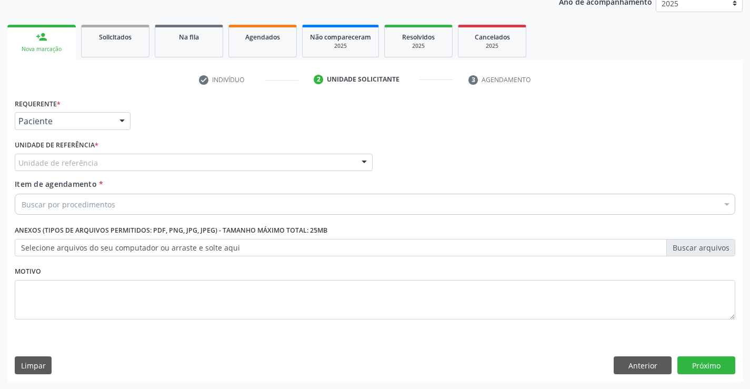
click at [96, 166] on div "Unidade de referência" at bounding box center [194, 163] width 358 height 18
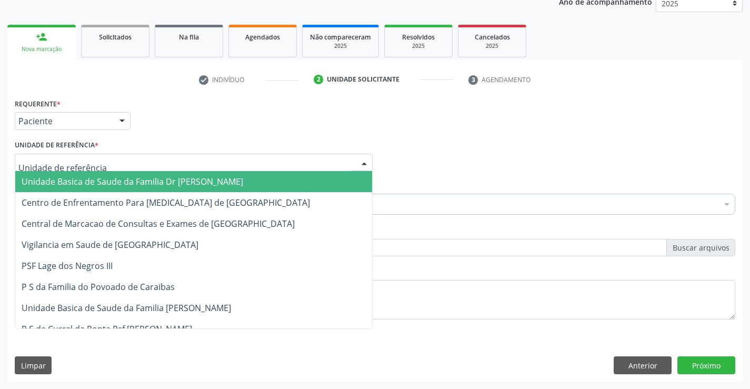
drag, startPoint x: 105, startPoint y: 181, endPoint x: 109, endPoint y: 194, distance: 14.3
click at [105, 181] on span "Unidade Basica de Saude da Familia Dr [PERSON_NAME]" at bounding box center [133, 182] width 222 height 12
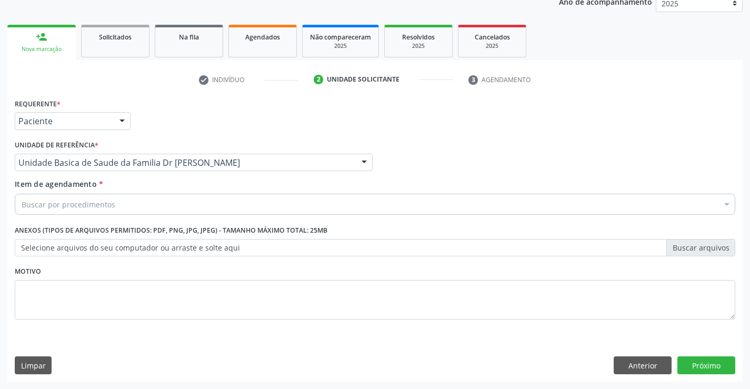
click at [121, 208] on div "Buscar por procedimentos" at bounding box center [375, 204] width 721 height 21
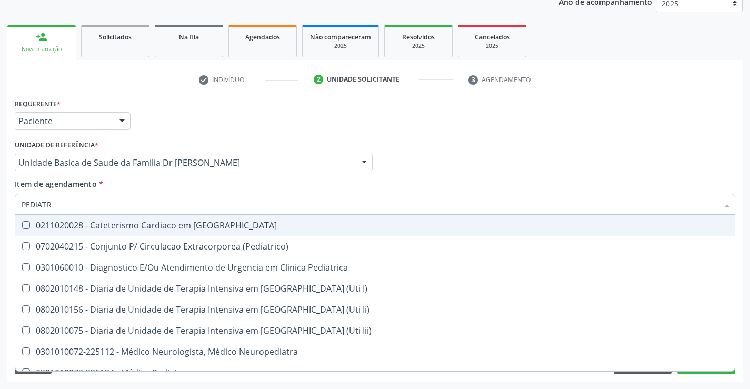
type input "PEDIATRA"
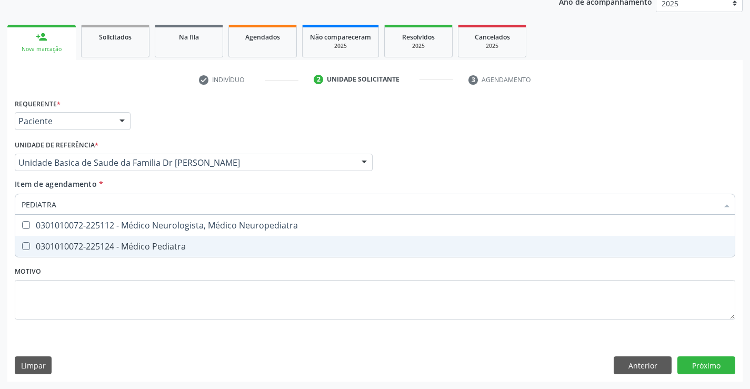
click at [155, 243] on div "0301010072-225124 - Médico Pediatra" at bounding box center [375, 246] width 707 height 8
checkbox Pediatra "true"
click at [154, 280] on div "Requerente * Paciente Profissional de Saúde Paciente Nenhum resultado encontrad…" at bounding box center [375, 215] width 721 height 239
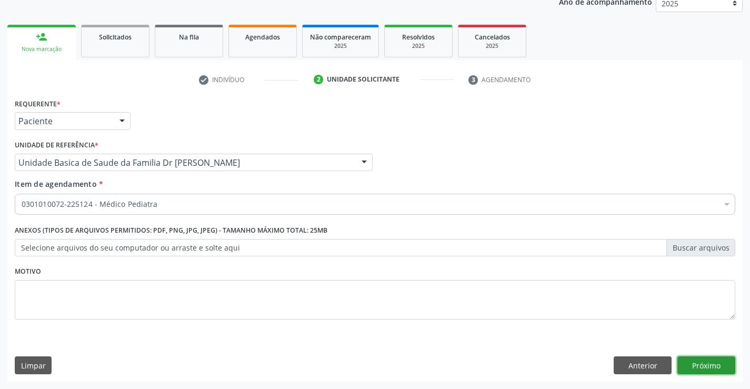
click at [713, 366] on button "Próximo" at bounding box center [707, 365] width 58 height 18
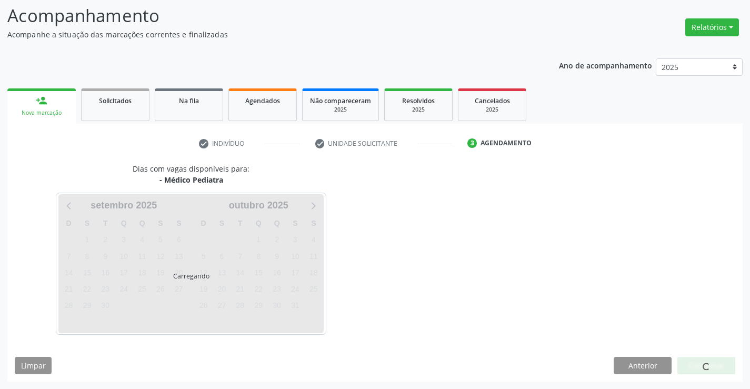
scroll to position [69, 0]
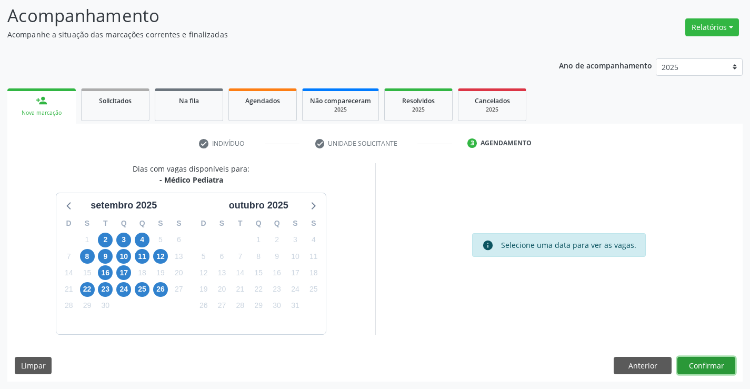
click at [702, 363] on button "Confirmar" at bounding box center [707, 366] width 58 height 18
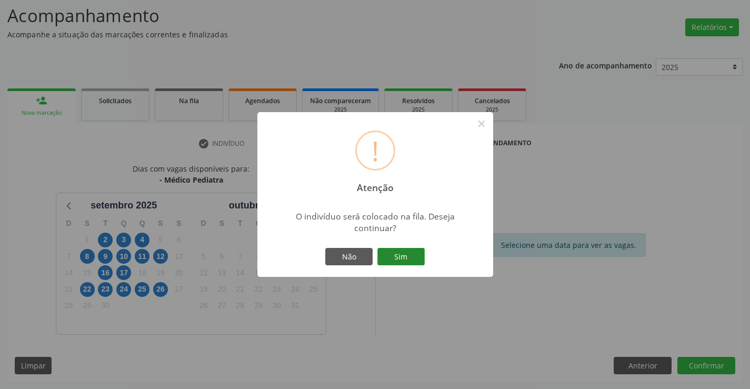
click at [410, 257] on button "Sim" at bounding box center [401, 257] width 47 height 18
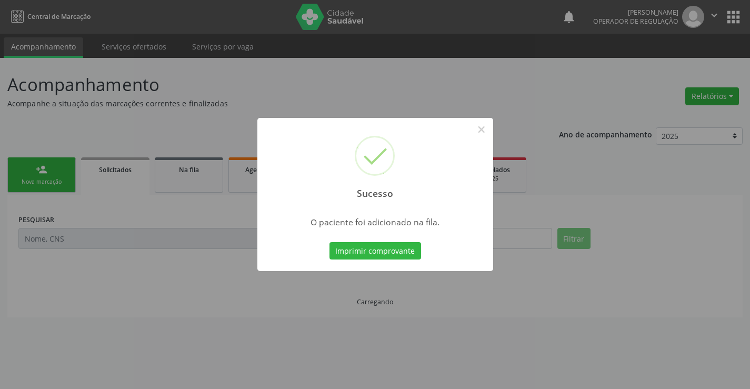
scroll to position [0, 0]
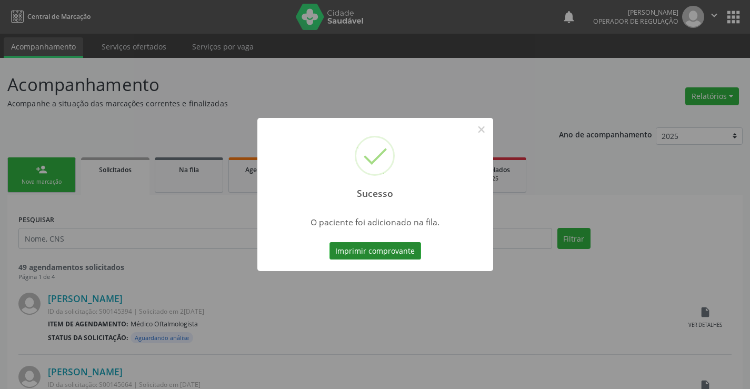
click at [409, 250] on button "Imprimir comprovante" at bounding box center [376, 251] width 92 height 18
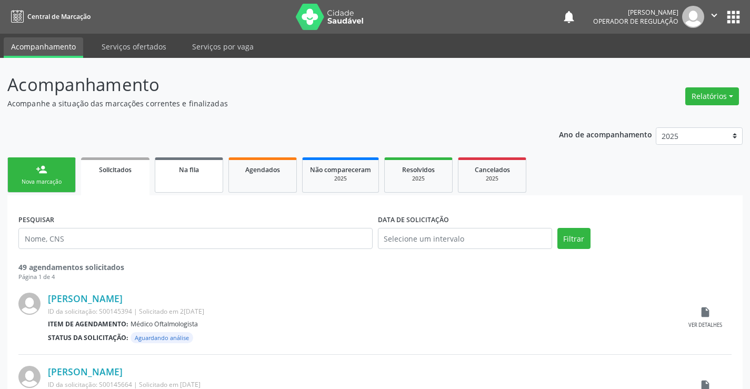
click at [193, 177] on link "Na fila" at bounding box center [189, 174] width 68 height 35
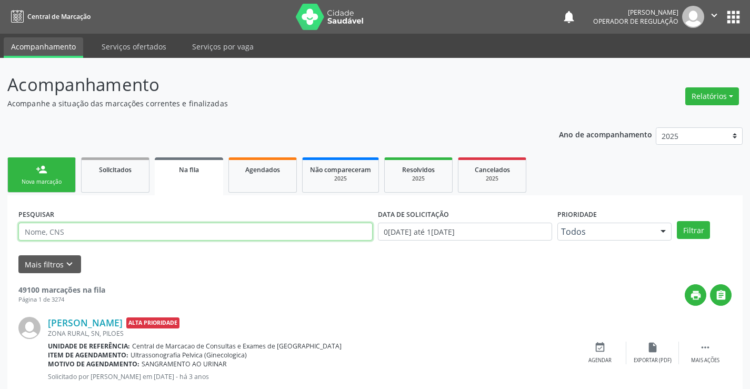
click at [141, 229] on input "text" at bounding box center [195, 232] width 354 height 18
type input "704006322700666"
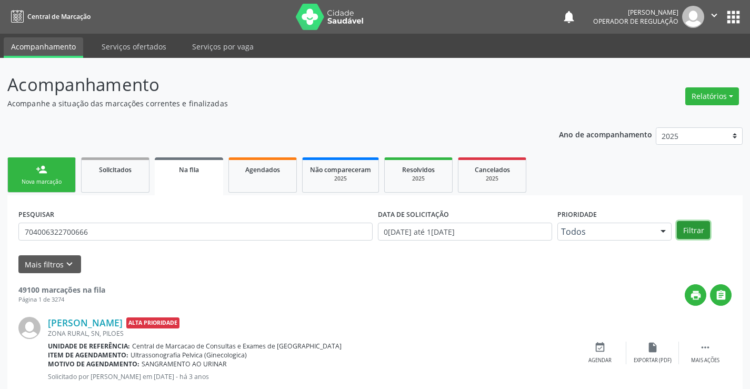
click at [687, 230] on button "Filtrar" at bounding box center [693, 230] width 33 height 18
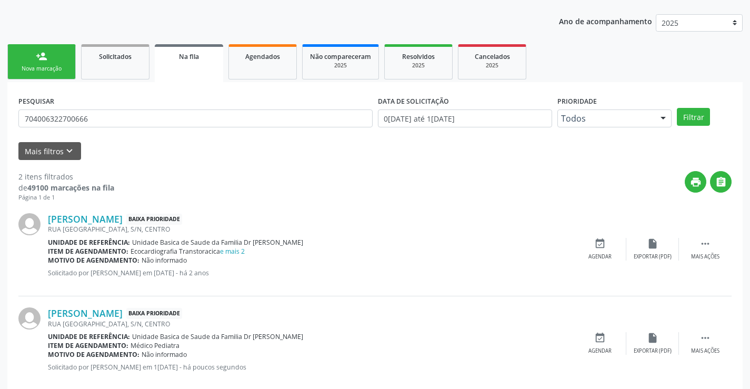
scroll to position [133, 0]
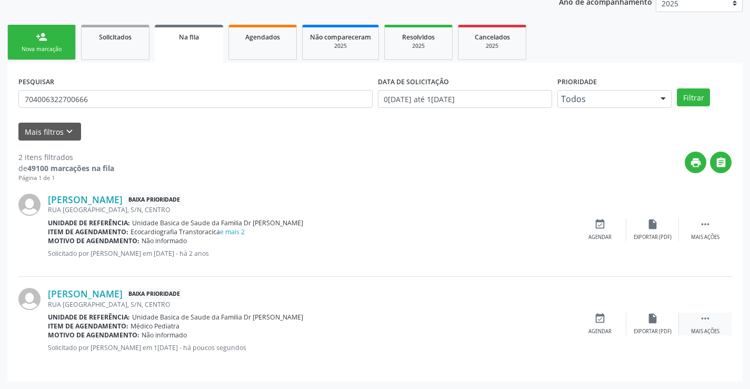
click at [703, 319] on icon "" at bounding box center [706, 319] width 12 height 12
click at [654, 316] on icon "edit" at bounding box center [653, 319] width 12 height 12
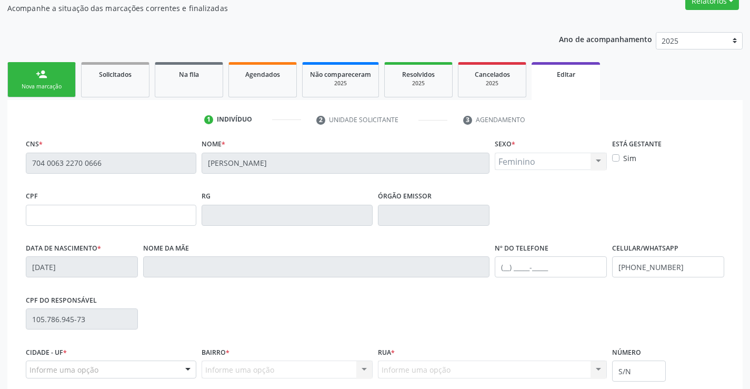
scroll to position [196, 0]
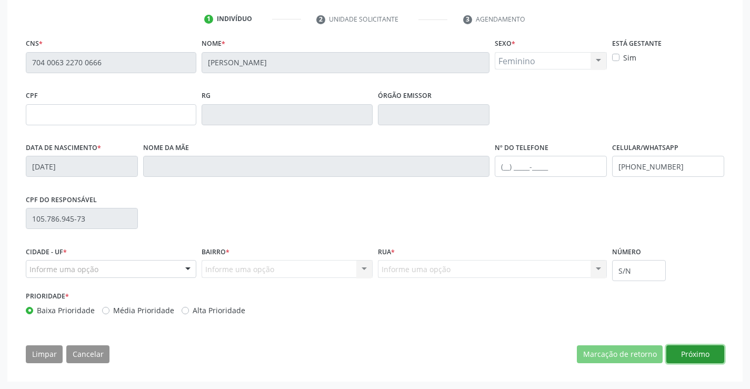
click at [701, 352] on button "Próximo" at bounding box center [696, 354] width 58 height 18
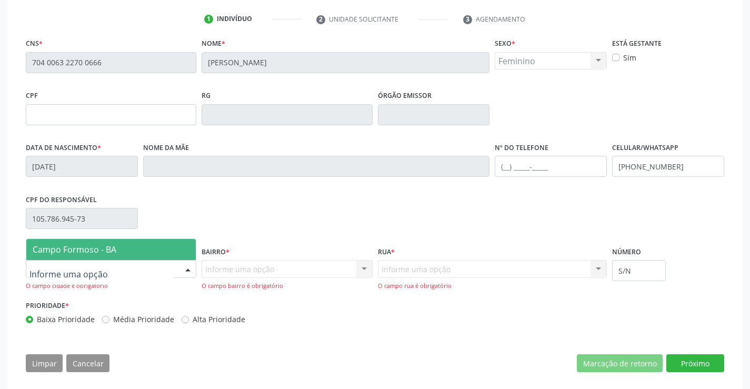
click at [185, 271] on div at bounding box center [188, 270] width 16 height 18
click at [176, 246] on span "Campo Formoso - BA" at bounding box center [111, 249] width 170 height 21
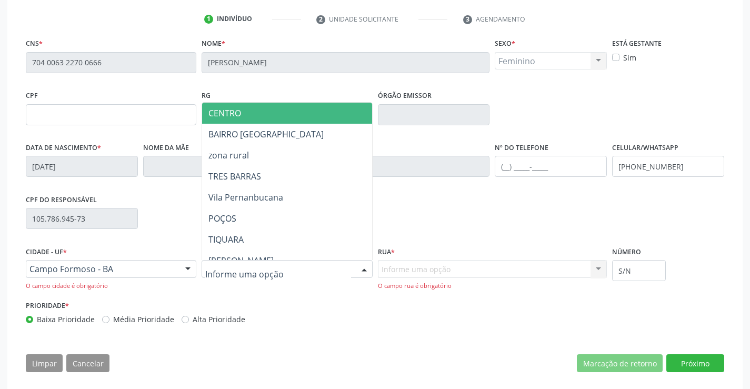
click at [364, 270] on div at bounding box center [364, 270] width 16 height 18
click at [334, 106] on span "CENTRO" at bounding box center [315, 113] width 227 height 21
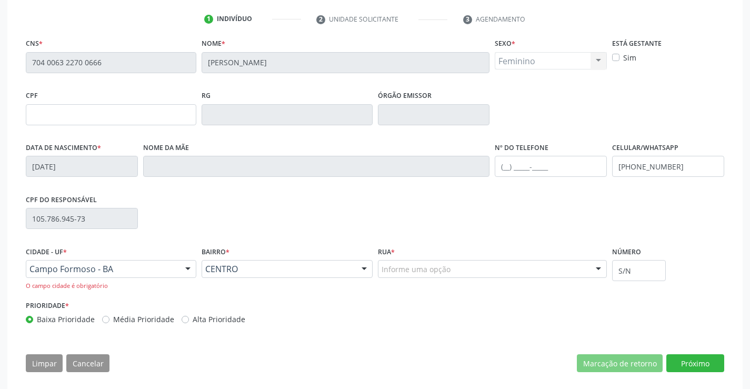
click at [596, 268] on div at bounding box center [599, 270] width 16 height 18
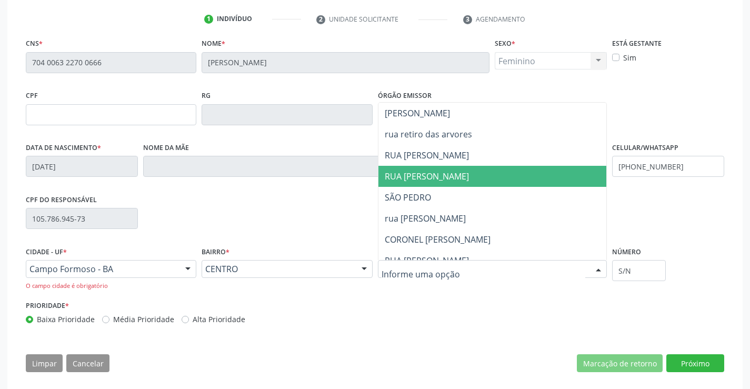
click at [437, 176] on span "RUA LANDUFO ALVES" at bounding box center [427, 177] width 84 height 12
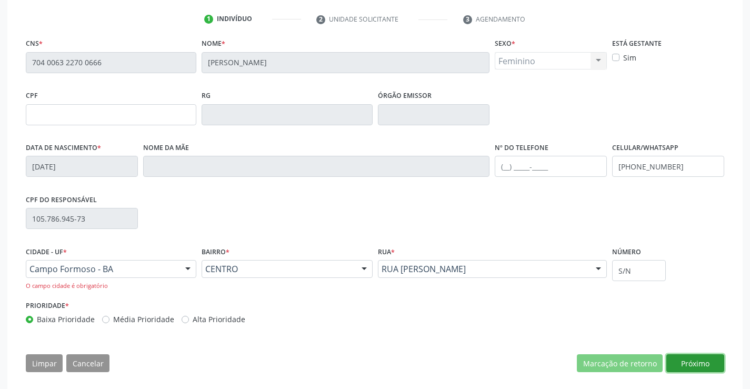
click at [695, 364] on button "Próximo" at bounding box center [696, 363] width 58 height 18
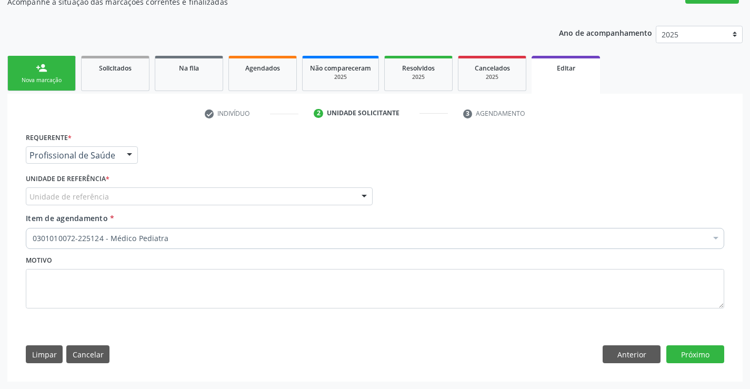
scroll to position [102, 0]
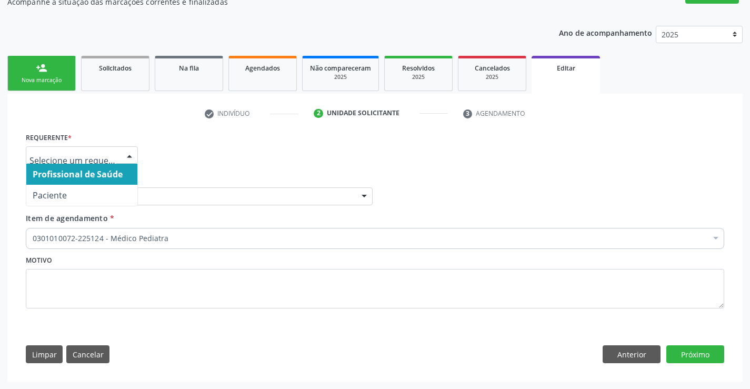
click at [131, 152] on div at bounding box center [130, 156] width 16 height 18
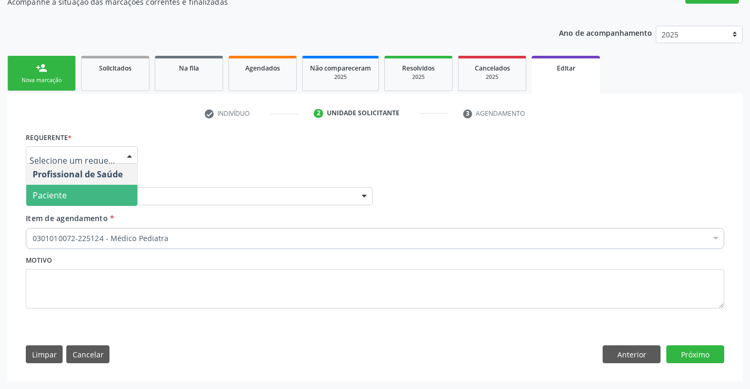
click at [100, 199] on span "Paciente" at bounding box center [81, 195] width 111 height 21
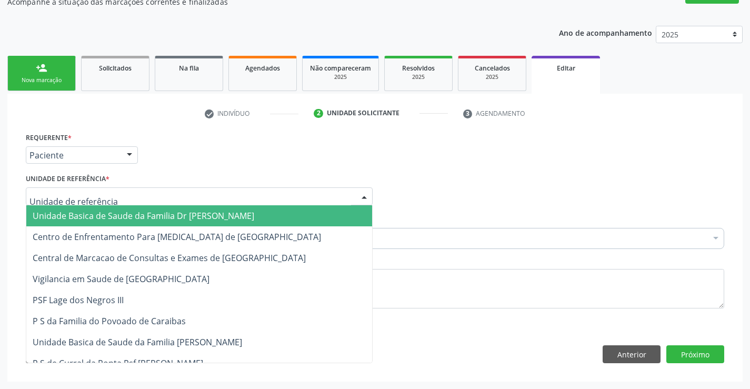
click at [126, 196] on div at bounding box center [199, 196] width 347 height 18
click at [127, 217] on span "Unidade Basica de Saude da Familia Dr [PERSON_NAME]" at bounding box center [144, 216] width 222 height 12
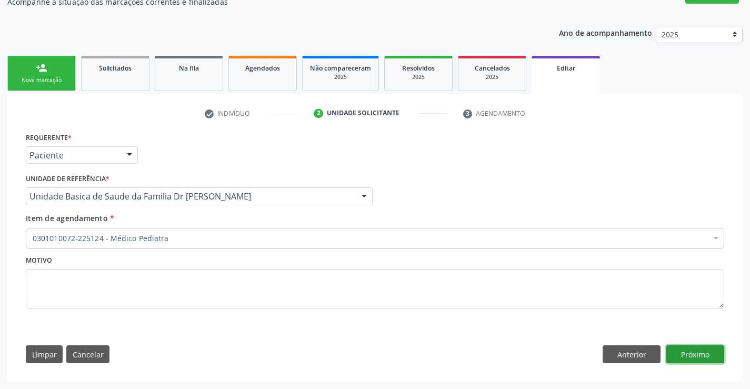
click at [705, 356] on button "Próximo" at bounding box center [696, 354] width 58 height 18
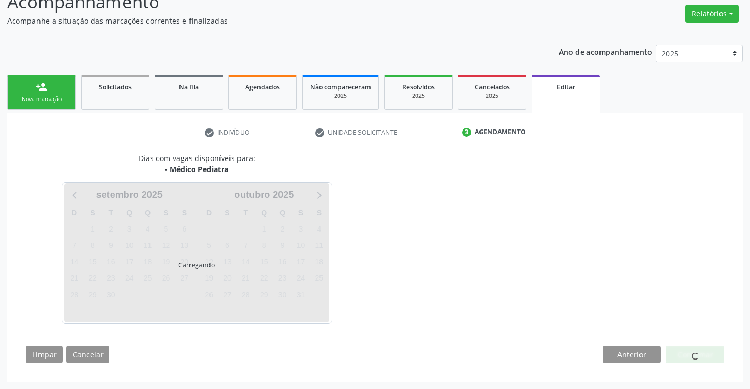
scroll to position [83, 0]
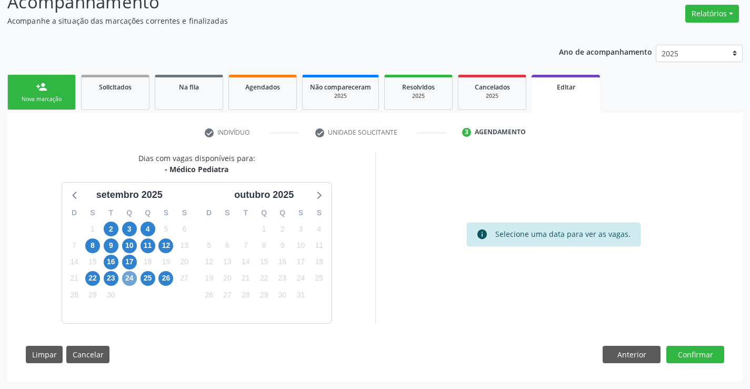
click at [133, 279] on span "24" at bounding box center [129, 278] width 15 height 15
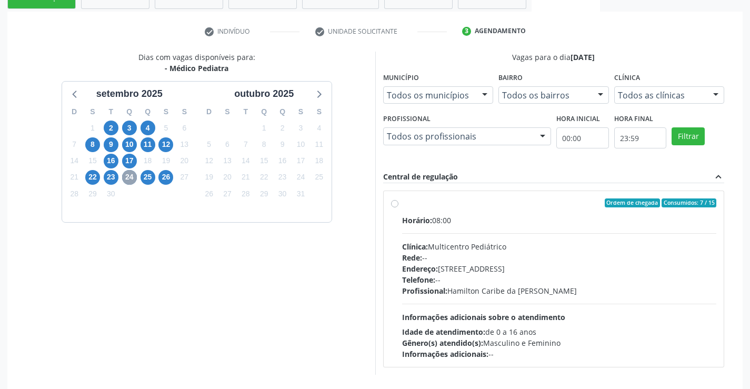
scroll to position [188, 0]
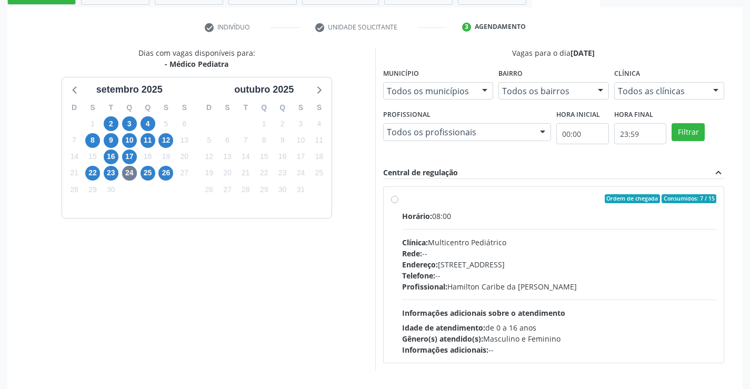
click at [402, 203] on label "Ordem de chegada Consumidos: 7 / 15 Horário: 08:00 Clínica: Multicentro Pediátr…" at bounding box center [559, 275] width 315 height 162
click at [393, 203] on input "Ordem de chegada Consumidos: 7 / 15 Horário: 08:00 Clínica: Multicentro Pediátr…" at bounding box center [394, 198] width 7 height 9
radio input "true"
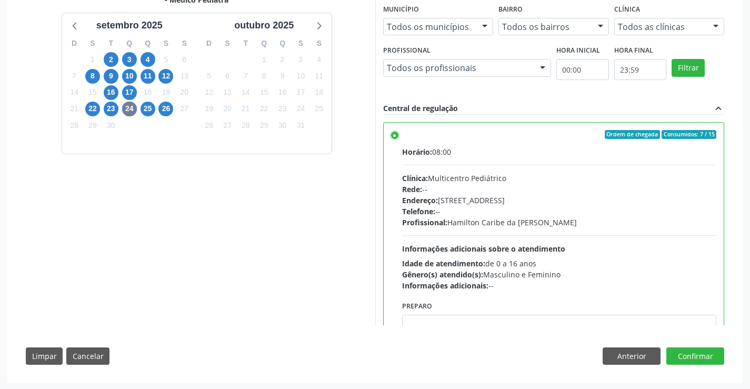
scroll to position [254, 0]
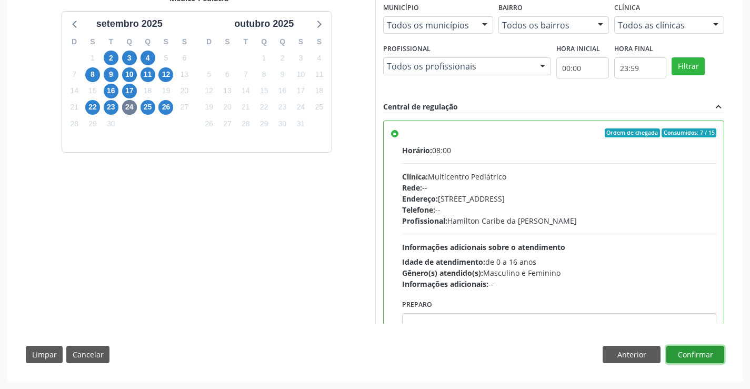
click at [701, 354] on button "Confirmar" at bounding box center [696, 355] width 58 height 18
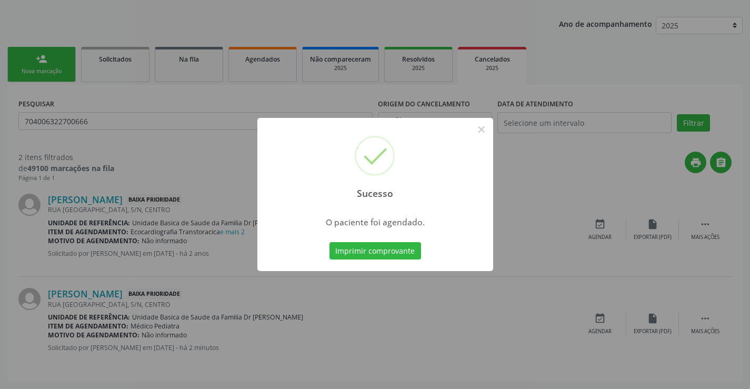
scroll to position [0, 0]
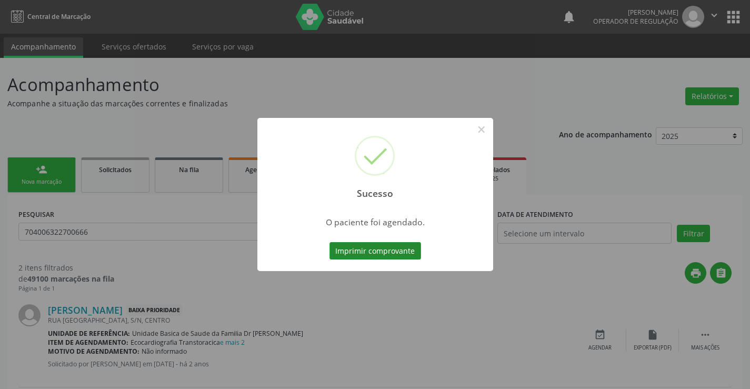
click at [397, 250] on button "Imprimir comprovante" at bounding box center [376, 251] width 92 height 18
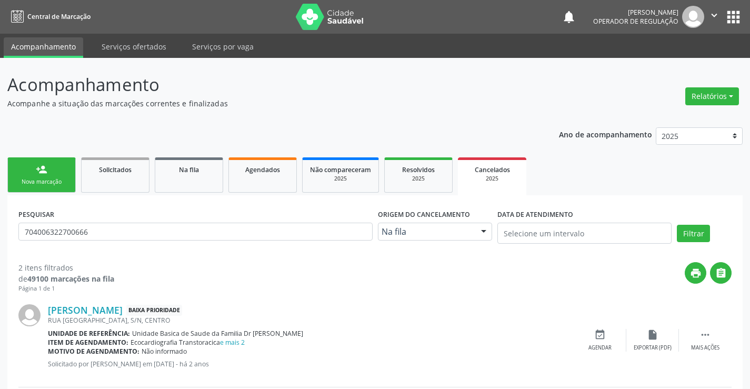
click at [62, 175] on link "person_add Nova marcação" at bounding box center [41, 174] width 68 height 35
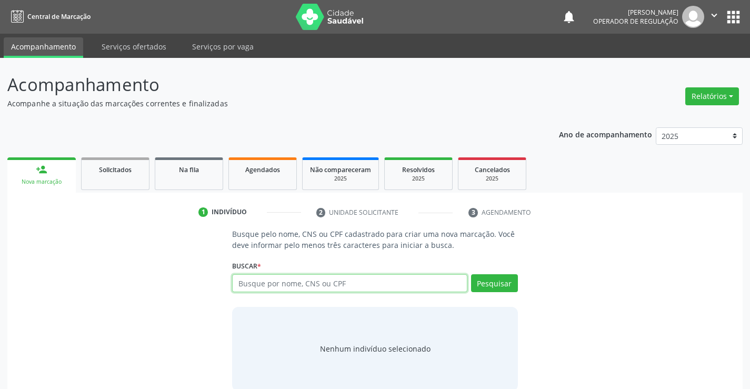
click at [301, 277] on input "text" at bounding box center [349, 283] width 235 height 18
type input "707001870719935"
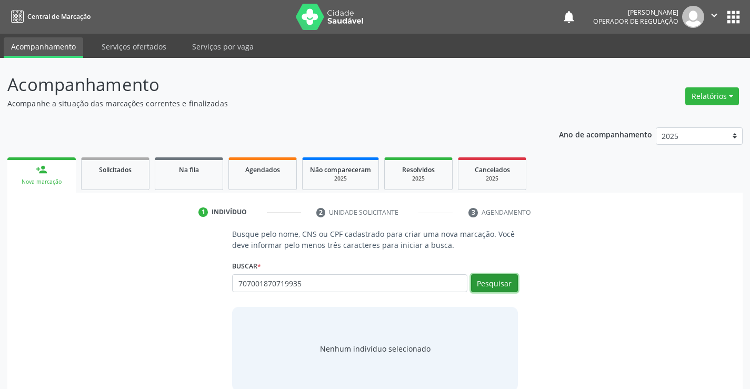
click at [510, 281] on button "Pesquisar" at bounding box center [494, 283] width 47 height 18
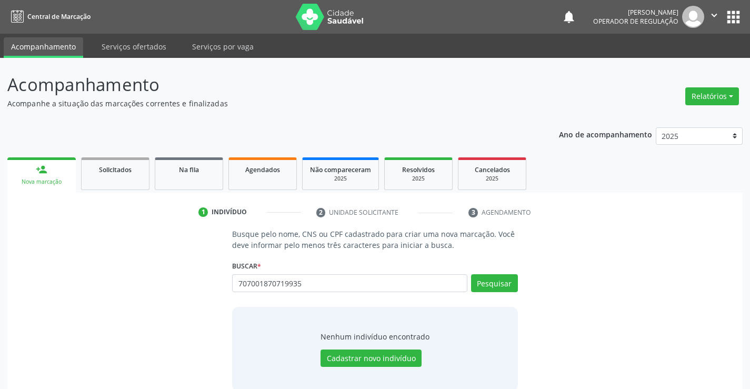
click at [510, 281] on div "707001870719935 Busque por nome, CNS ou CPF Nenhum resultado encontrado para: "…" at bounding box center [374, 286] width 285 height 25
click at [308, 284] on input "707001870719935" at bounding box center [349, 283] width 235 height 18
type input "7"
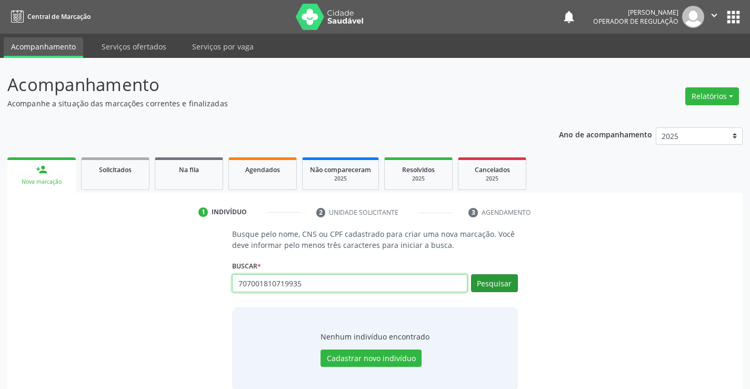
type input "707001810719935"
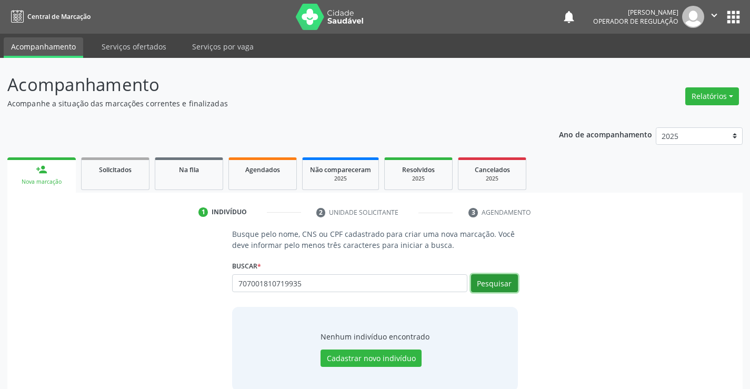
click at [486, 281] on button "Pesquisar" at bounding box center [494, 283] width 47 height 18
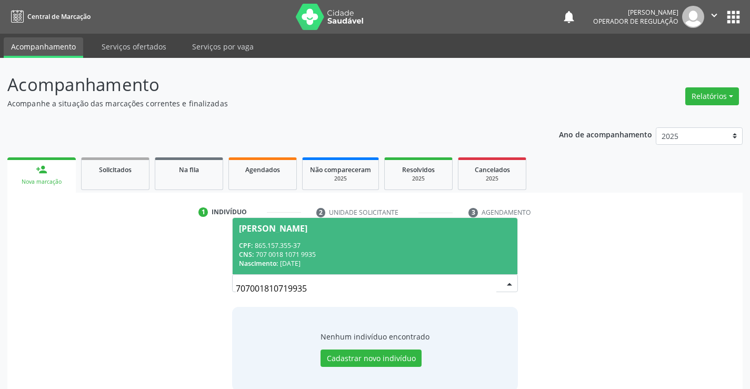
click at [421, 251] on div "CNS: 707 0018 1071 9935" at bounding box center [375, 254] width 272 height 9
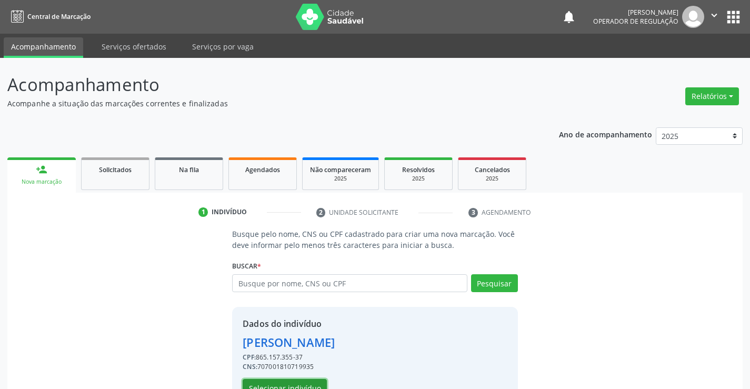
click at [297, 383] on button "Selecionar indivíduo" at bounding box center [285, 388] width 84 height 18
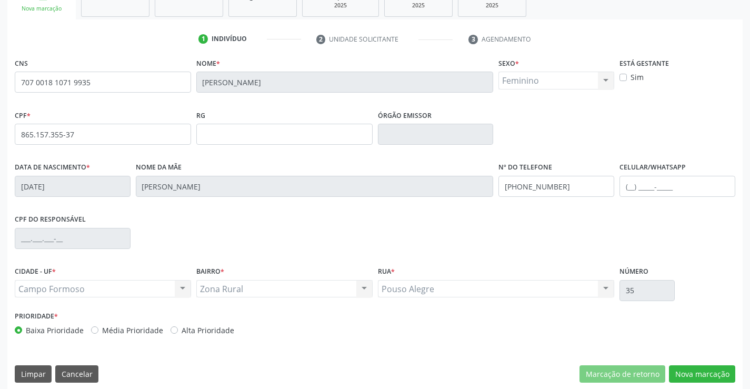
scroll to position [182, 0]
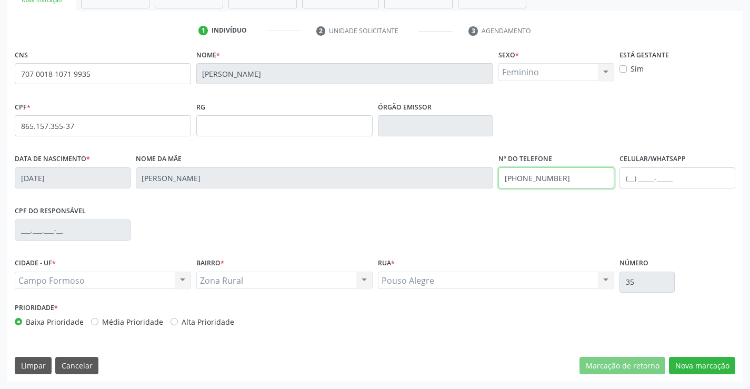
click at [563, 180] on input "(74) 99965-2321" at bounding box center [557, 177] width 116 height 21
type input "(71) 99975-8330"
click at [705, 361] on button "Nova marcação" at bounding box center [702, 366] width 66 height 18
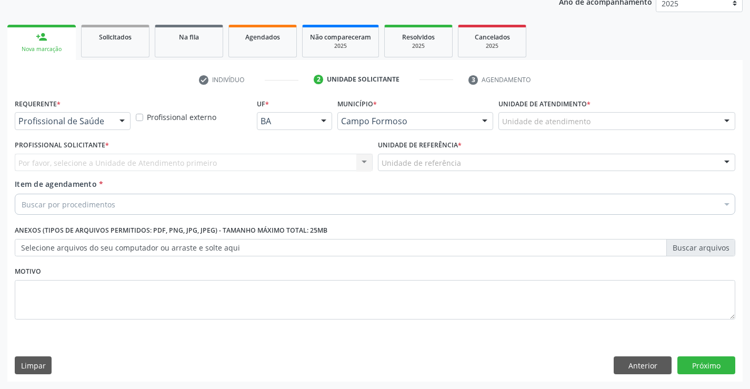
scroll to position [133, 0]
click at [634, 366] on button "Anterior" at bounding box center [643, 365] width 58 height 18
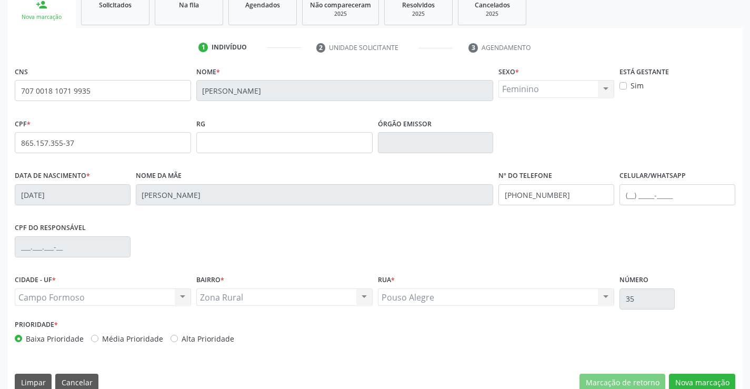
scroll to position [182, 0]
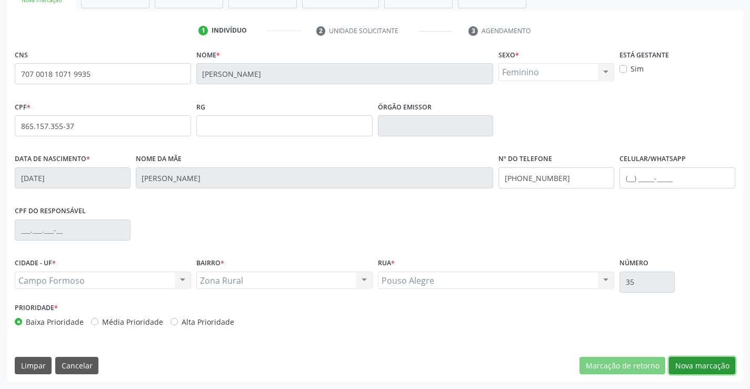
click at [706, 367] on button "Nova marcação" at bounding box center [702, 366] width 66 height 18
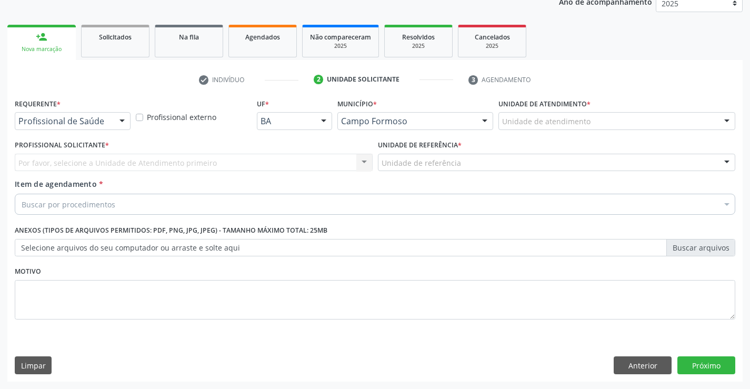
scroll to position [133, 0]
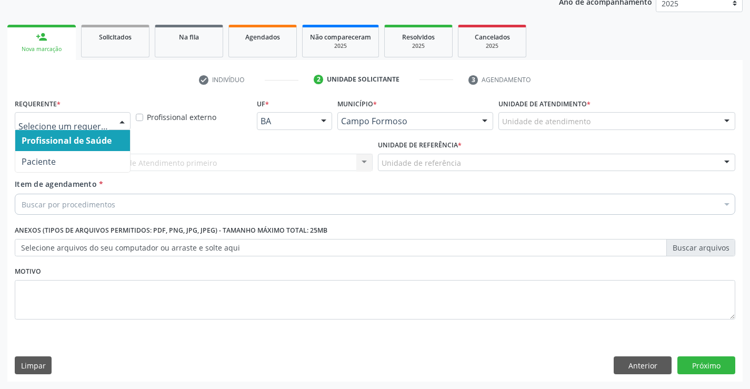
click at [126, 119] on div at bounding box center [122, 122] width 16 height 18
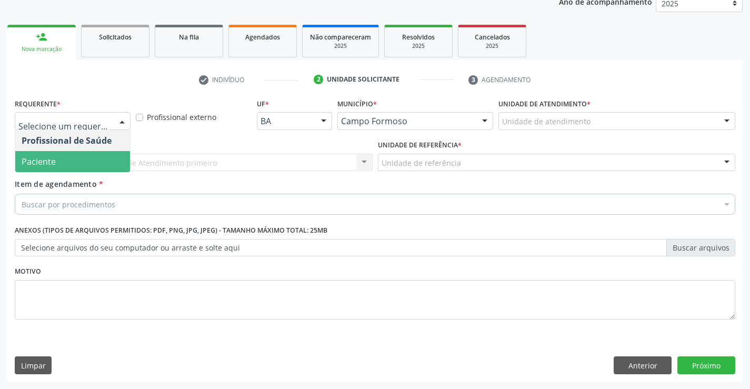
click at [98, 157] on span "Paciente" at bounding box center [72, 161] width 115 height 21
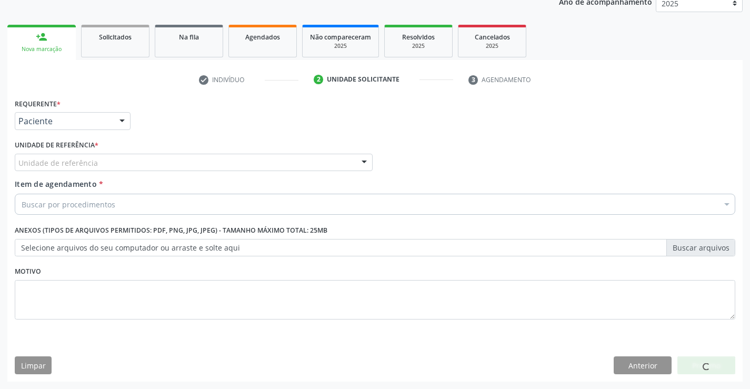
click at [114, 166] on div "Unidade de referência" at bounding box center [194, 163] width 358 height 18
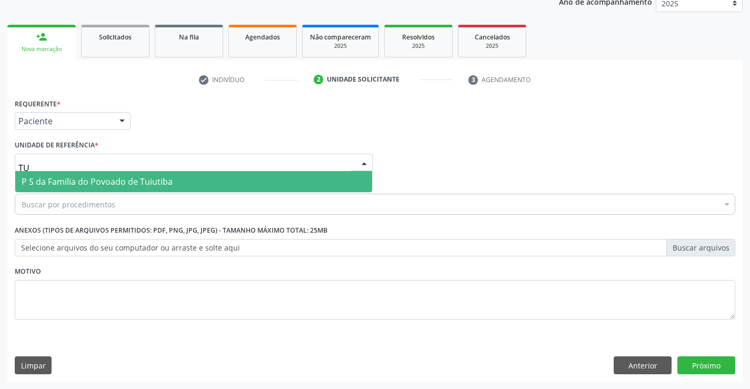
type input "TUI"
click at [121, 180] on span "P S da Familia do Povoado de Tuiutiba" at bounding box center [97, 182] width 151 height 12
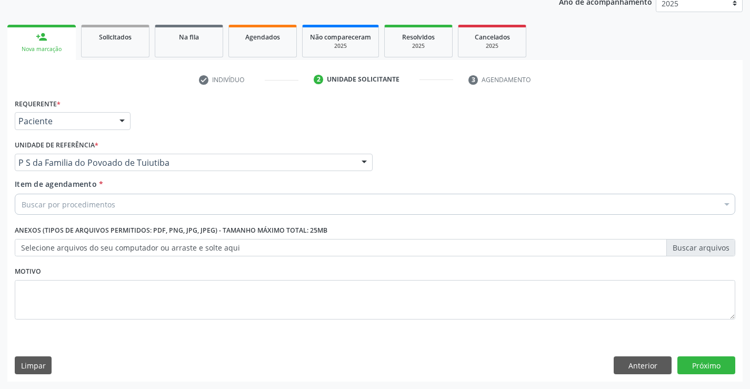
drag, startPoint x: 132, startPoint y: 204, endPoint x: 141, endPoint y: 203, distance: 8.4
click at [134, 204] on div "Buscar por procedimentos" at bounding box center [375, 204] width 721 height 21
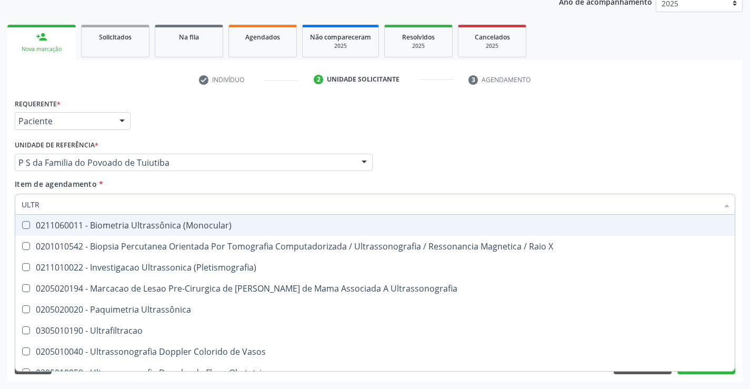
type input "ULTRA"
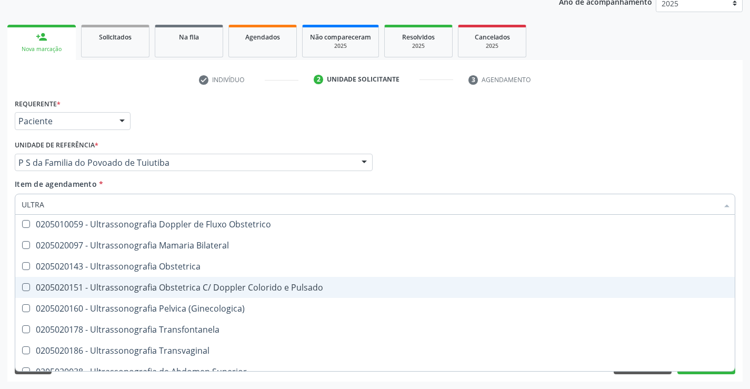
scroll to position [158, 0]
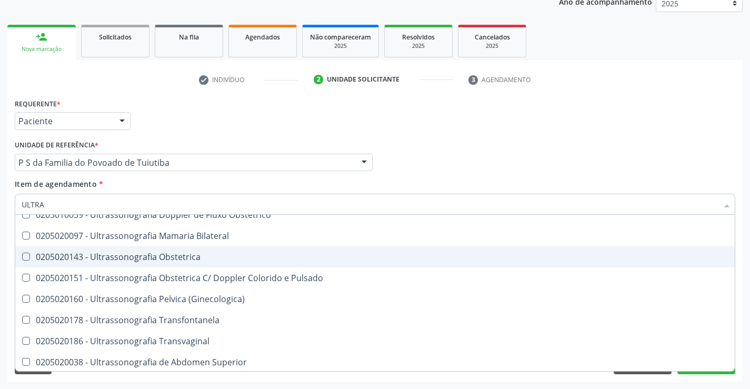
click at [181, 260] on div "0205020143 - Ultrassonografia Obstetrica" at bounding box center [375, 257] width 707 height 8
checkbox Obstetrica "true"
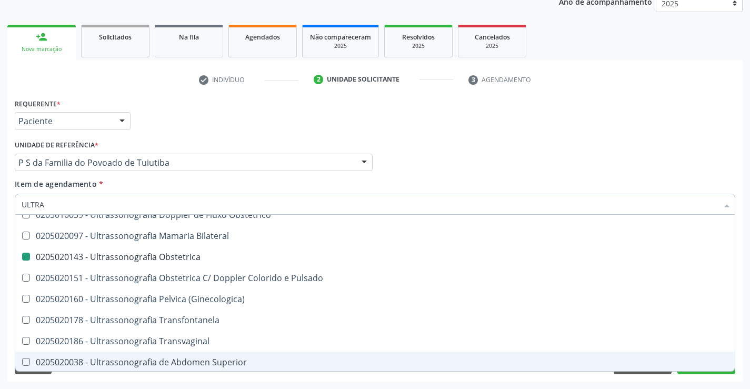
click at [273, 381] on div "Requerente * Paciente Profissional de Saúde Paciente Nenhum resultado encontrad…" at bounding box center [375, 239] width 736 height 286
checkbox X "true"
checkbox Obstetrica "false"
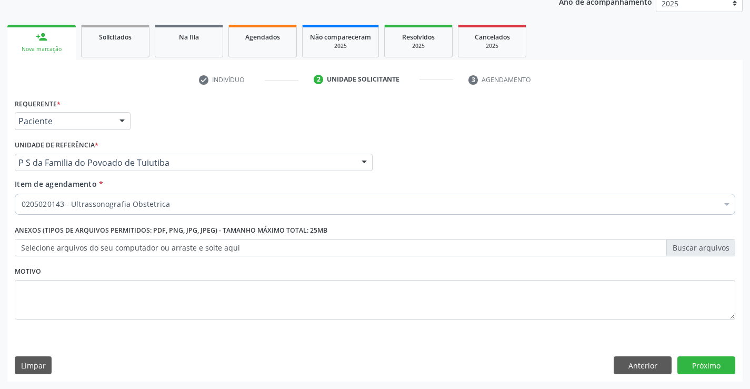
scroll to position [0, 0]
click at [693, 357] on button "Próximo" at bounding box center [707, 365] width 58 height 18
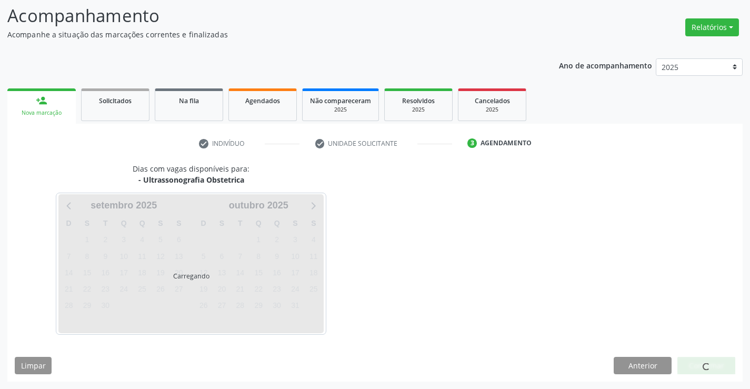
scroll to position [69, 0]
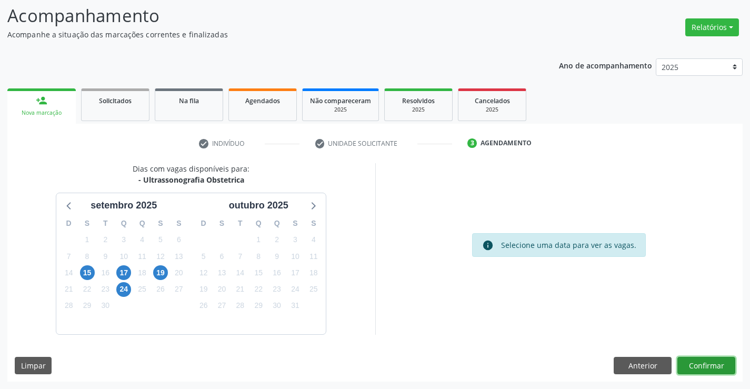
click at [709, 368] on button "Confirmar" at bounding box center [707, 366] width 58 height 18
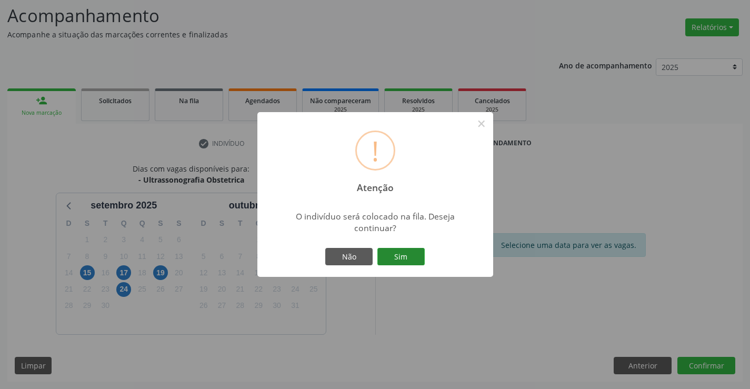
click at [406, 255] on button "Sim" at bounding box center [401, 257] width 47 height 18
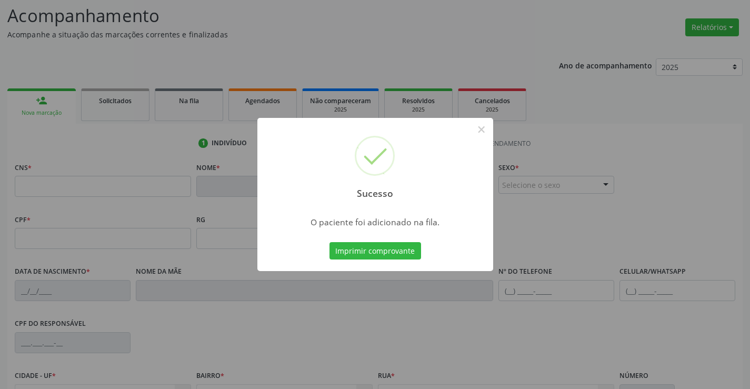
click at [406, 255] on button "Imprimir comprovante" at bounding box center [376, 251] width 92 height 18
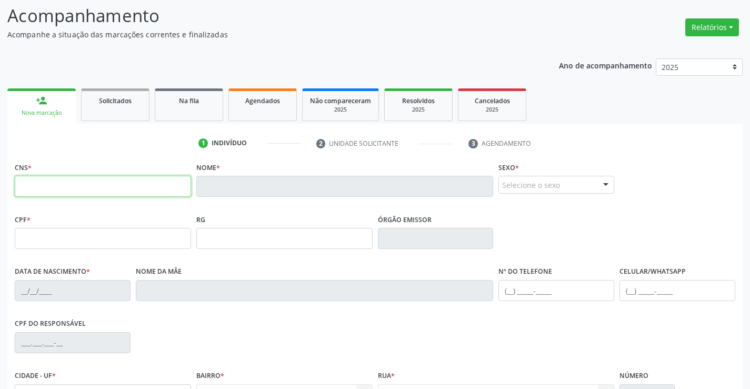
click at [65, 186] on input "text" at bounding box center [103, 186] width 176 height 21
drag, startPoint x: 185, startPoint y: 110, endPoint x: 71, endPoint y: 116, distance: 114.4
click at [186, 110] on link "Na fila" at bounding box center [189, 104] width 68 height 33
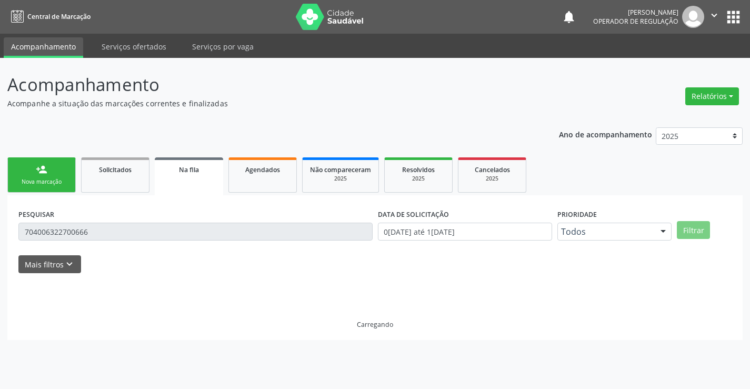
scroll to position [0, 0]
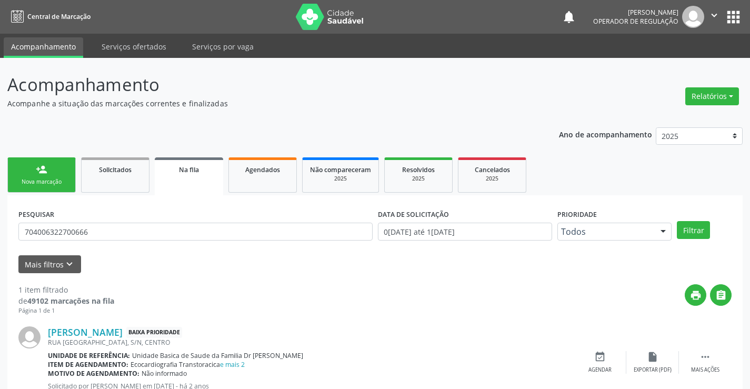
click at [58, 178] on div "Nova marcação" at bounding box center [41, 182] width 53 height 8
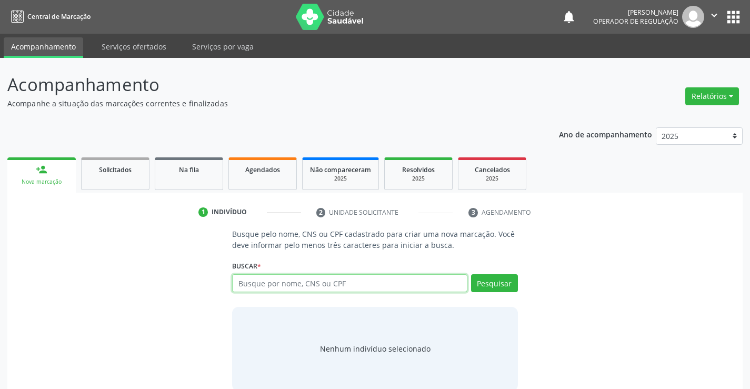
click at [312, 283] on input "text" at bounding box center [349, 283] width 235 height 18
type input "700104974971712"
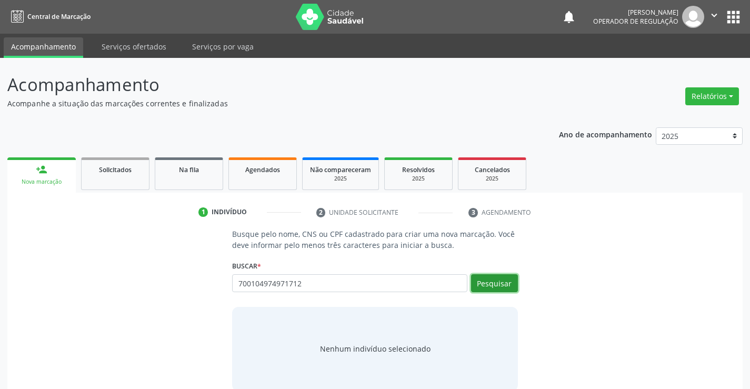
click at [480, 287] on button "Pesquisar" at bounding box center [494, 283] width 47 height 18
type input "700104974971712"
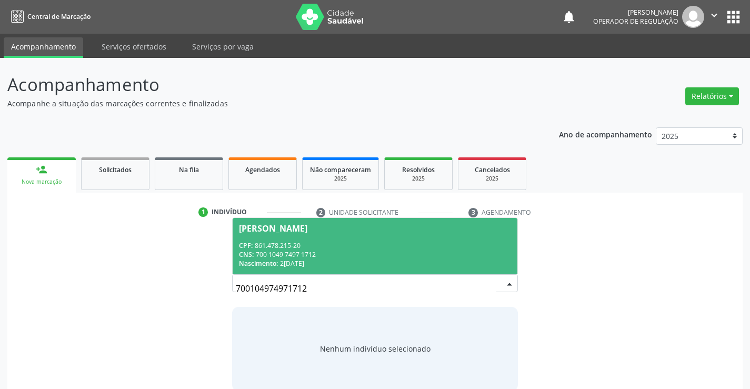
click at [480, 259] on div "CNS: 700 1049 7497 1712" at bounding box center [375, 254] width 272 height 9
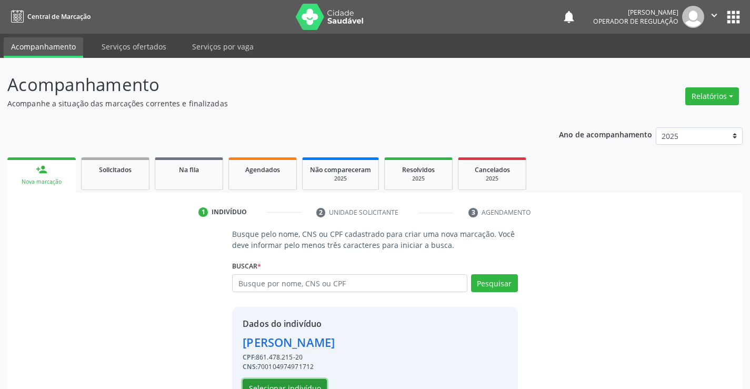
click at [310, 385] on button "Selecionar indivíduo" at bounding box center [285, 388] width 84 height 18
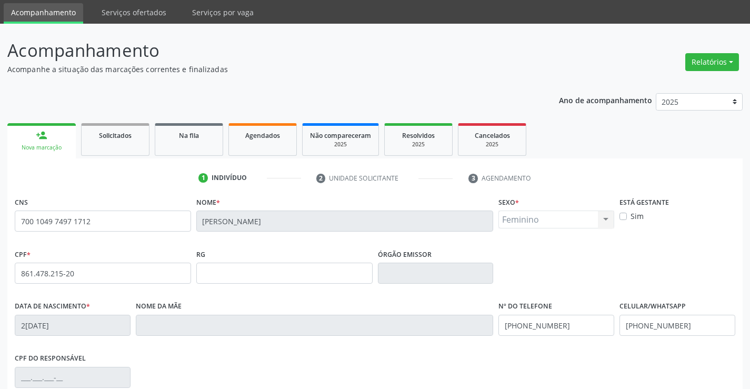
scroll to position [53, 0]
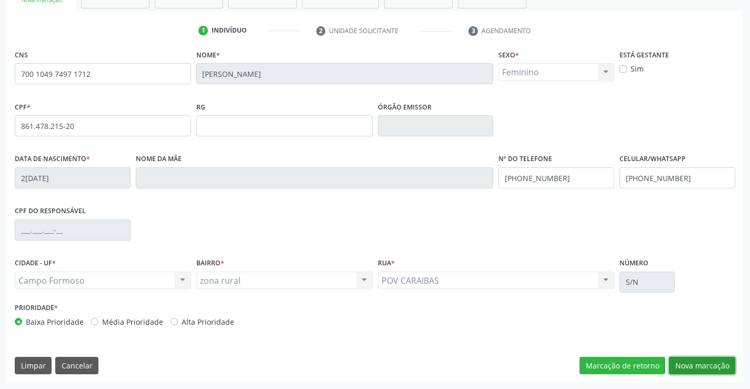
click at [692, 368] on button "Nova marcação" at bounding box center [702, 366] width 66 height 18
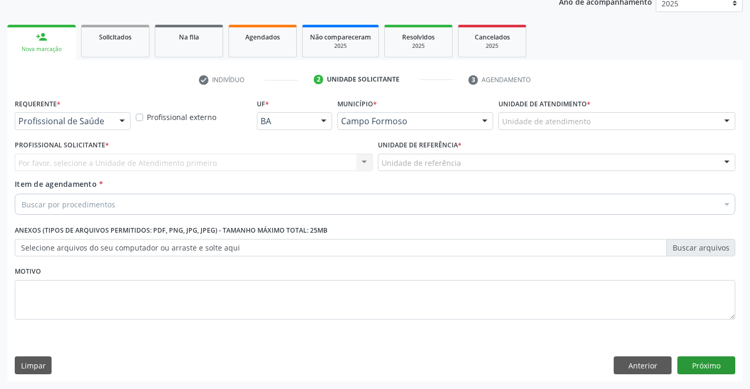
scroll to position [133, 0]
click at [120, 119] on div at bounding box center [122, 122] width 16 height 18
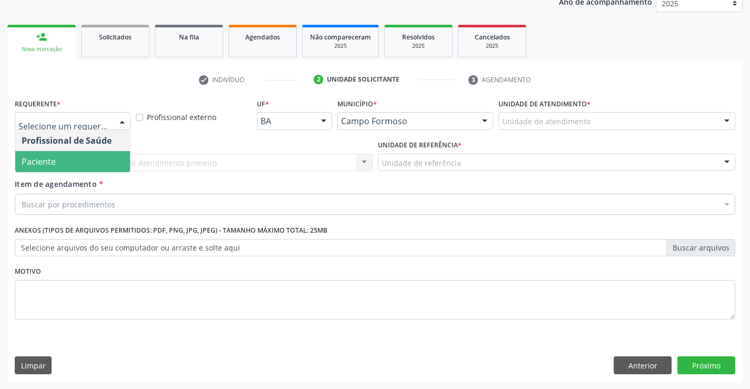
click at [83, 166] on span "Paciente" at bounding box center [72, 161] width 115 height 21
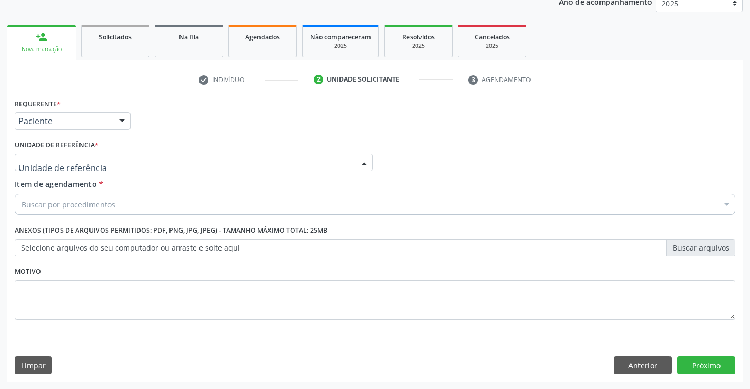
click at [134, 167] on div at bounding box center [194, 163] width 358 height 18
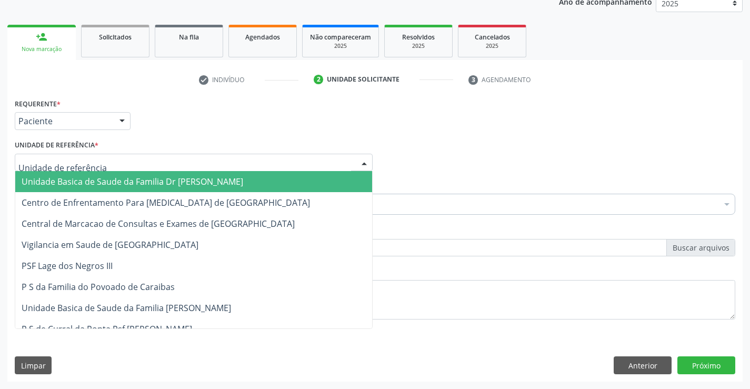
click at [135, 178] on span "Unidade Basica de Saude da Familia Dr [PERSON_NAME]" at bounding box center [133, 182] width 222 height 12
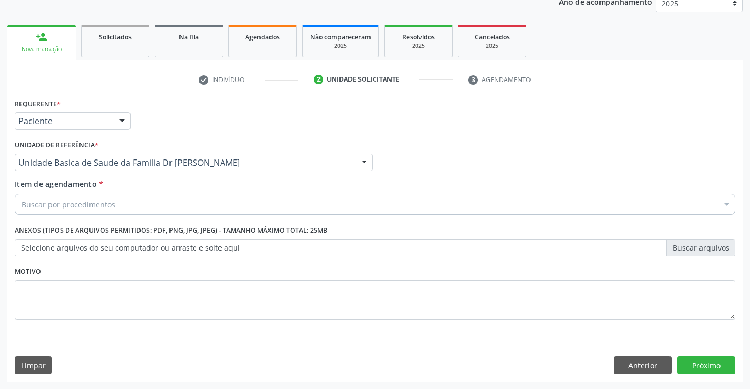
click at [136, 207] on div "Buscar por procedimentos" at bounding box center [375, 204] width 721 height 21
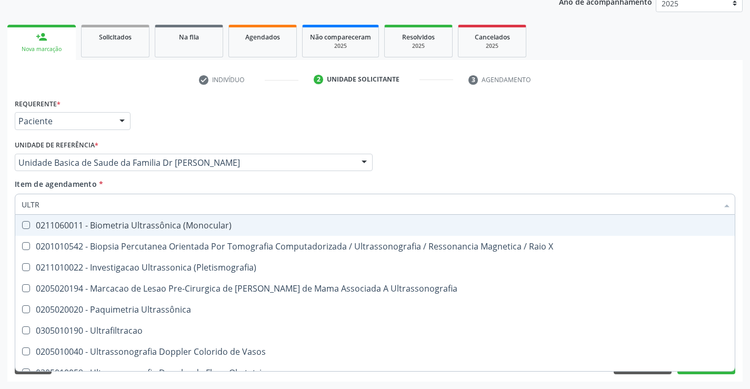
type input "ULTRA"
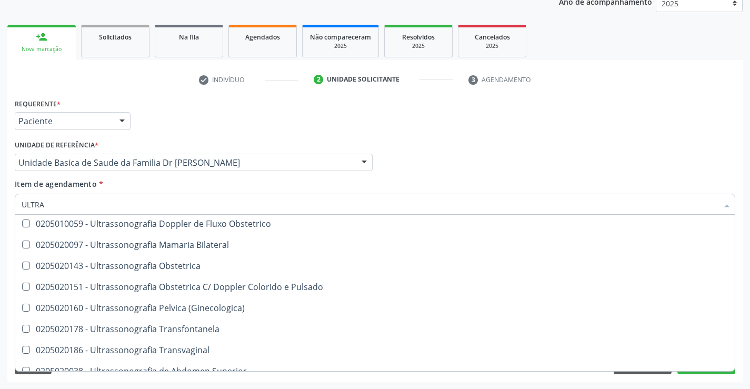
scroll to position [158, 0]
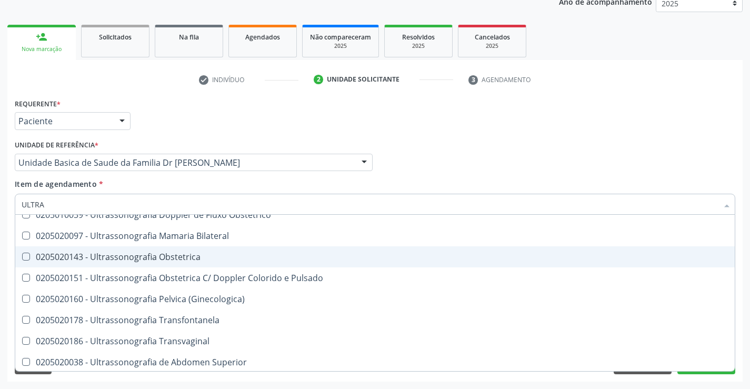
click at [168, 255] on div "0205020143 - Ultrassonografia Obstetrica" at bounding box center [375, 257] width 707 height 8
checkbox Obstetrica "true"
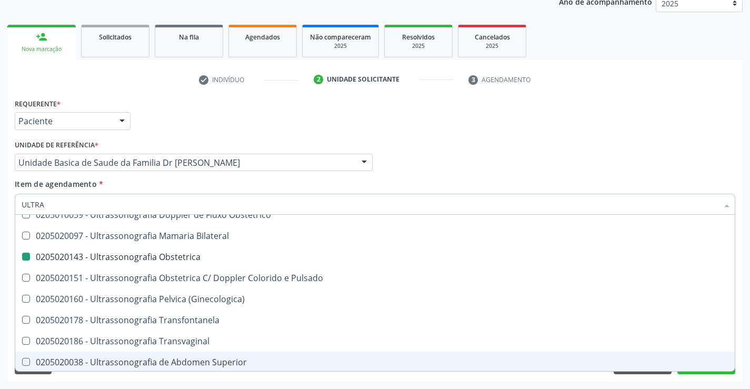
click at [188, 380] on div "Requerente * Paciente Profissional de Saúde Paciente Nenhum resultado encontrad…" at bounding box center [375, 239] width 736 height 286
checkbox X "true"
checkbox Obstetrica "false"
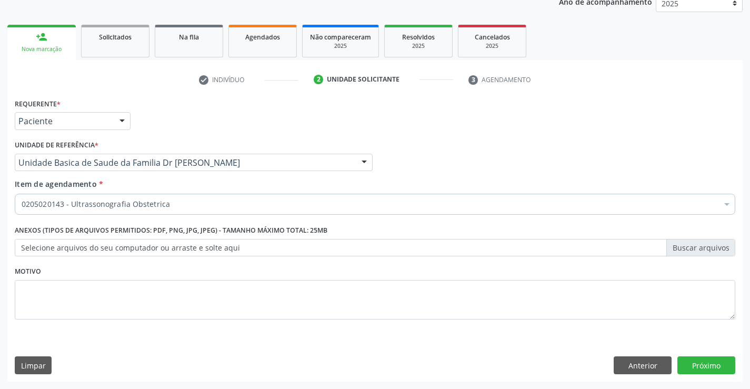
scroll to position [0, 0]
click at [698, 365] on button "Próximo" at bounding box center [707, 365] width 58 height 18
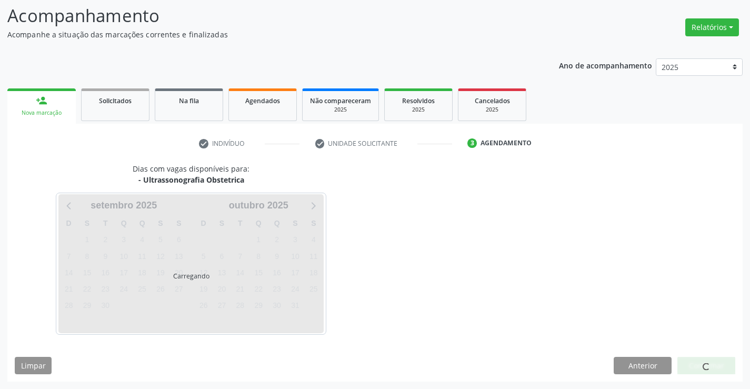
scroll to position [69, 0]
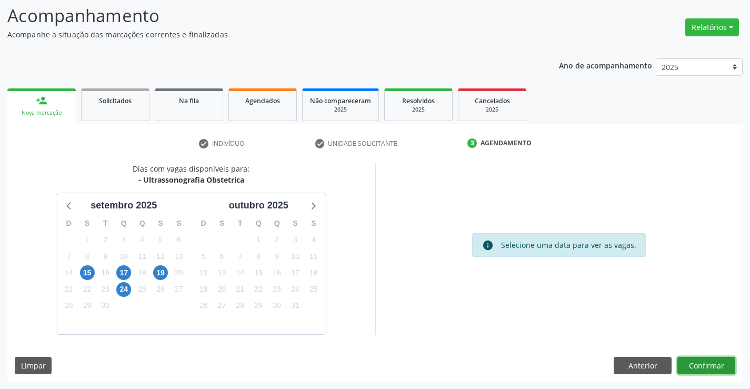
click at [726, 361] on button "Confirmar" at bounding box center [707, 366] width 58 height 18
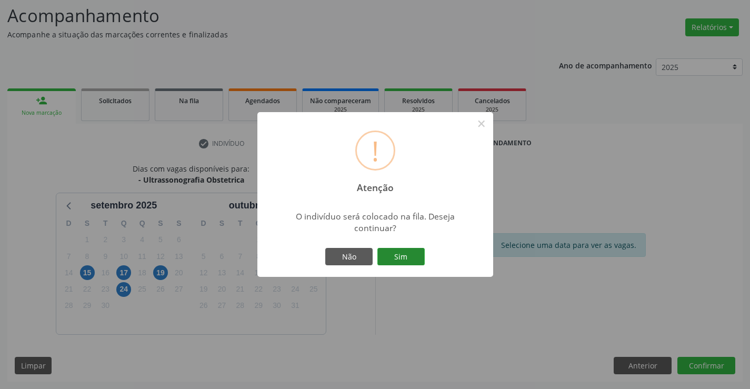
drag, startPoint x: 404, startPoint y: 254, endPoint x: 411, endPoint y: 253, distance: 7.5
click at [405, 254] on button "Sim" at bounding box center [401, 257] width 47 height 18
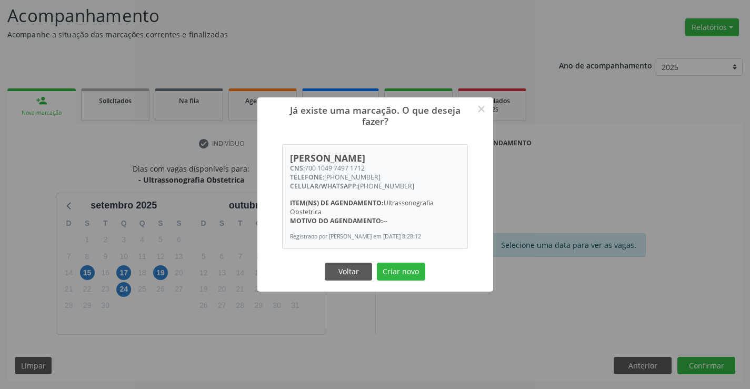
click at [377, 263] on button "Criar novo" at bounding box center [401, 272] width 48 height 18
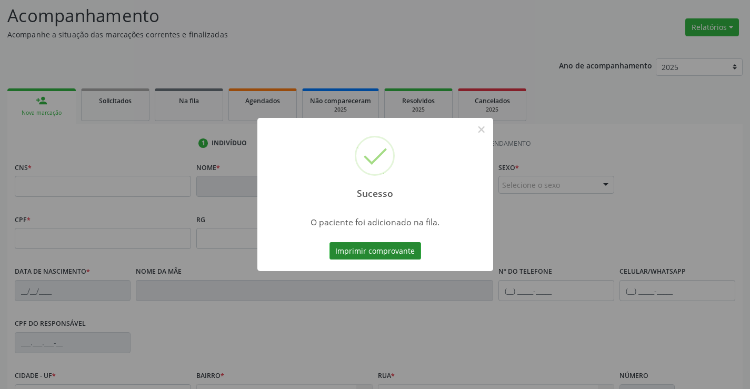
click at [411, 247] on button "Imprimir comprovante" at bounding box center [376, 251] width 92 height 18
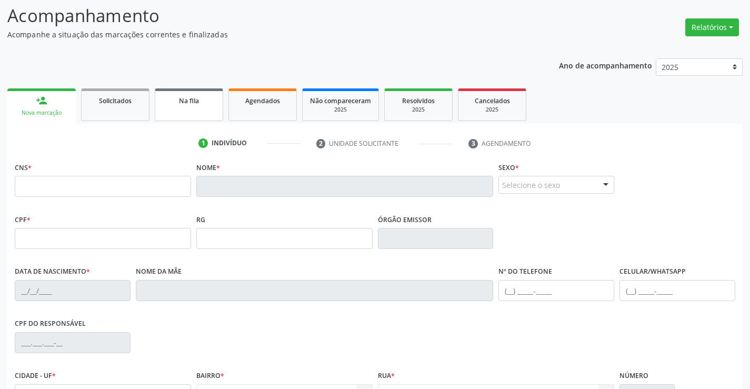
click at [181, 106] on link "Na fila" at bounding box center [189, 104] width 68 height 33
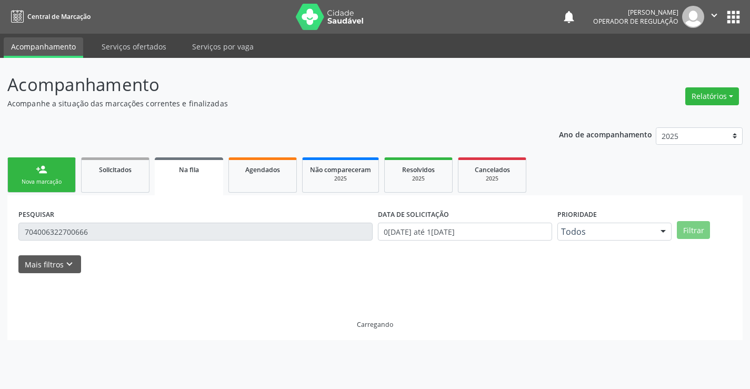
scroll to position [0, 0]
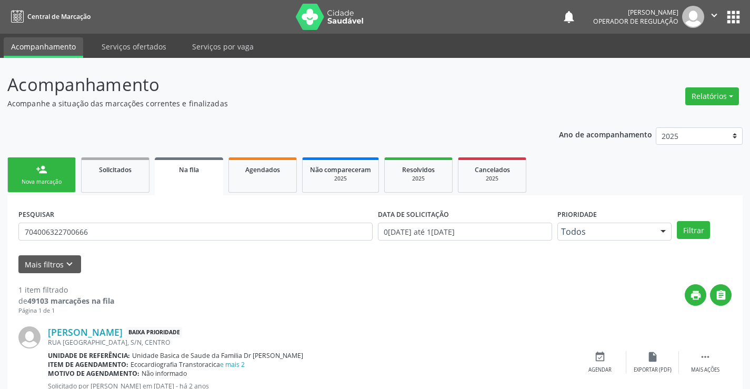
click at [57, 178] on div "Nova marcação" at bounding box center [41, 182] width 53 height 8
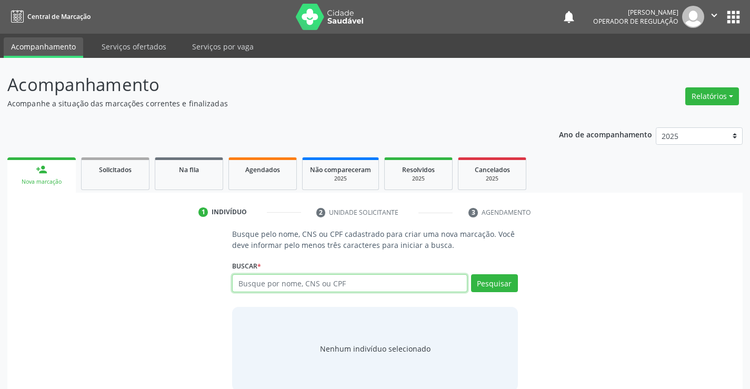
click at [324, 284] on input "text" at bounding box center [349, 283] width 235 height 18
type input "700002631700206"
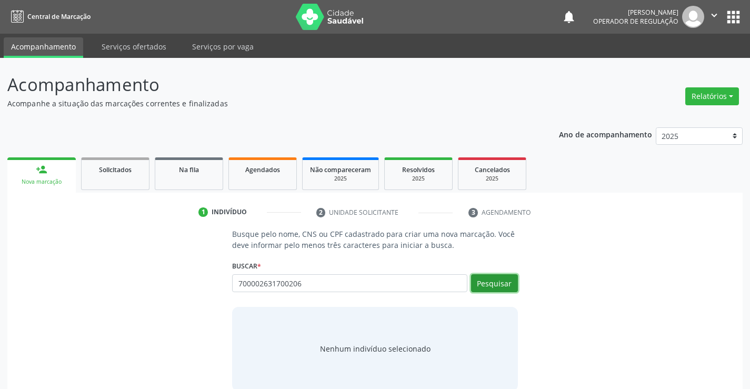
click at [498, 284] on button "Pesquisar" at bounding box center [494, 283] width 47 height 18
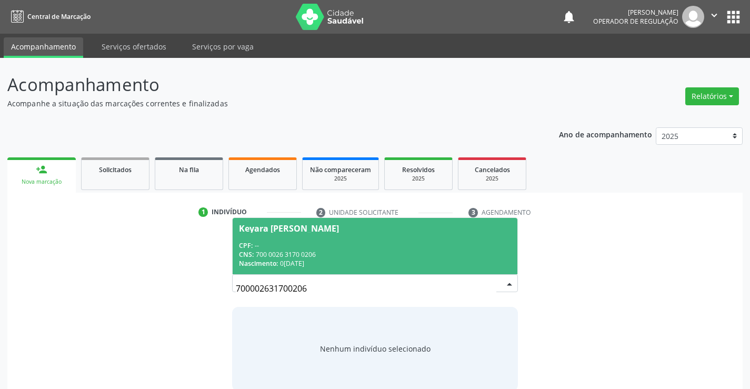
click at [438, 250] on div "CNS: 700 0026 3170 0206" at bounding box center [375, 254] width 272 height 9
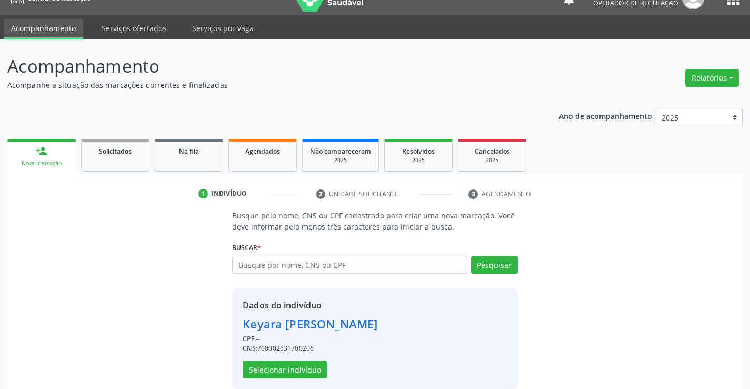
scroll to position [33, 0]
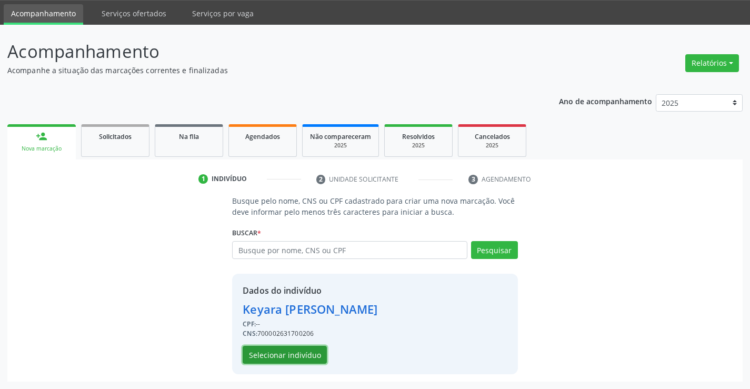
click at [292, 357] on button "Selecionar indivíduo" at bounding box center [285, 355] width 84 height 18
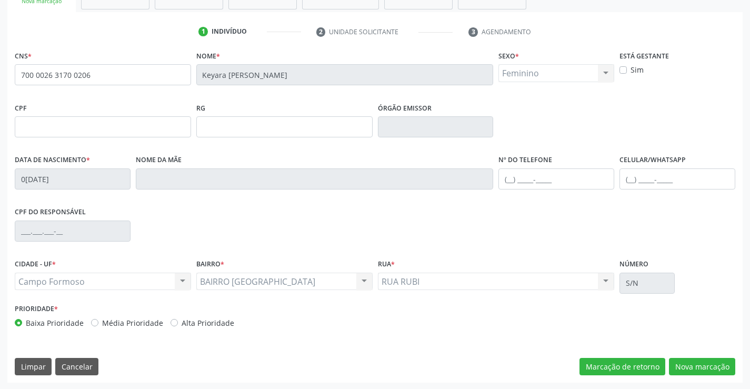
scroll to position [182, 0]
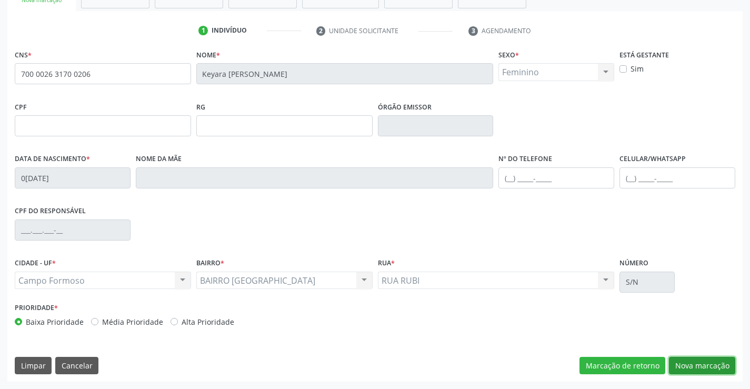
click at [698, 364] on button "Nova marcação" at bounding box center [702, 366] width 66 height 18
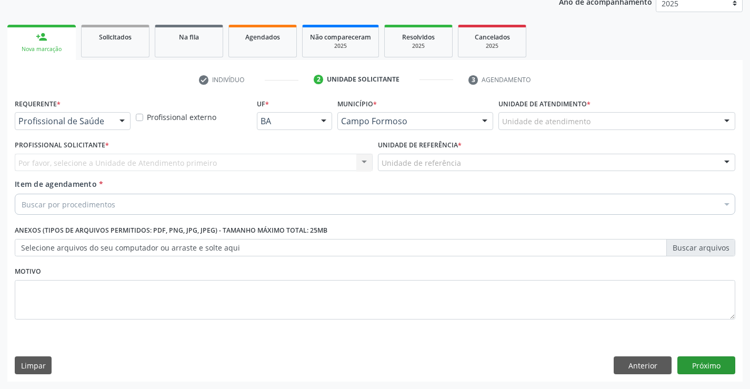
scroll to position [133, 0]
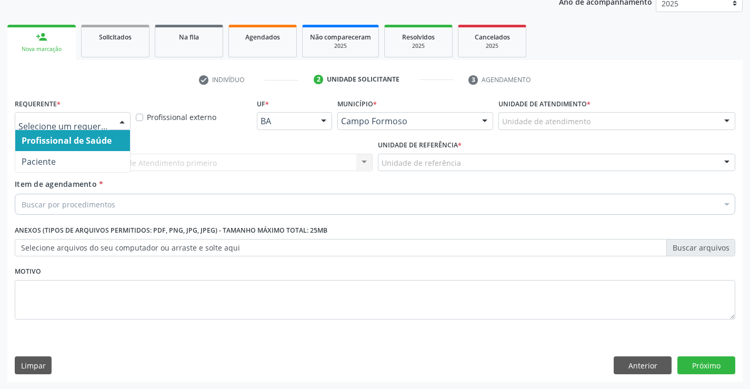
drag, startPoint x: 117, startPoint y: 118, endPoint x: 102, endPoint y: 140, distance: 26.8
click at [114, 125] on div at bounding box center [122, 122] width 16 height 18
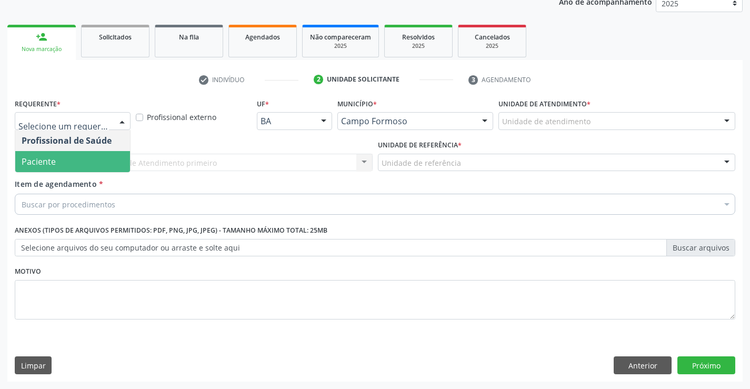
click at [84, 160] on span "Paciente" at bounding box center [72, 161] width 115 height 21
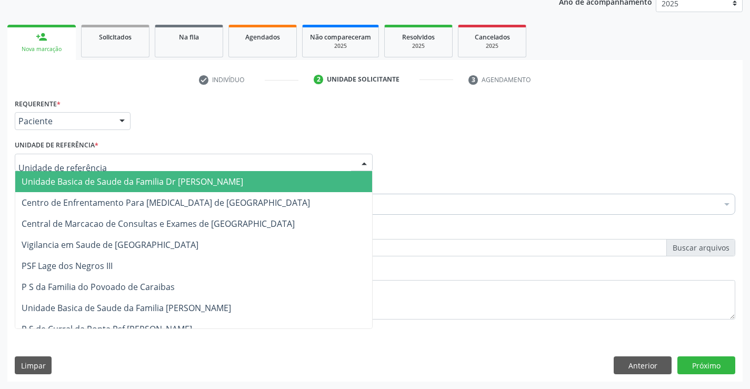
click at [100, 164] on div at bounding box center [194, 163] width 358 height 18
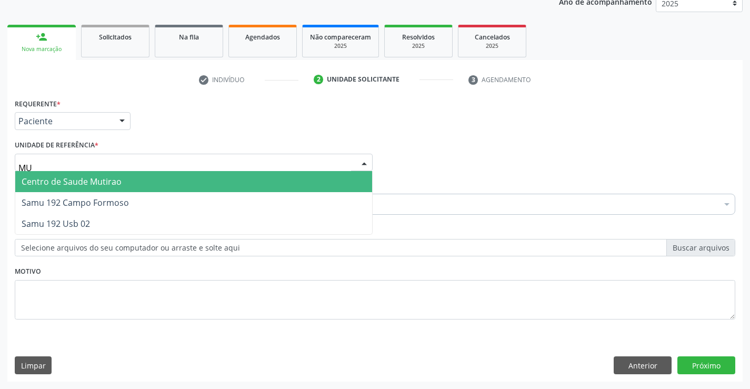
type input "MUT"
click at [104, 182] on span "Centro de Saude Mutirao" at bounding box center [72, 182] width 100 height 12
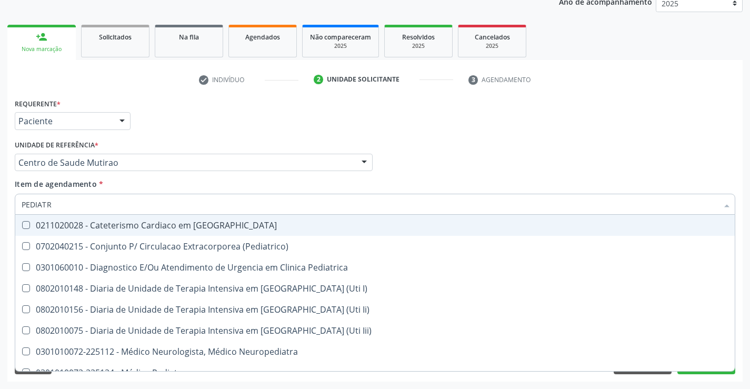
type input "PEDIATRA"
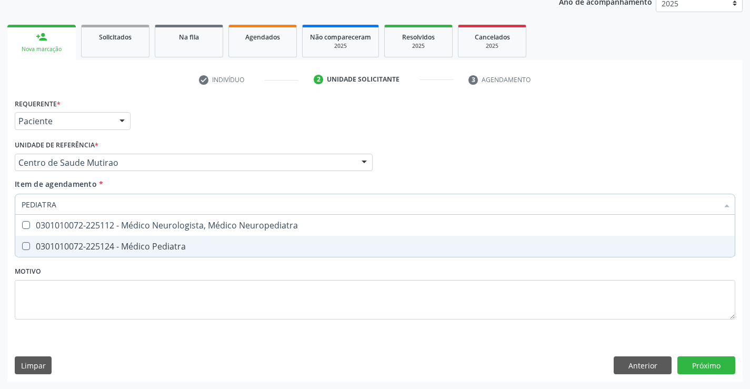
click at [138, 246] on div "0301010072-225124 - Médico Pediatra" at bounding box center [375, 246] width 707 height 8
checkbox Pediatra "true"
click at [692, 363] on div "Requerente * Paciente Profissional de Saúde Paciente Nenhum resultado encontrad…" at bounding box center [375, 239] width 736 height 286
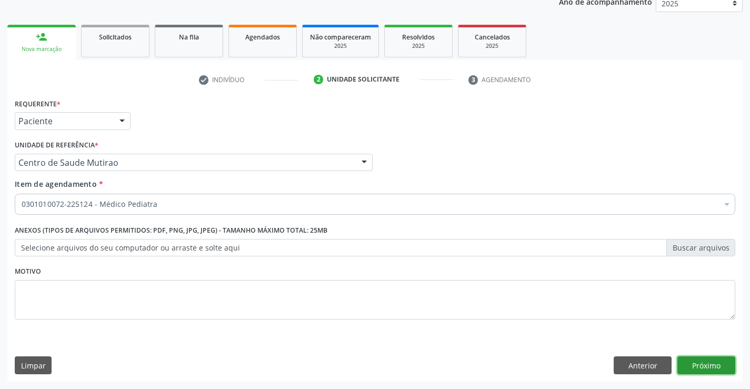
click at [692, 363] on button "Próximo" at bounding box center [707, 365] width 58 height 18
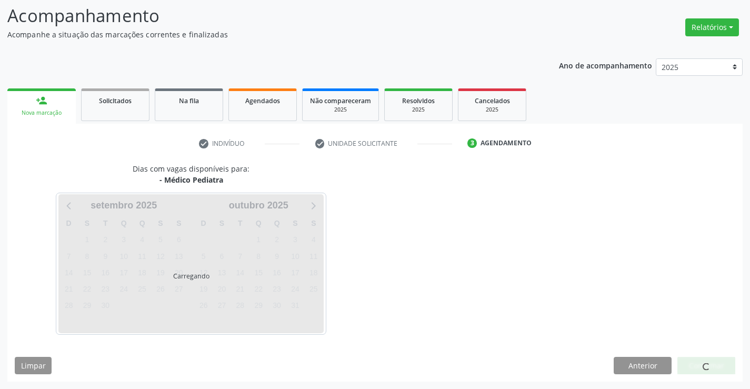
scroll to position [69, 0]
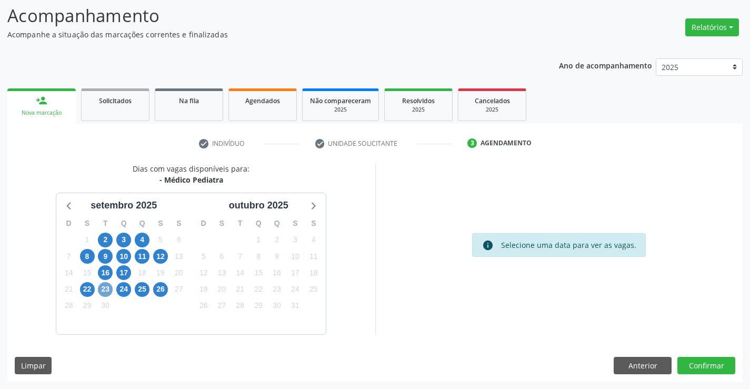
click at [103, 291] on span "23" at bounding box center [105, 289] width 15 height 15
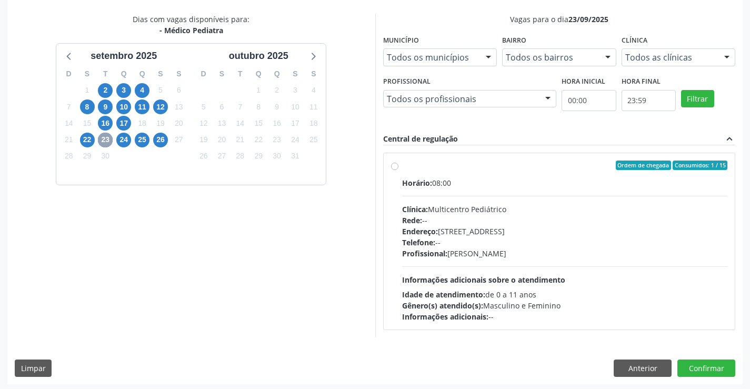
scroll to position [221, 0]
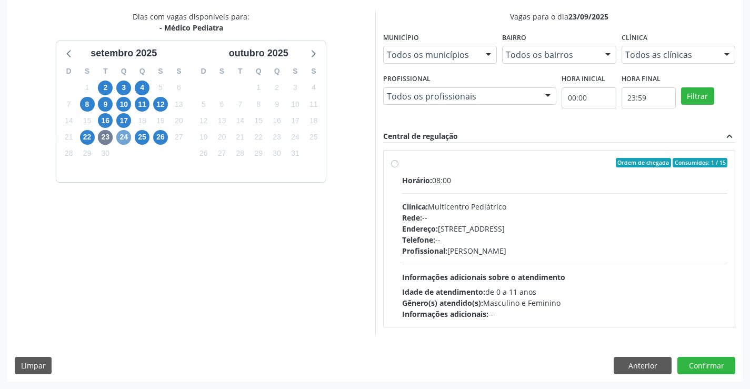
click at [125, 138] on span "24" at bounding box center [123, 137] width 15 height 15
click at [143, 137] on span "25" at bounding box center [142, 137] width 15 height 15
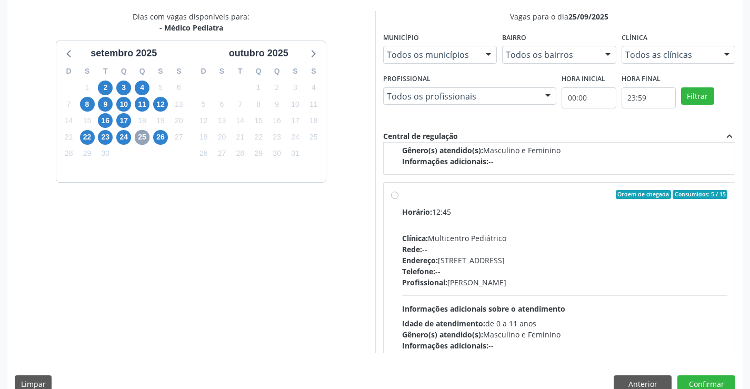
scroll to position [166, 0]
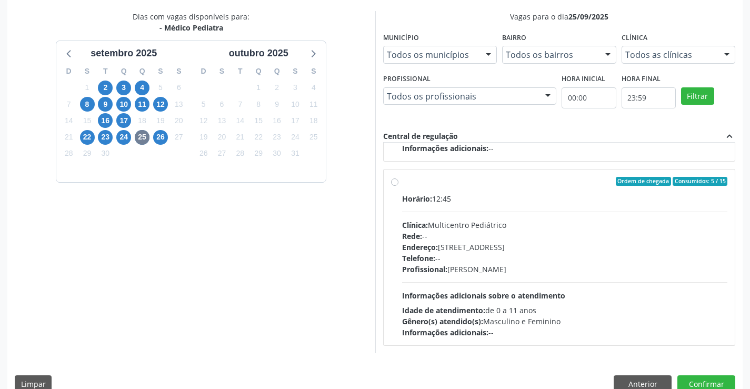
click at [402, 184] on label "Ordem de chegada Consumidos: 5 / 15 Horário: 12:45 Clínica: Multicentro Pediátr…" at bounding box center [565, 258] width 326 height 162
click at [393, 184] on input "Ordem de chegada Consumidos: 5 / 15 Horário: 12:45 Clínica: Multicentro Pediátr…" at bounding box center [394, 181] width 7 height 9
radio input "true"
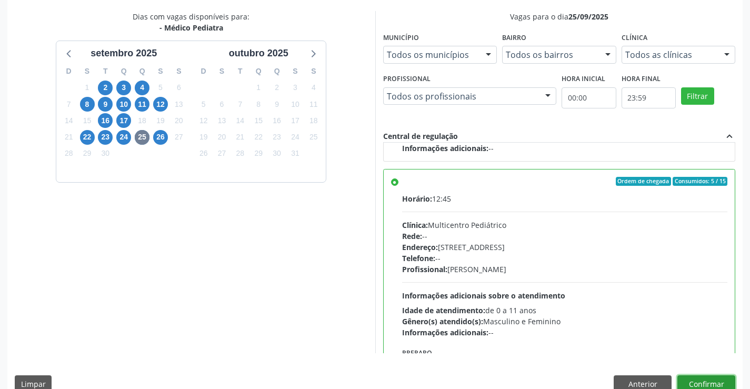
click at [699, 381] on button "Confirmar" at bounding box center [707, 384] width 58 height 18
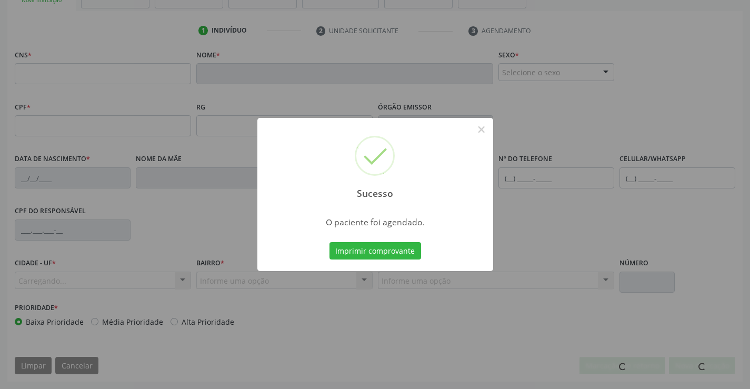
scroll to position [182, 0]
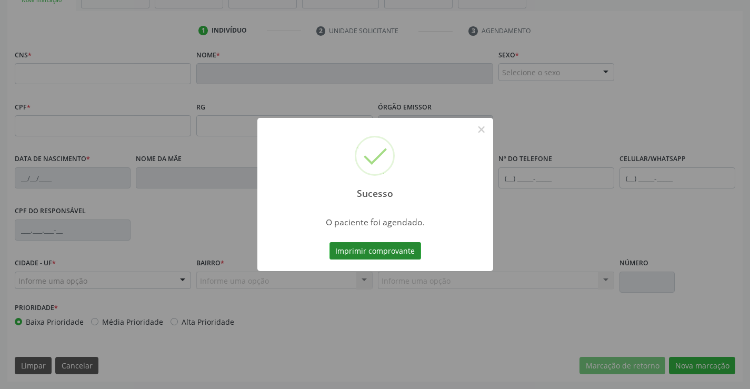
click at [390, 248] on button "Imprimir comprovante" at bounding box center [376, 251] width 92 height 18
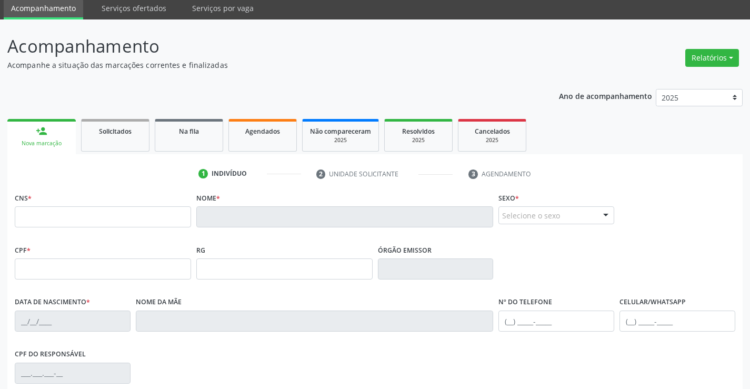
scroll to position [24, 0]
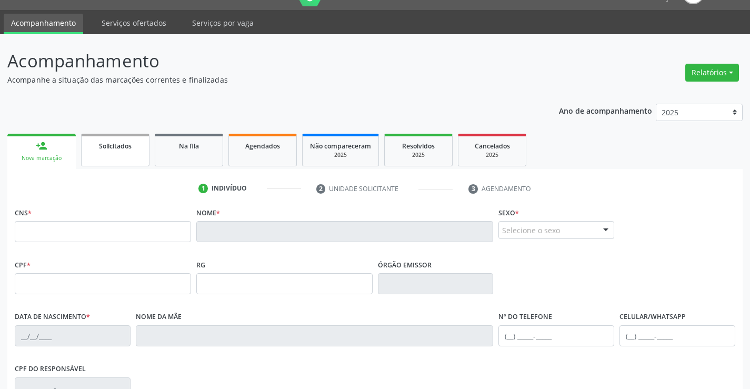
click at [121, 154] on link "Solicitados" at bounding box center [115, 150] width 68 height 33
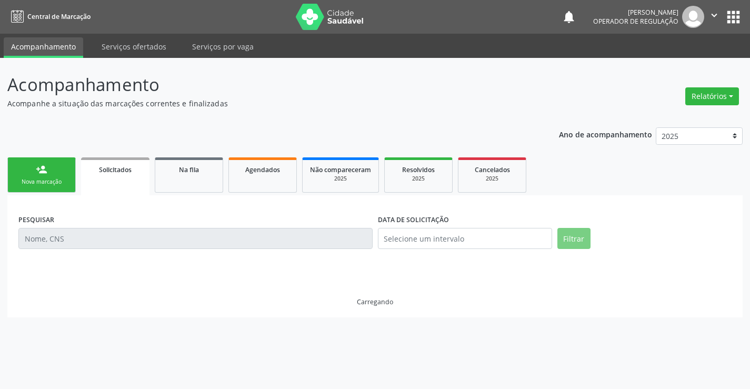
scroll to position [0, 0]
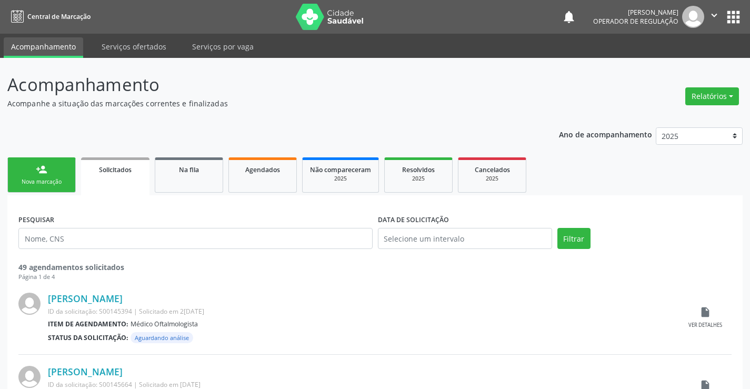
click at [54, 182] on div "Nova marcação" at bounding box center [41, 182] width 53 height 8
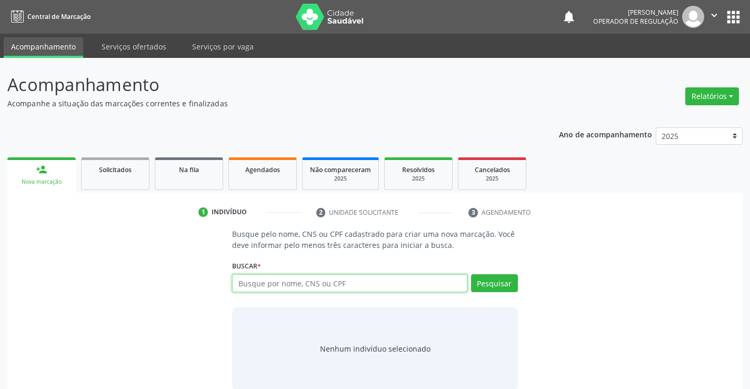
click at [339, 289] on input "text" at bounding box center [349, 283] width 235 height 18
type input "705209470603978"
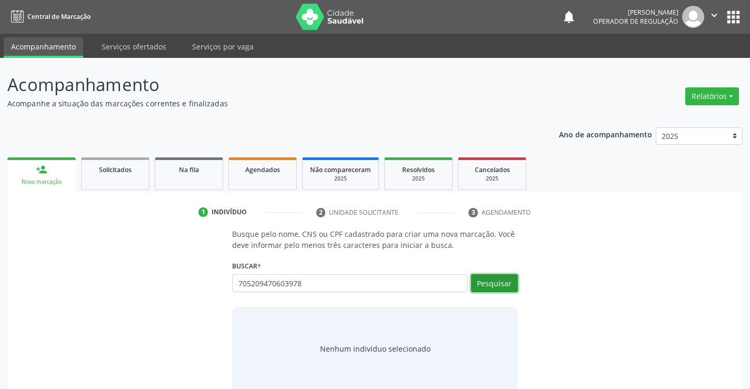
click at [494, 281] on button "Pesquisar" at bounding box center [494, 283] width 47 height 18
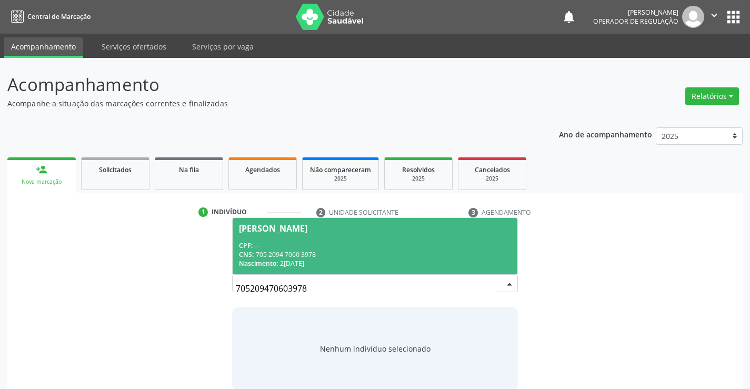
click at [364, 227] on div "Angelita Maria da Silva" at bounding box center [375, 228] width 272 height 8
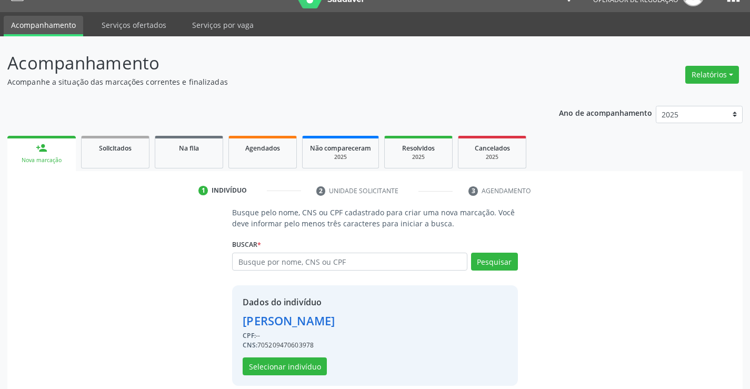
scroll to position [33, 0]
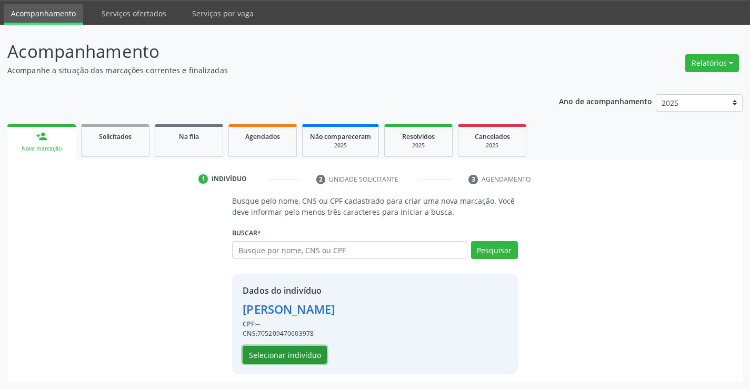
click at [292, 357] on button "Selecionar indivíduo" at bounding box center [285, 355] width 84 height 18
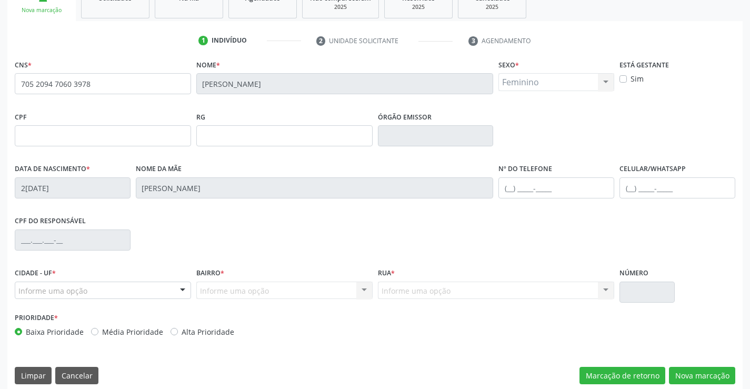
scroll to position [182, 0]
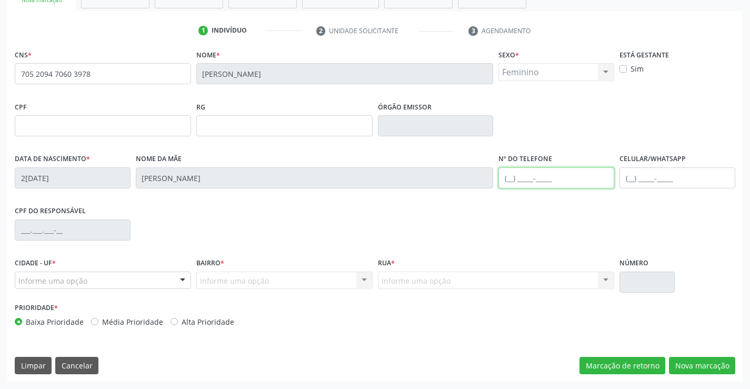
click at [510, 180] on input "text" at bounding box center [557, 177] width 116 height 21
type input "(74) 99138-4881"
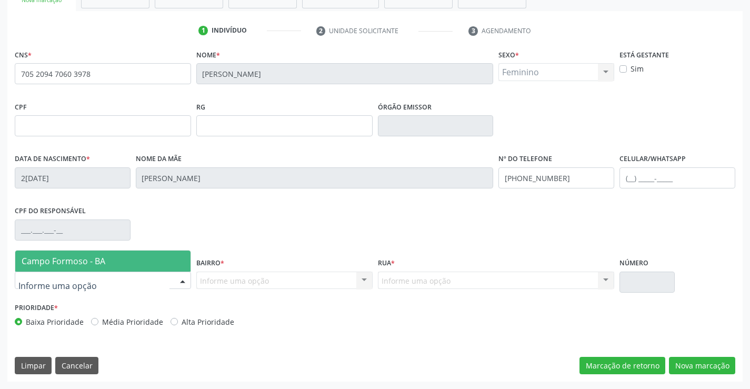
click at [183, 279] on div at bounding box center [183, 281] width 16 height 18
click at [153, 264] on span "Campo Formoso - BA" at bounding box center [102, 261] width 175 height 21
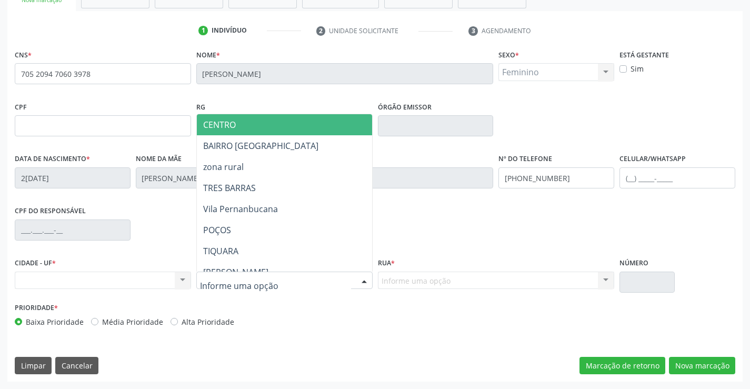
click at [356, 279] on div at bounding box center [364, 281] width 16 height 18
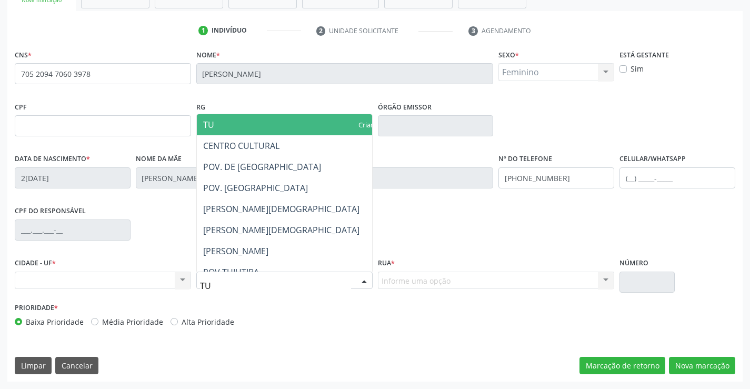
type input "TUI"
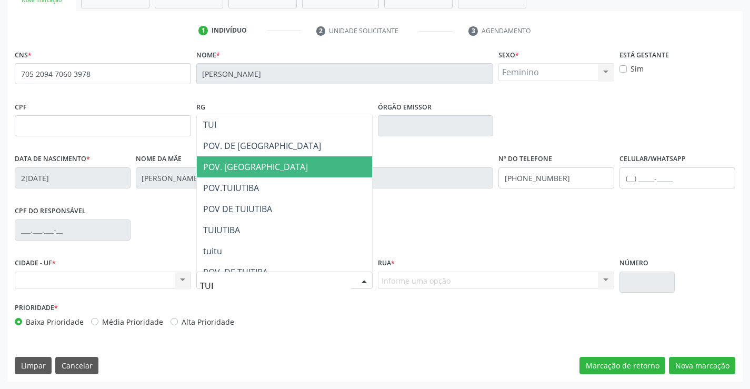
click at [273, 167] on span "POV. [GEOGRAPHIC_DATA]" at bounding box center [284, 166] width 175 height 21
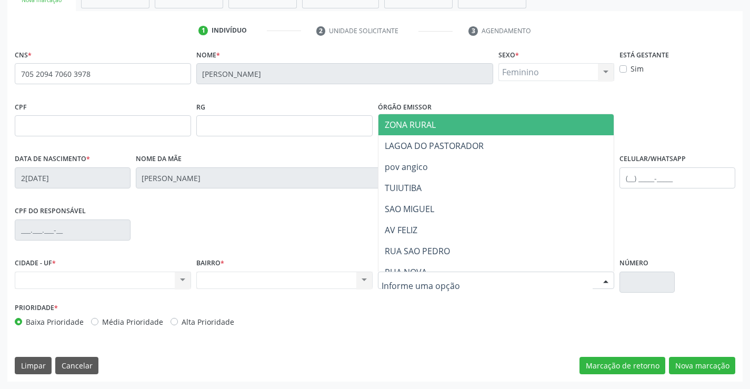
click at [453, 283] on div at bounding box center [496, 281] width 237 height 18
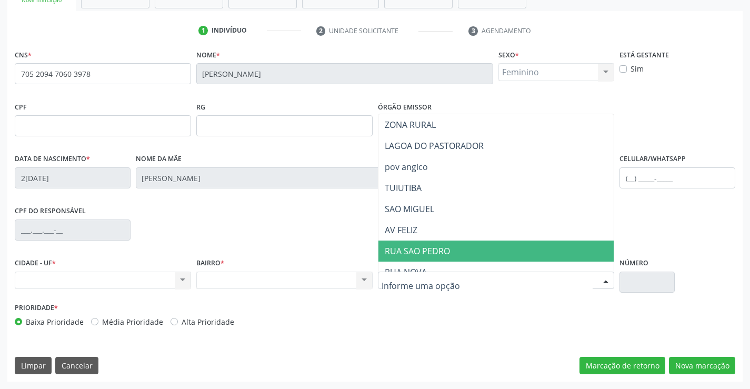
click at [450, 250] on span "RUA SAO PEDRO" at bounding box center [417, 251] width 65 height 12
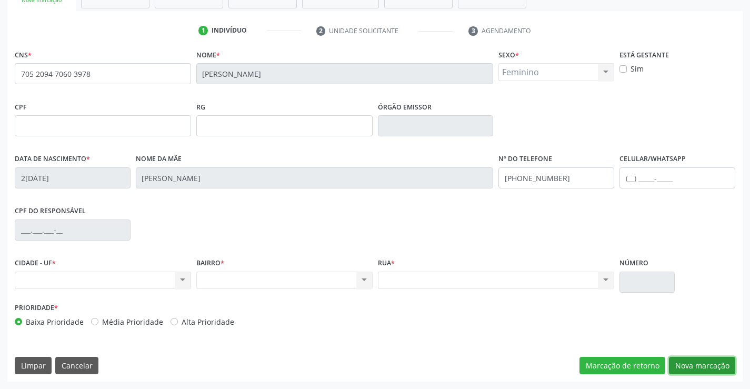
click at [706, 366] on button "Nova marcação" at bounding box center [702, 366] width 66 height 18
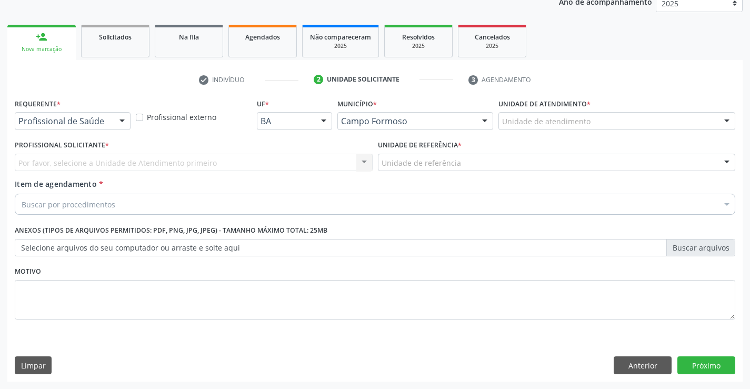
scroll to position [133, 0]
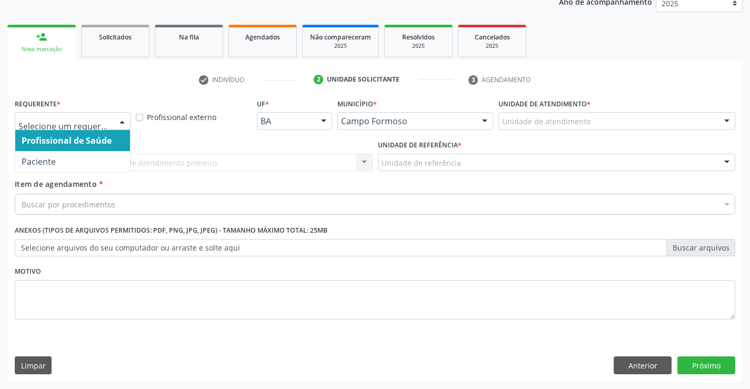
click at [124, 118] on div at bounding box center [122, 122] width 16 height 18
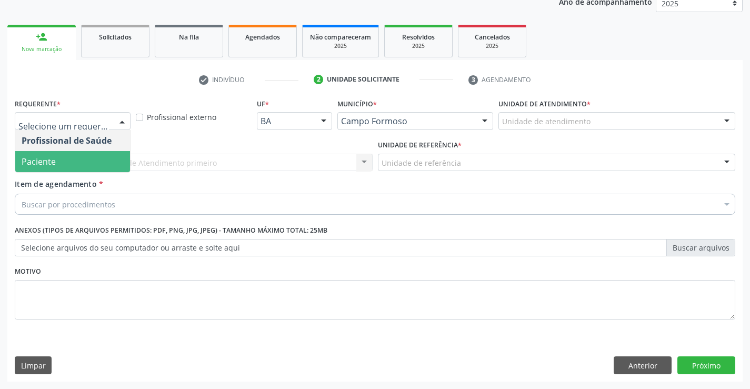
click at [81, 164] on span "Paciente" at bounding box center [72, 161] width 115 height 21
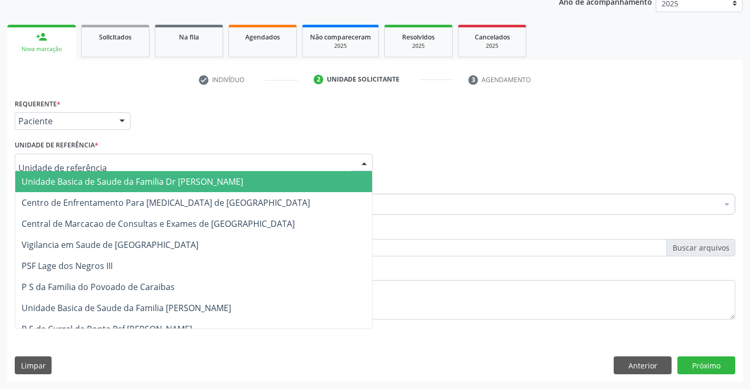
click at [110, 171] on div at bounding box center [194, 163] width 358 height 18
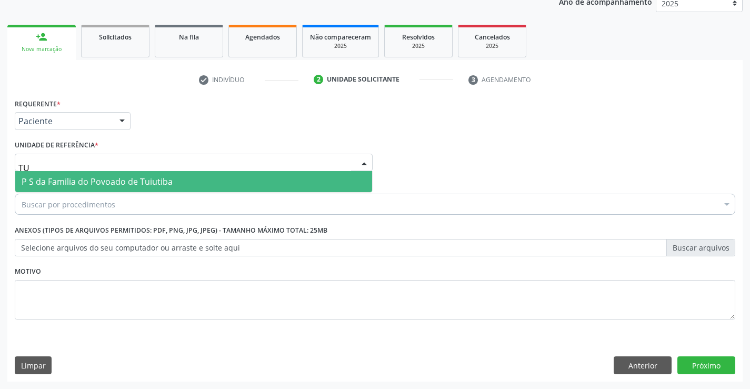
type input "TUI"
click at [171, 178] on span "P S da Familia do Povoado de Tuiutiba" at bounding box center [193, 181] width 357 height 21
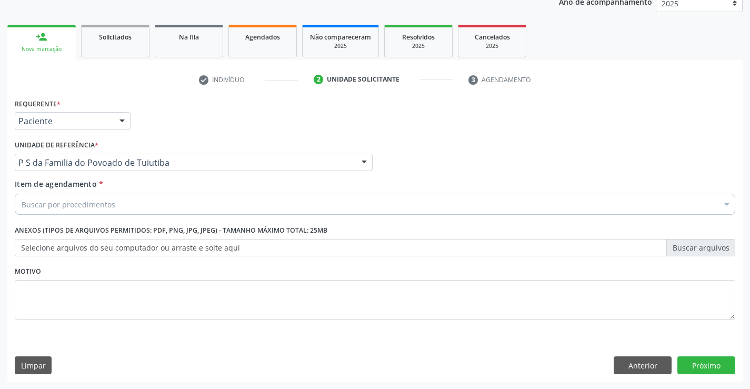
click at [142, 200] on div "Buscar por procedimentos" at bounding box center [375, 204] width 721 height 21
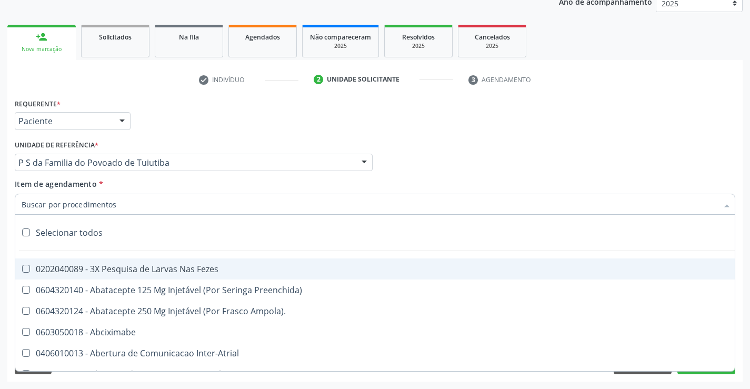
click at [142, 200] on input "Item de agendamento *" at bounding box center [370, 204] width 697 height 21
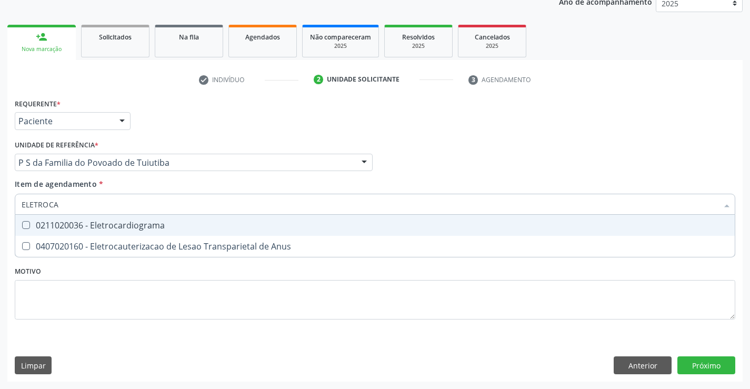
type input "ELETROCAR"
drag, startPoint x: 194, startPoint y: 227, endPoint x: 180, endPoint y: 240, distance: 19.0
click at [193, 227] on div "0211020036 - Eletrocardiograma" at bounding box center [375, 225] width 707 height 8
checkbox Eletrocardiograma "true"
click at [162, 271] on div "Requerente * Paciente Profissional de Saúde Paciente Nenhum resultado encontrad…" at bounding box center [375, 215] width 721 height 239
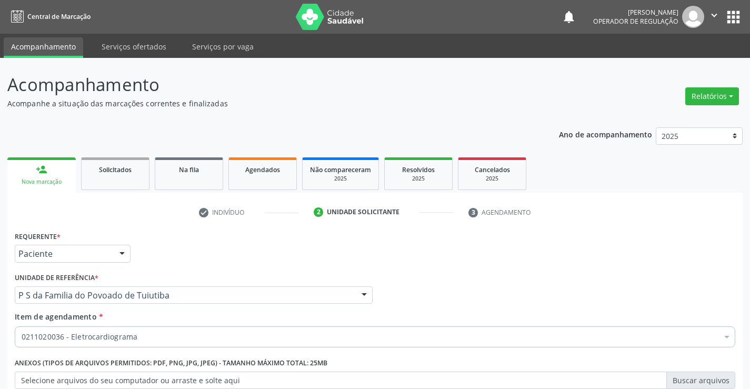
scroll to position [133, 0]
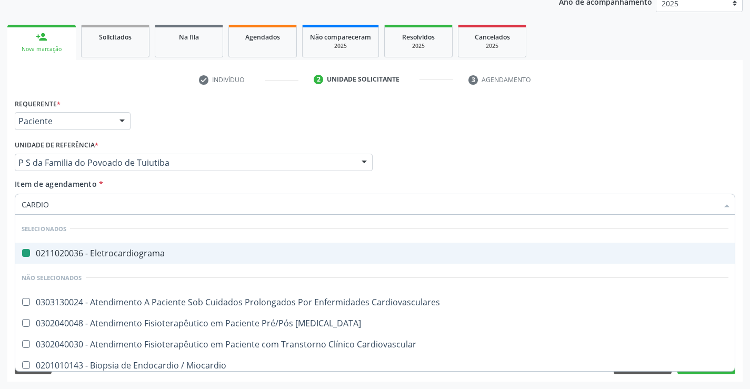
type input "CARDIOL"
checkbox Eletrocardiograma "false"
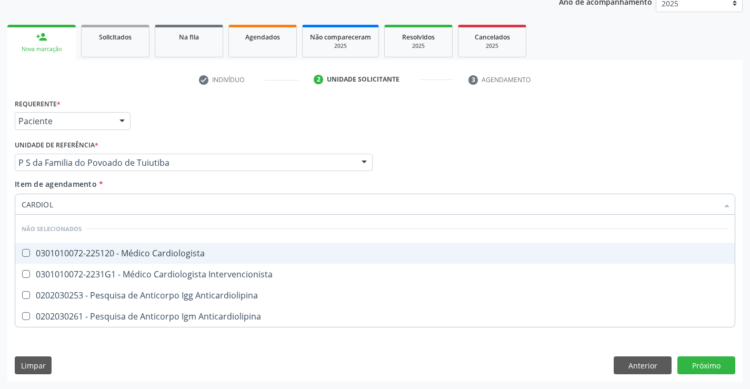
type input "CARDIOLO"
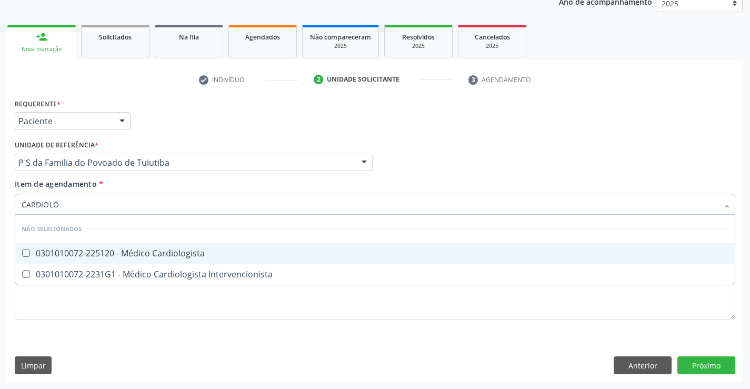
click at [178, 255] on div "0301010072-225120 - Médico Cardiologista" at bounding box center [375, 253] width 707 height 8
checkbox Cardiologista "true"
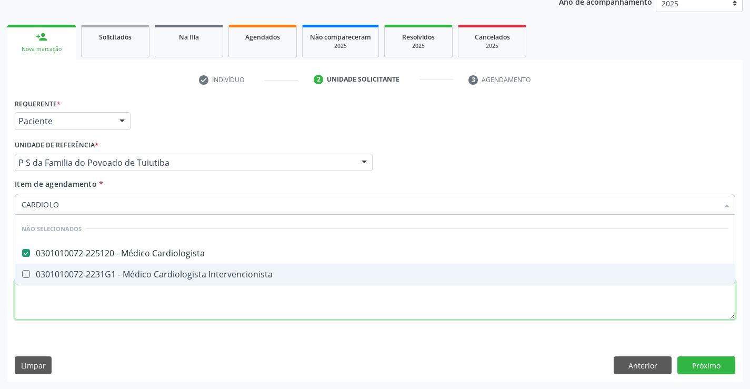
click at [172, 303] on div "Requerente * Paciente Profissional de Saúde Paciente Nenhum resultado encontrad…" at bounding box center [375, 215] width 721 height 239
checkbox Intervencionista "true"
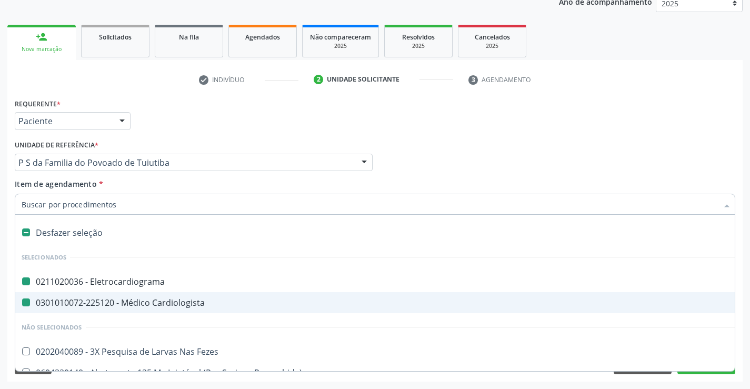
type input "H"
checkbox Eletrocardiograma "false"
checkbox Cardiologista "false"
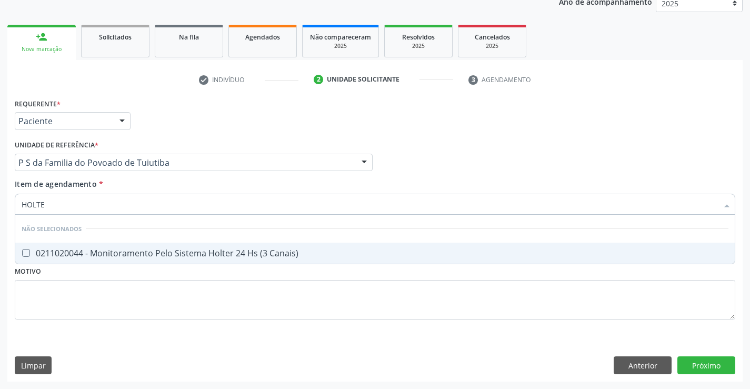
type input "HOLTER"
click at [166, 253] on div "0211020044 - Monitoramento Pelo Sistema Holter 24 Hs (3 Canais)" at bounding box center [375, 253] width 707 height 8
checkbox Canais\) "true"
click at [168, 276] on div "Requerente * Paciente Profissional de Saúde Paciente Nenhum resultado encontrad…" at bounding box center [375, 215] width 721 height 239
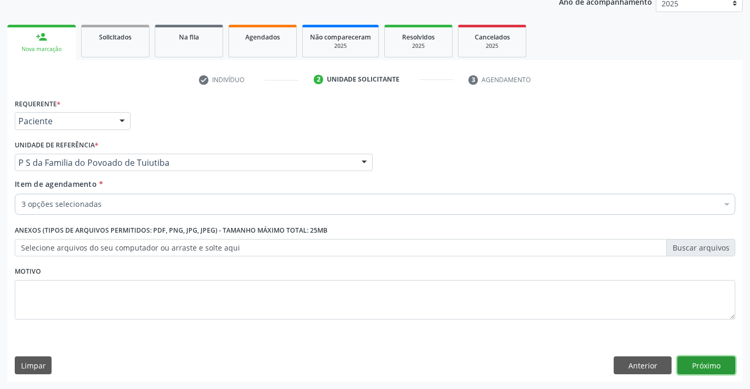
click at [714, 363] on button "Próximo" at bounding box center [707, 365] width 58 height 18
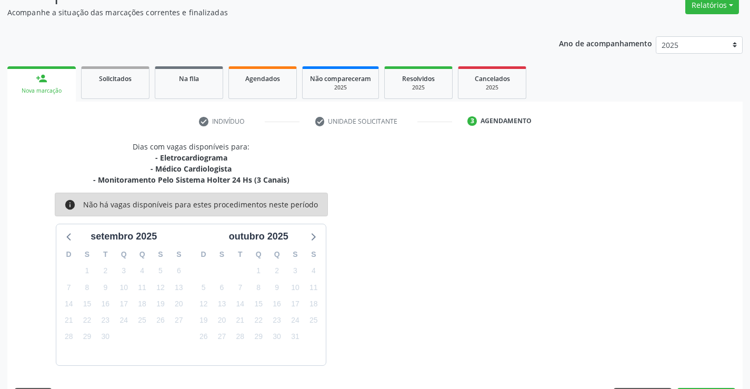
scroll to position [122, 0]
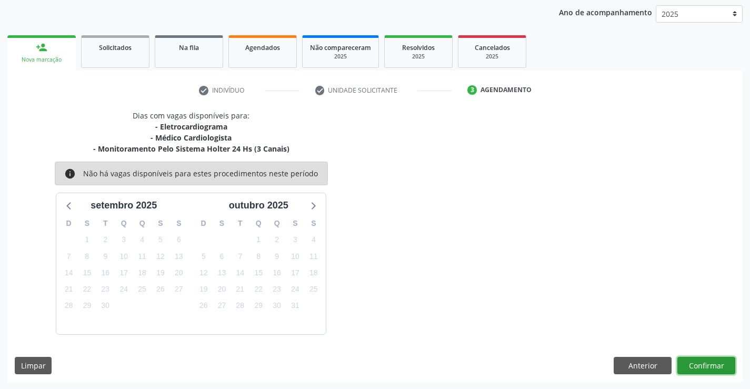
click at [706, 366] on button "Confirmar" at bounding box center [707, 366] width 58 height 18
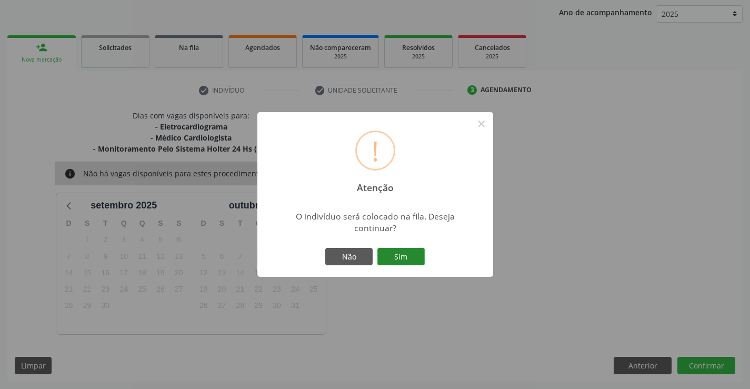
click at [405, 252] on button "Sim" at bounding box center [401, 257] width 47 height 18
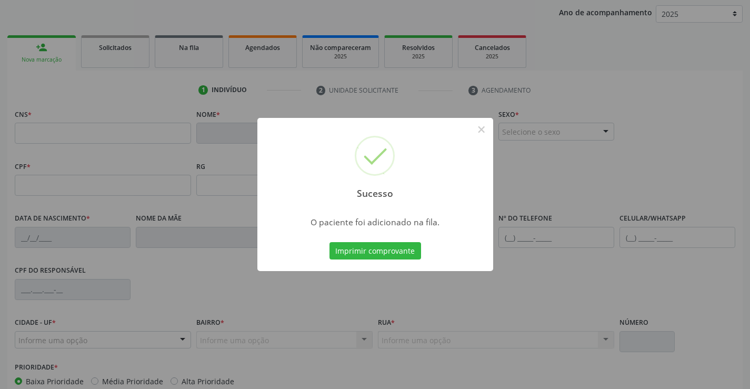
click at [405, 252] on button "Imprimir comprovante" at bounding box center [376, 251] width 92 height 18
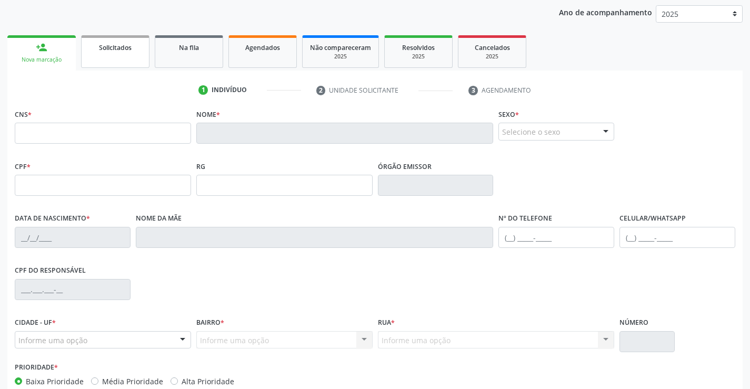
click at [122, 58] on link "Solicitados" at bounding box center [115, 51] width 68 height 33
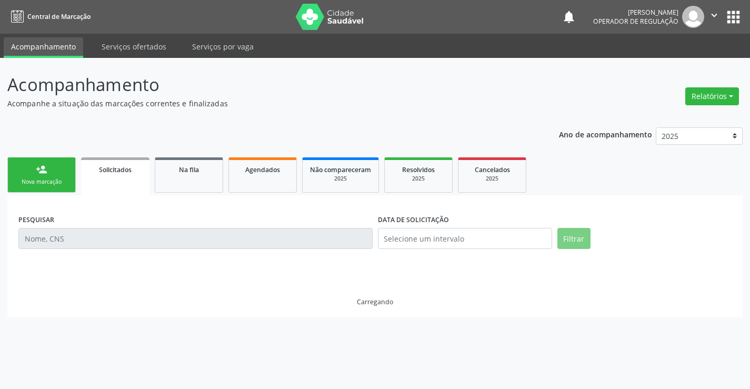
scroll to position [0, 0]
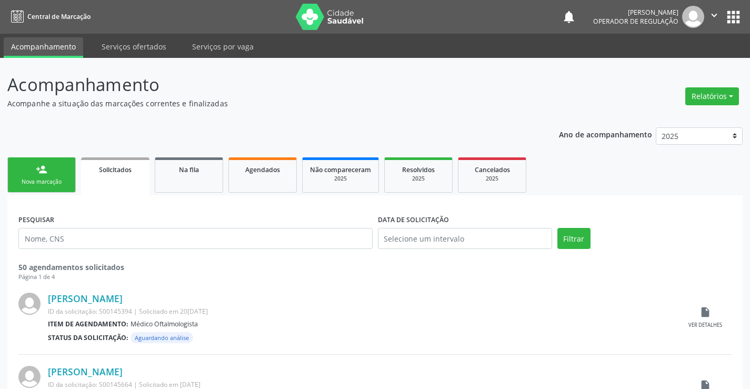
click at [65, 168] on link "person_add Nova marcação" at bounding box center [41, 174] width 68 height 35
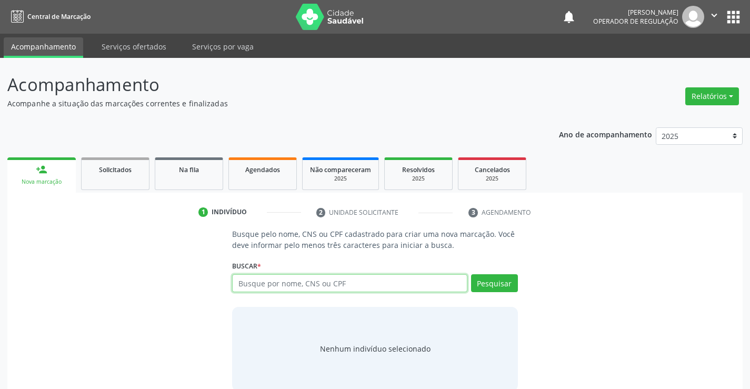
click at [292, 290] on input "text" at bounding box center [349, 283] width 235 height 18
type input "704809054517840"
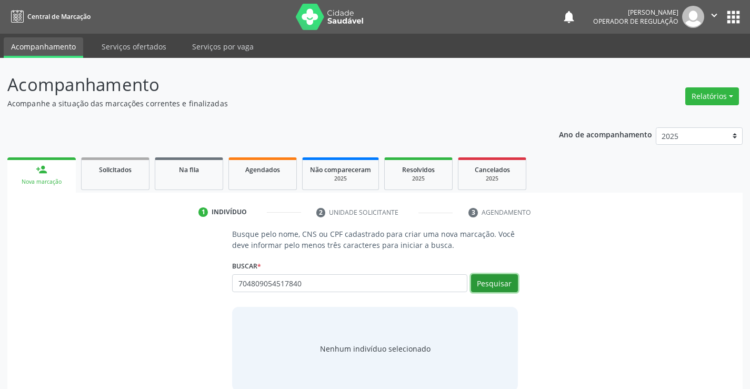
click at [497, 281] on button "Pesquisar" at bounding box center [494, 283] width 47 height 18
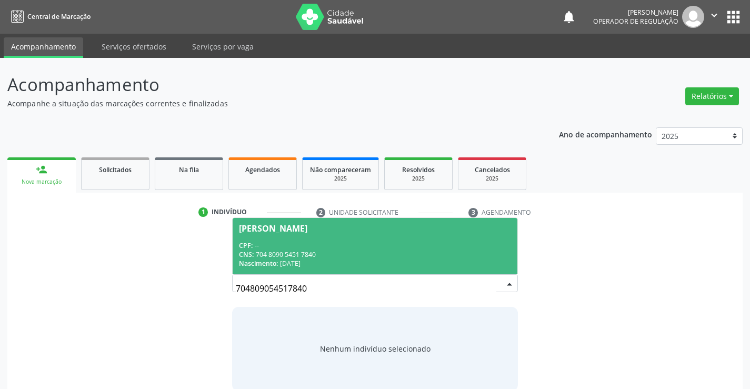
click at [399, 246] on div "CPF: --" at bounding box center [375, 245] width 272 height 9
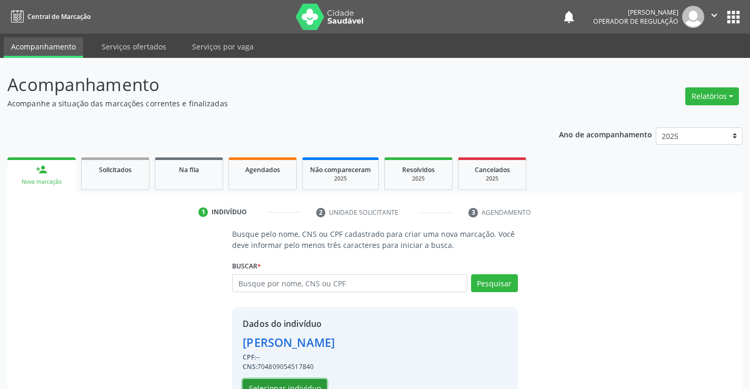
click at [300, 385] on button "Selecionar indivíduo" at bounding box center [285, 388] width 84 height 18
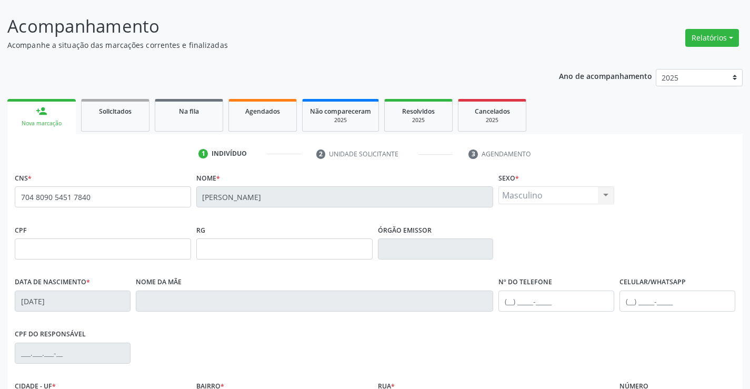
scroll to position [158, 0]
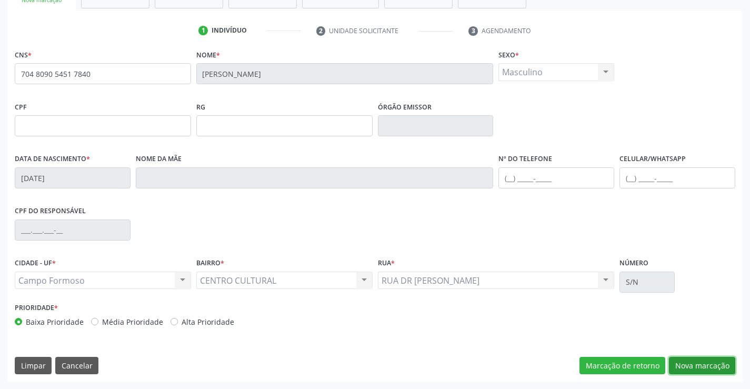
click at [689, 364] on button "Nova marcação" at bounding box center [702, 366] width 66 height 18
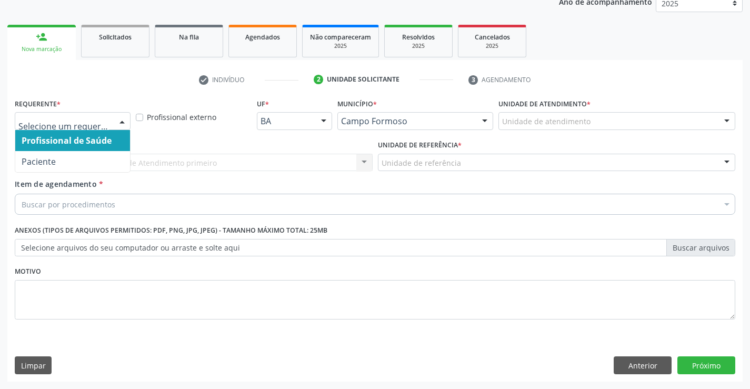
click at [119, 120] on div at bounding box center [122, 122] width 16 height 18
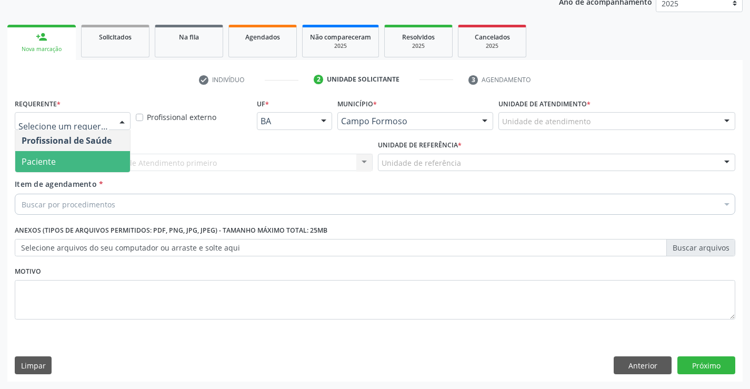
click at [90, 163] on span "Paciente" at bounding box center [72, 161] width 115 height 21
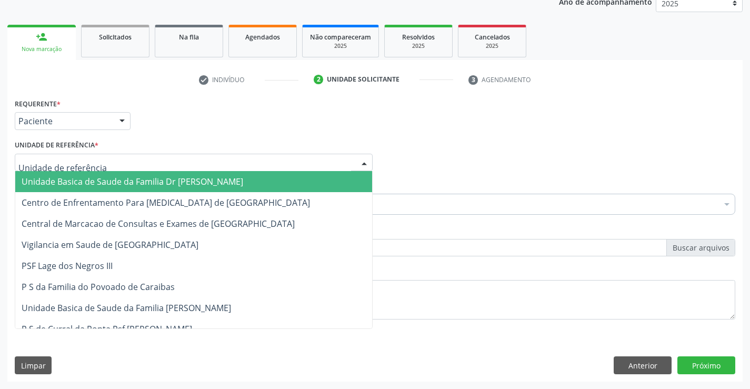
click at [127, 160] on div at bounding box center [194, 163] width 358 height 18
click at [133, 184] on span "Unidade Basica de Saude da Familia Dr [PERSON_NAME]" at bounding box center [133, 182] width 222 height 12
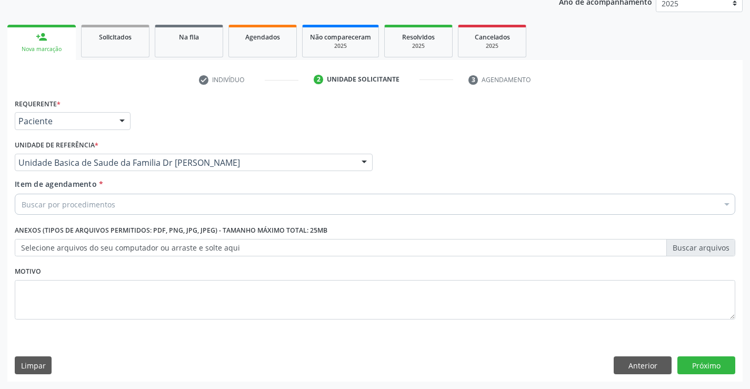
click at [134, 207] on div "Buscar por procedimentos" at bounding box center [375, 204] width 721 height 21
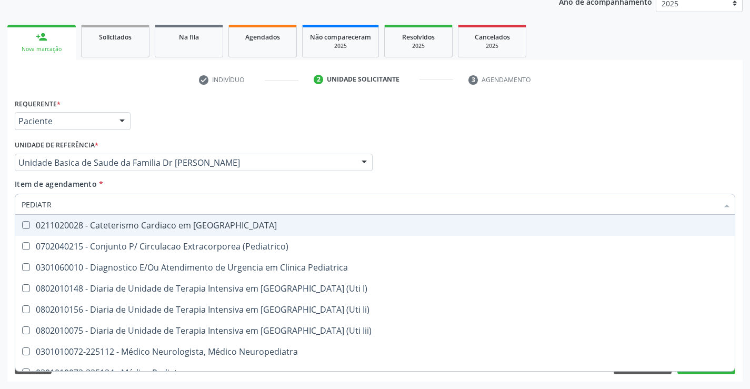
type input "PEDIATRA"
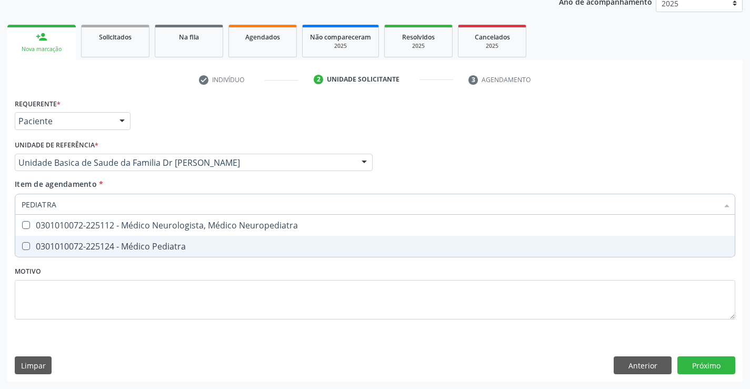
click at [149, 244] on div "0301010072-225124 - Médico Pediatra" at bounding box center [375, 246] width 707 height 8
checkbox Pediatra "true"
click at [165, 299] on div "Requerente * Paciente Profissional de Saúde Paciente Nenhum resultado encontrad…" at bounding box center [375, 215] width 721 height 239
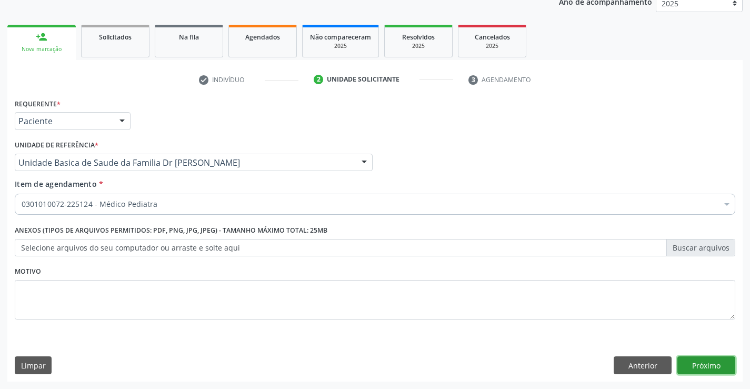
click at [697, 367] on button "Próximo" at bounding box center [707, 365] width 58 height 18
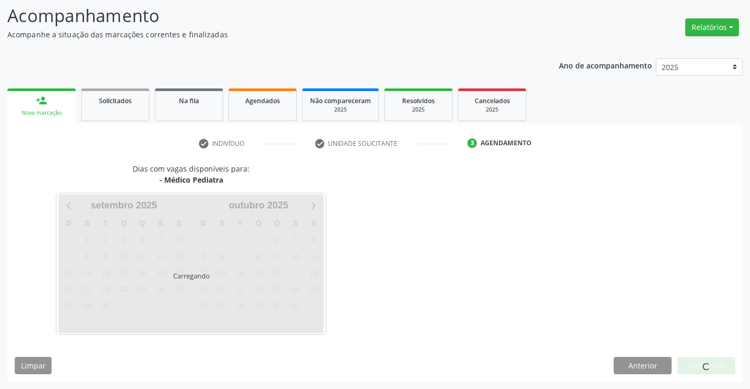
scroll to position [69, 0]
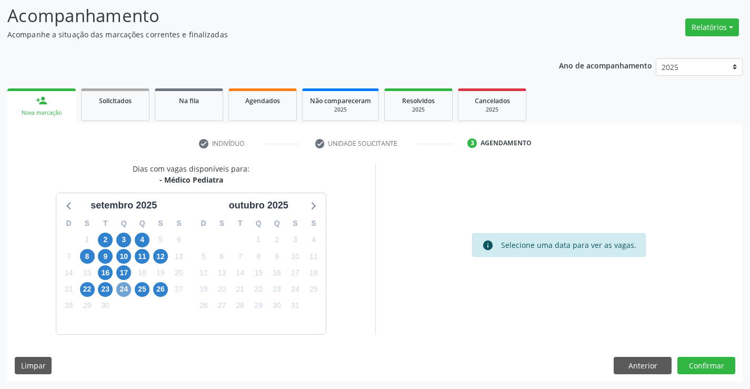
click at [124, 287] on span "24" at bounding box center [123, 289] width 15 height 15
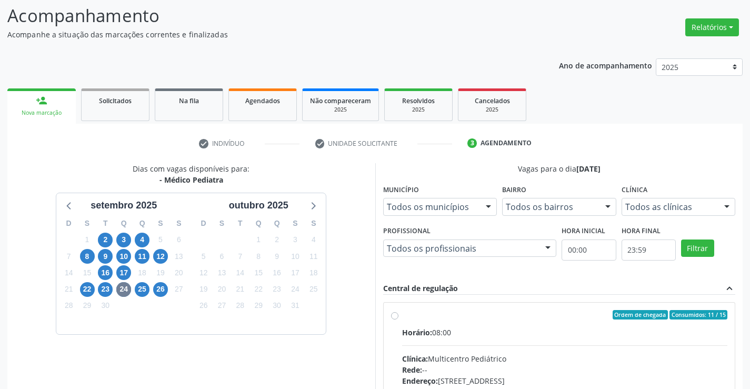
click at [402, 319] on label "Ordem de chegada Consumidos: 11 / 15 Horário: 08:00 Clínica: Multicentro Pediát…" at bounding box center [565, 391] width 326 height 162
click at [394, 319] on input "Ordem de chegada Consumidos: 11 / 15 Horário: 08:00 Clínica: Multicentro Pediát…" at bounding box center [394, 314] width 7 height 9
radio input "true"
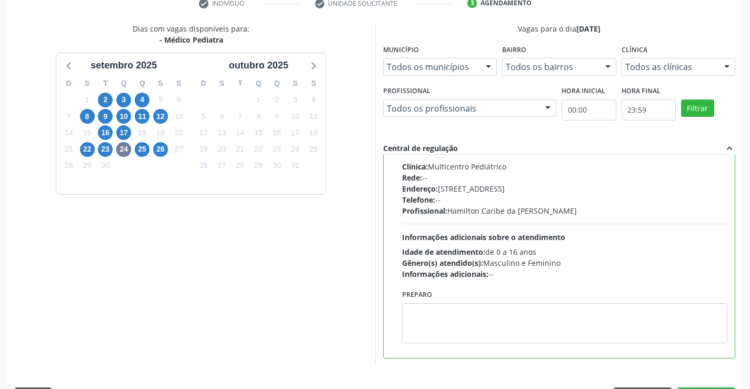
scroll to position [240, 0]
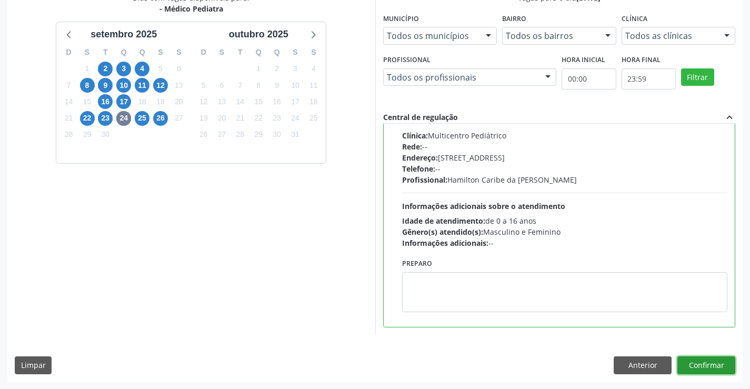
click at [693, 363] on button "Confirmar" at bounding box center [707, 365] width 58 height 18
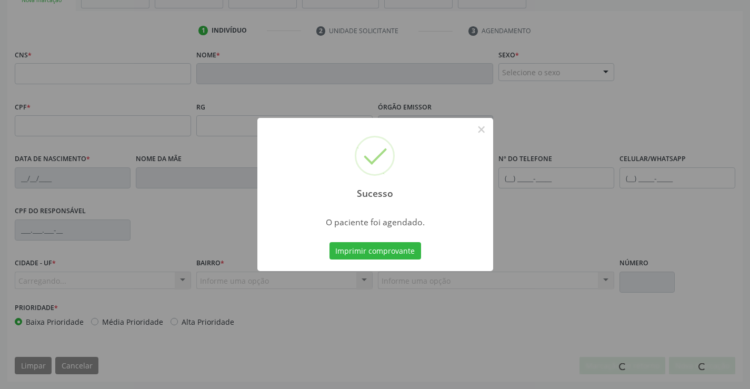
scroll to position [182, 0]
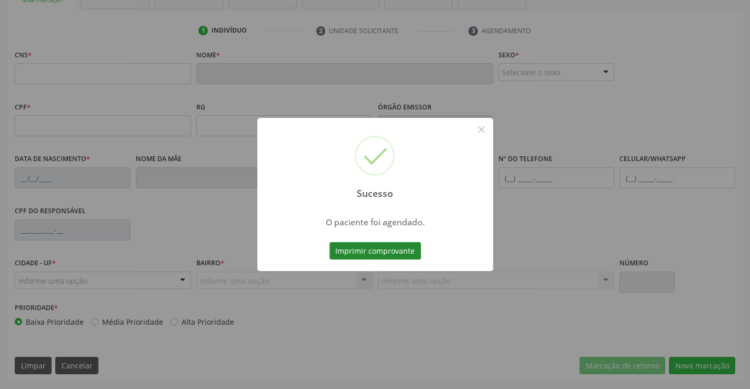
click at [379, 246] on button "Imprimir comprovante" at bounding box center [376, 251] width 92 height 18
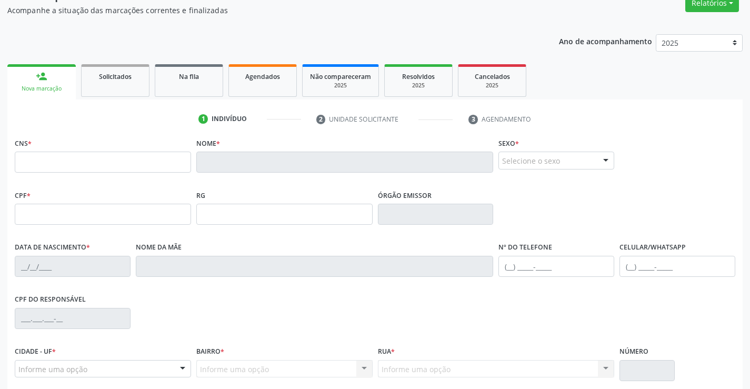
scroll to position [0, 0]
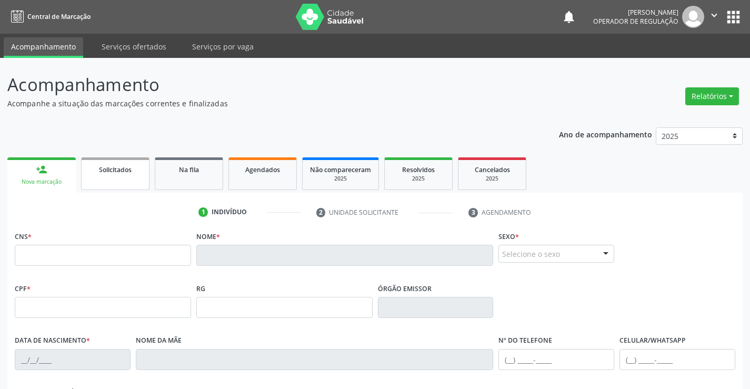
click at [113, 181] on link "Solicitados" at bounding box center [115, 173] width 68 height 33
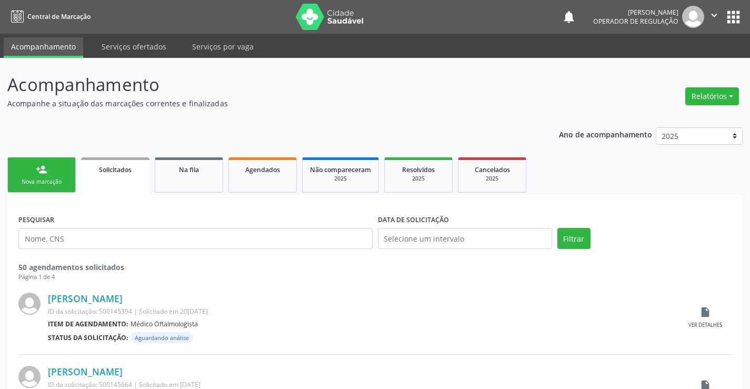
click at [63, 174] on link "person_add Nova marcação" at bounding box center [41, 174] width 68 height 35
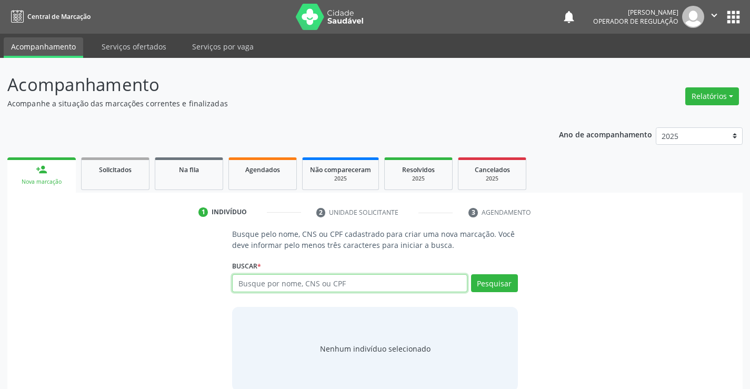
click at [349, 285] on input "text" at bounding box center [349, 283] width 235 height 18
type input "705000856728654"
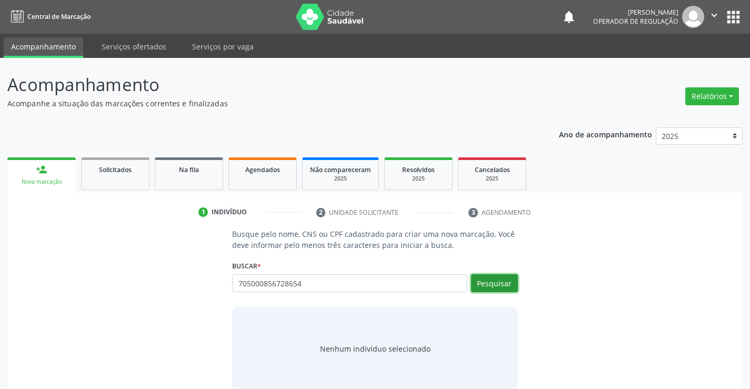
click at [495, 278] on button "Pesquisar" at bounding box center [494, 283] width 47 height 18
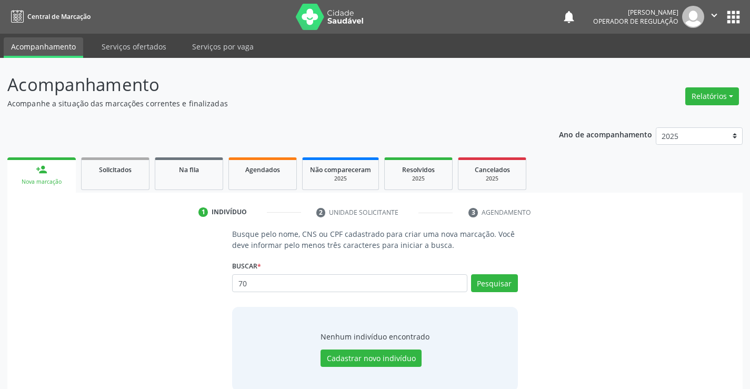
type input "7"
type input "705000856728654"
click at [494, 280] on button "Pesquisar" at bounding box center [494, 283] width 47 height 18
click at [507, 283] on div "705000856728654 Busque por nome, CNS ou CPF Nenhum resultado encontrado para: "…" at bounding box center [374, 286] width 285 height 25
click at [507, 283] on button "Pesquisar" at bounding box center [494, 283] width 47 height 18
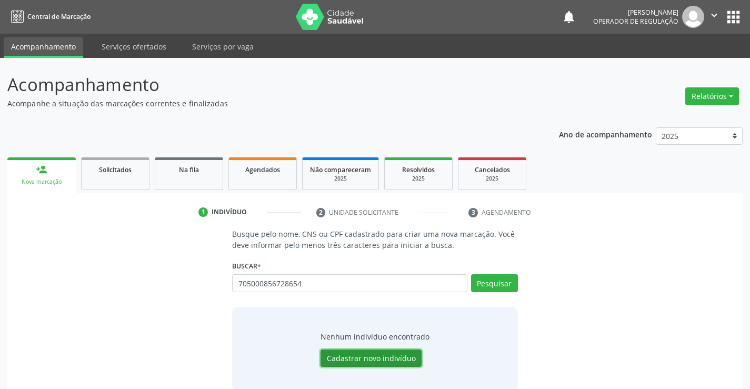
click at [374, 358] on button "Cadastrar novo indivíduo" at bounding box center [371, 359] width 101 height 18
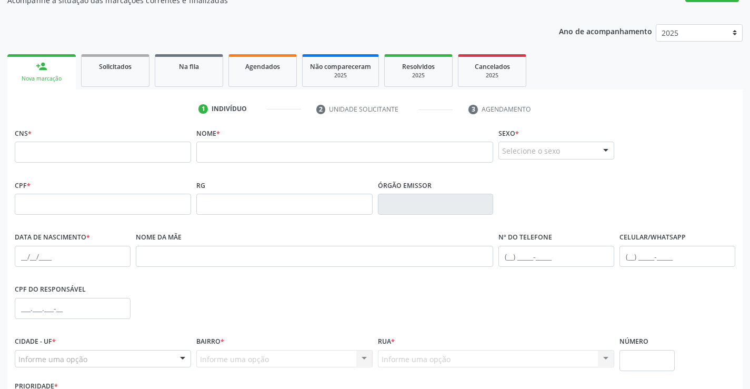
scroll to position [105, 0]
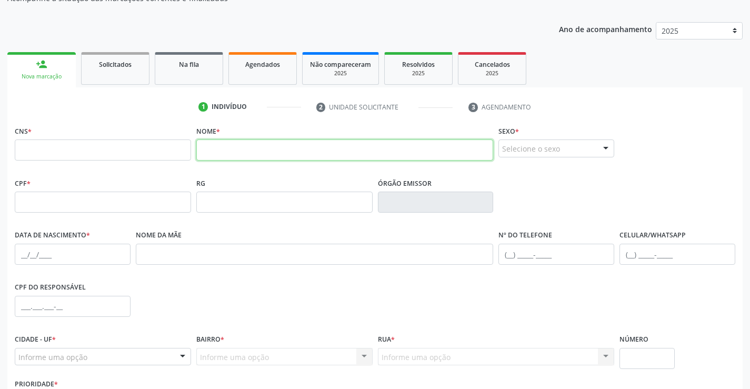
click at [229, 153] on input "text" at bounding box center [344, 150] width 297 height 21
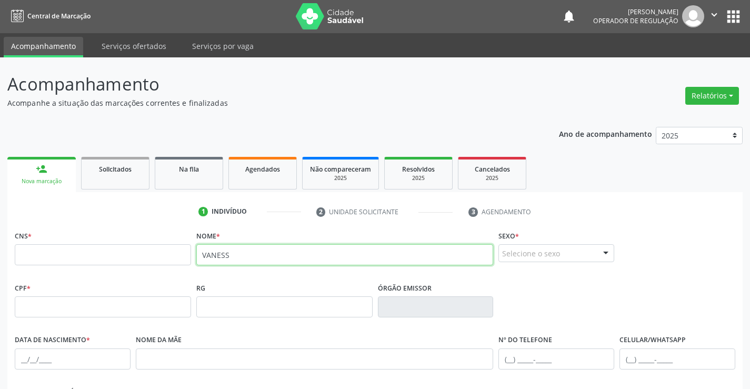
scroll to position [0, 0]
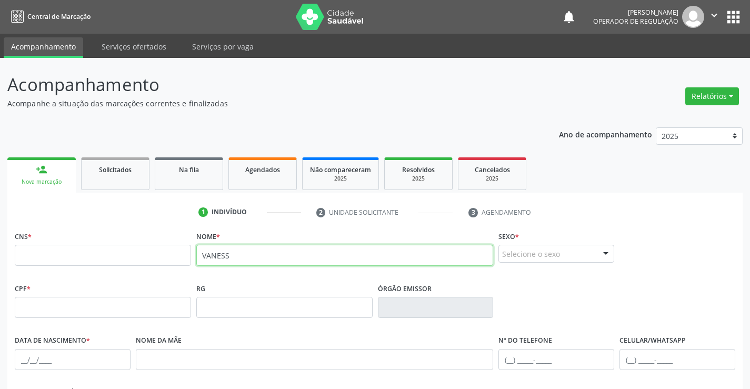
click at [718, 15] on icon "" at bounding box center [715, 15] width 12 height 12
type input "VANESS"
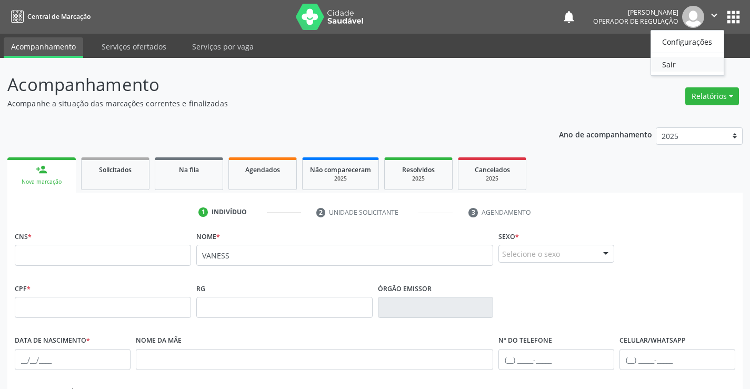
click at [670, 64] on link "Sair" at bounding box center [687, 64] width 73 height 15
